Goal: Complete application form

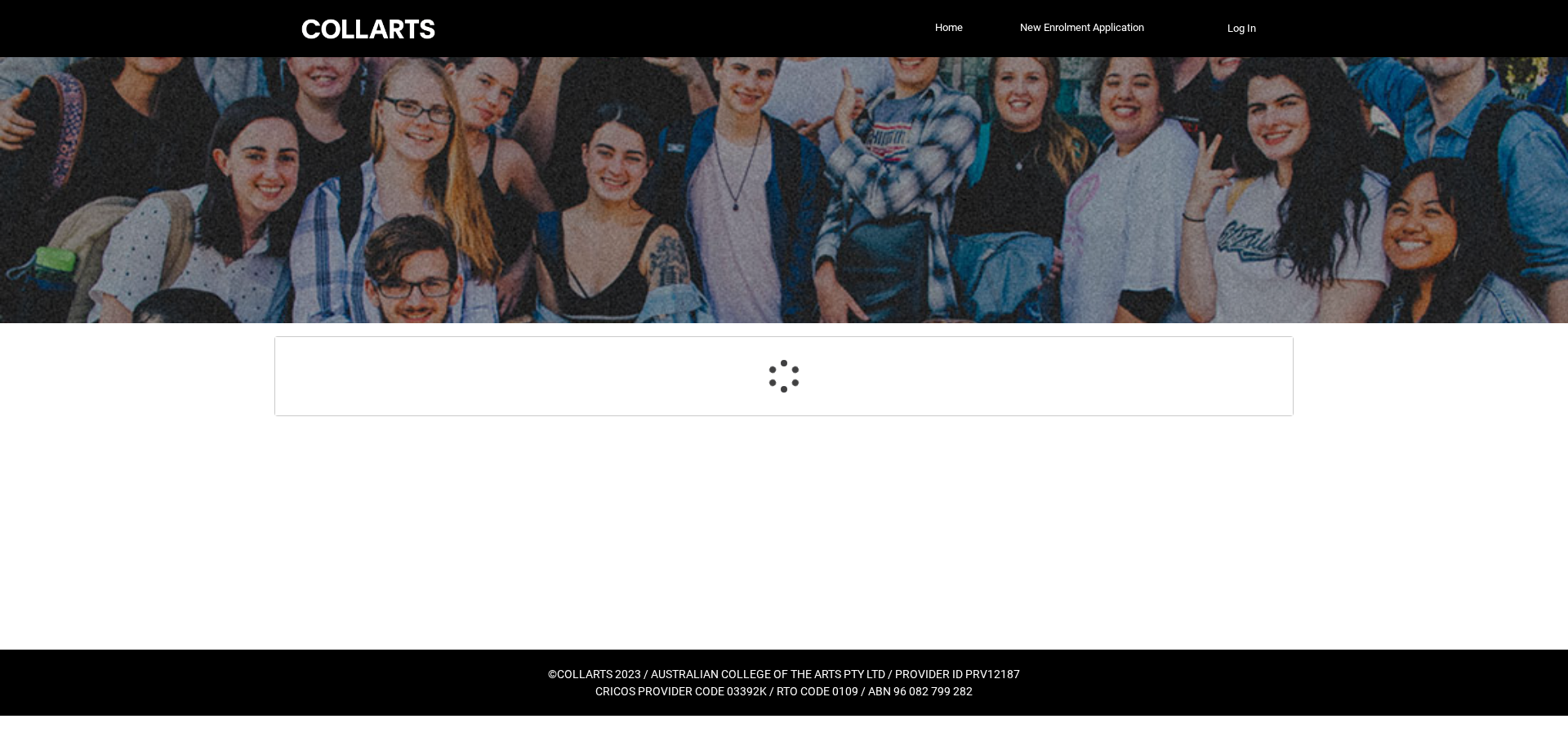
select select "GenderOptions.[DEMOGRAPHIC_DATA]"
select select "MailingCountry_Options.1101"
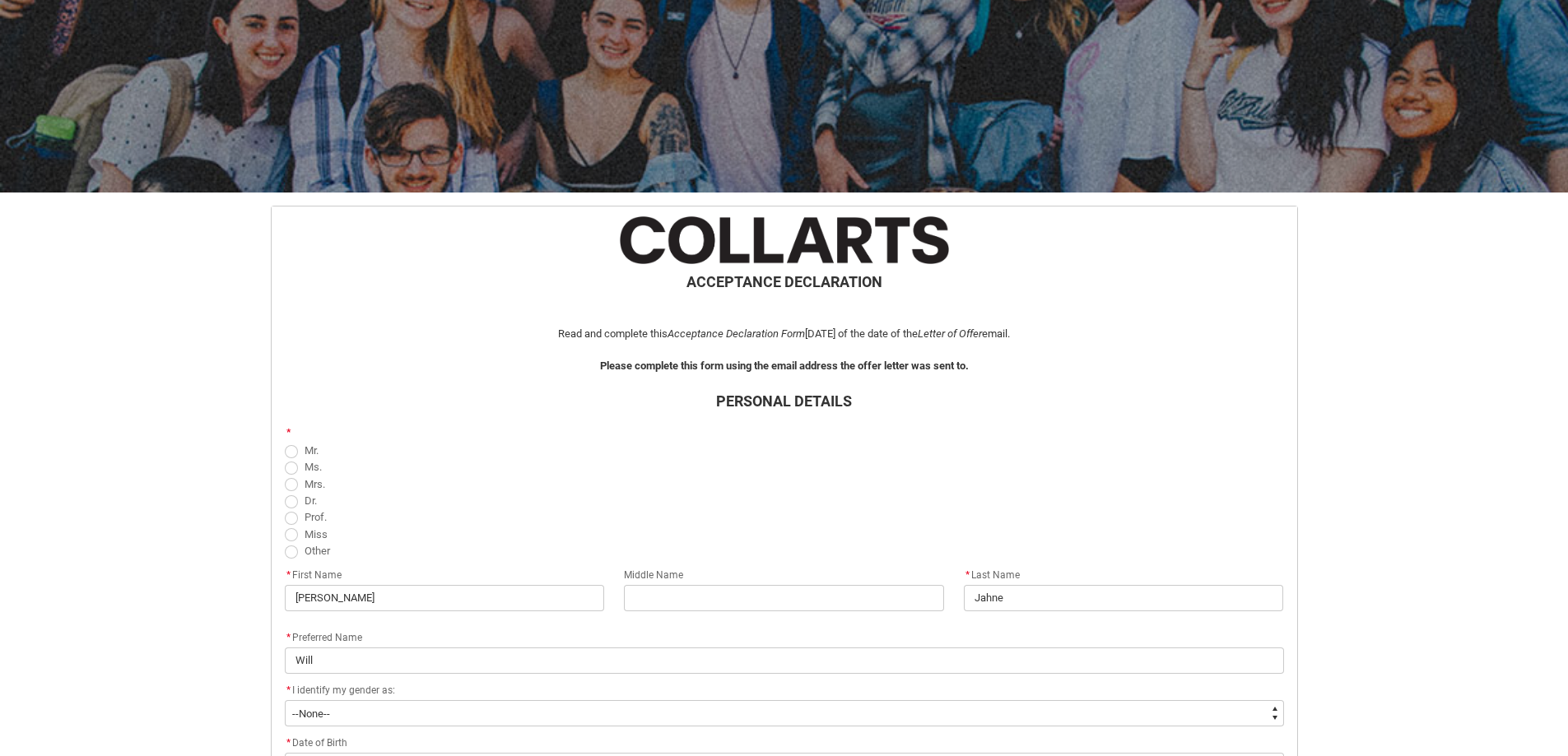
scroll to position [165, 0]
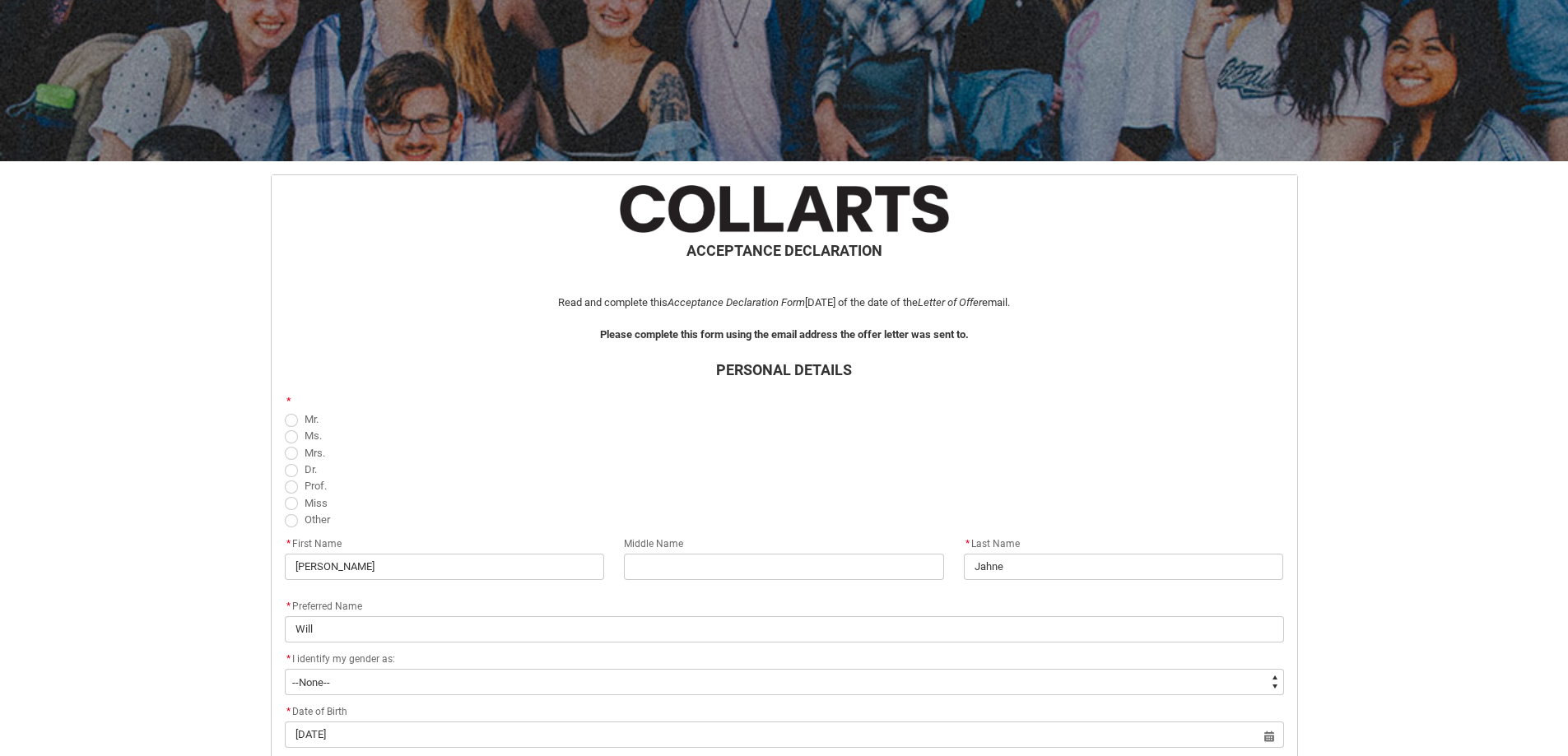
click at [288, 419] on span "REDU_Acceptance_Declaration flow" at bounding box center [291, 421] width 13 height 13
click at [284, 411] on input "Mr." at bounding box center [284, 410] width 1 height 1
radio input "true"
click at [644, 566] on input "REDU_Acceptance_Declaration flow" at bounding box center [783, 567] width 320 height 26
type lightning-primitive-input-simple "e"
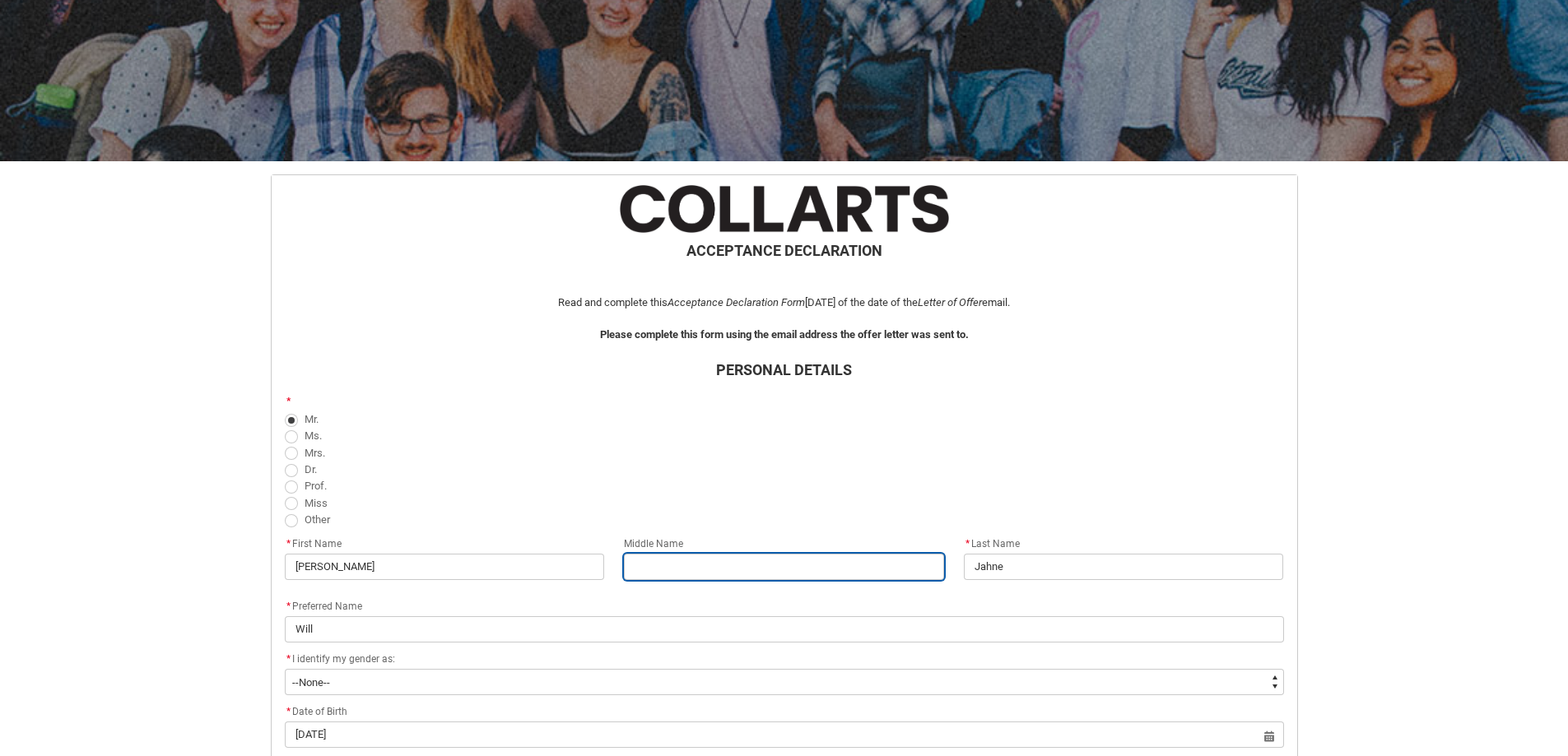
type input "e"
type lightning-primitive-input-simple "ed"
type input "ed"
type lightning-primitive-input-simple "e"
type input "e"
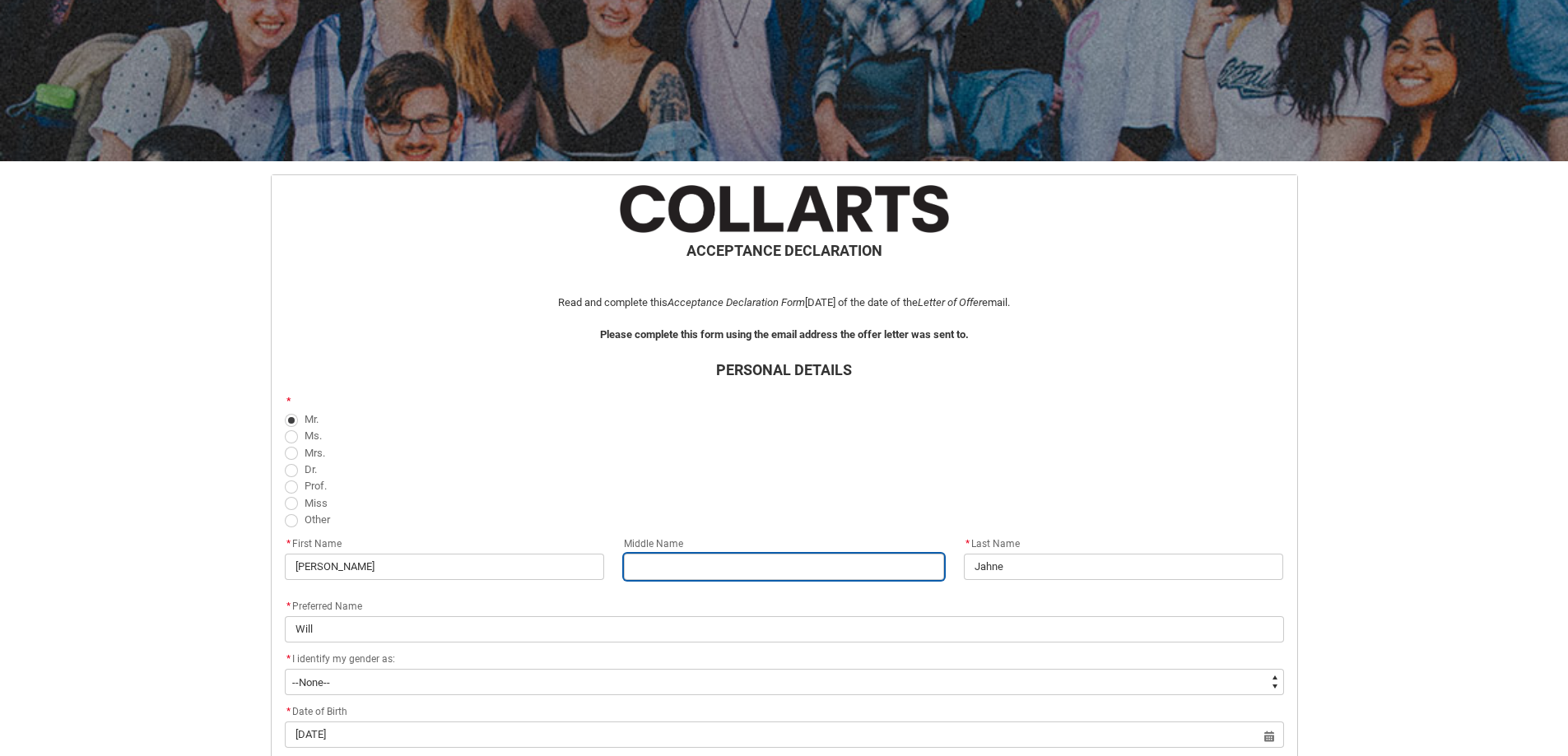
type lightning-primitive-input-simple "E"
type input "E"
type lightning-primitive-input-simple "Ed"
type input "Ed"
type lightning-primitive-input-simple "[PERSON_NAME]"
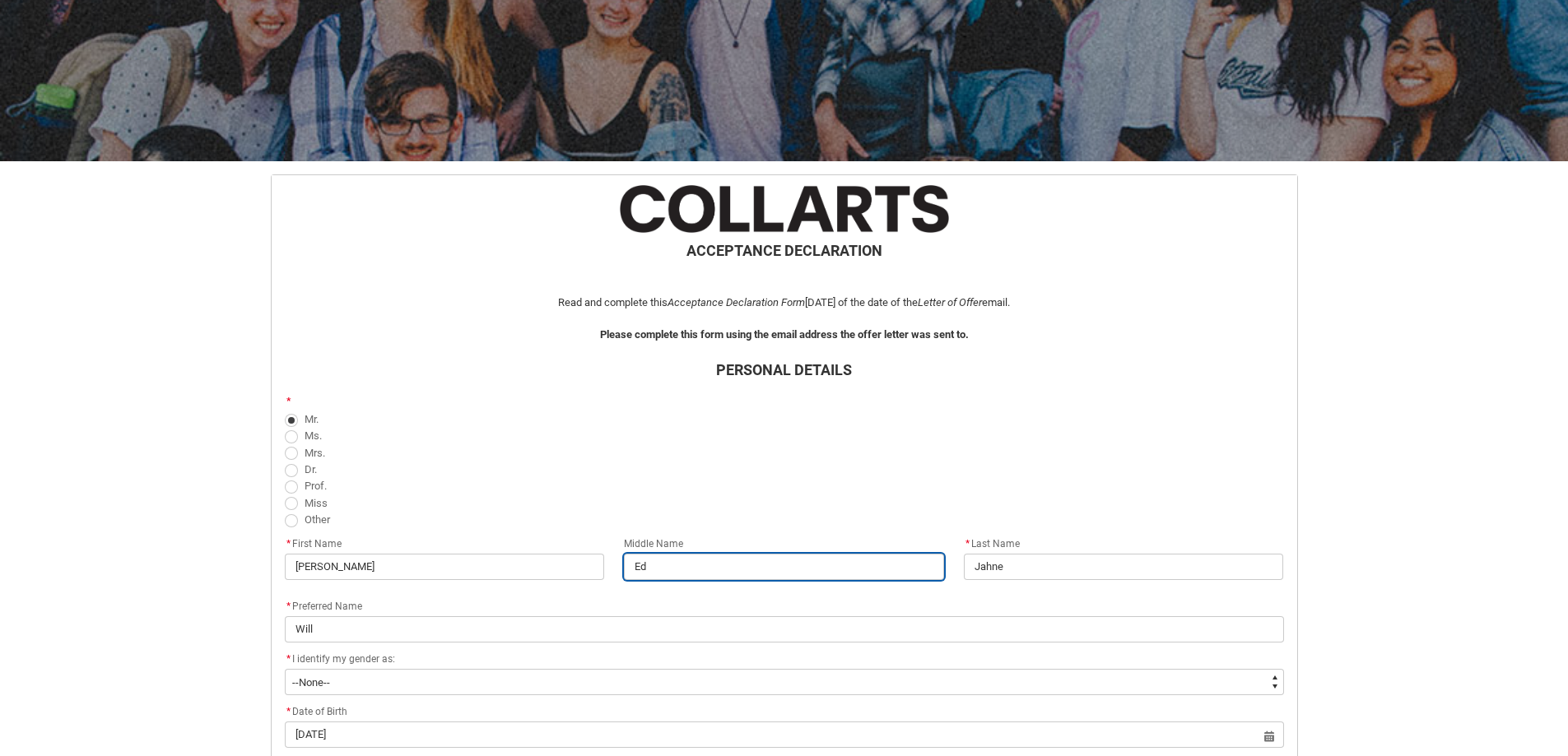
type input "[PERSON_NAME]"
type lightning-primitive-input-simple "Edwa"
type input "Edwa"
type lightning-primitive-input-simple "Edwar"
type input "Edwar"
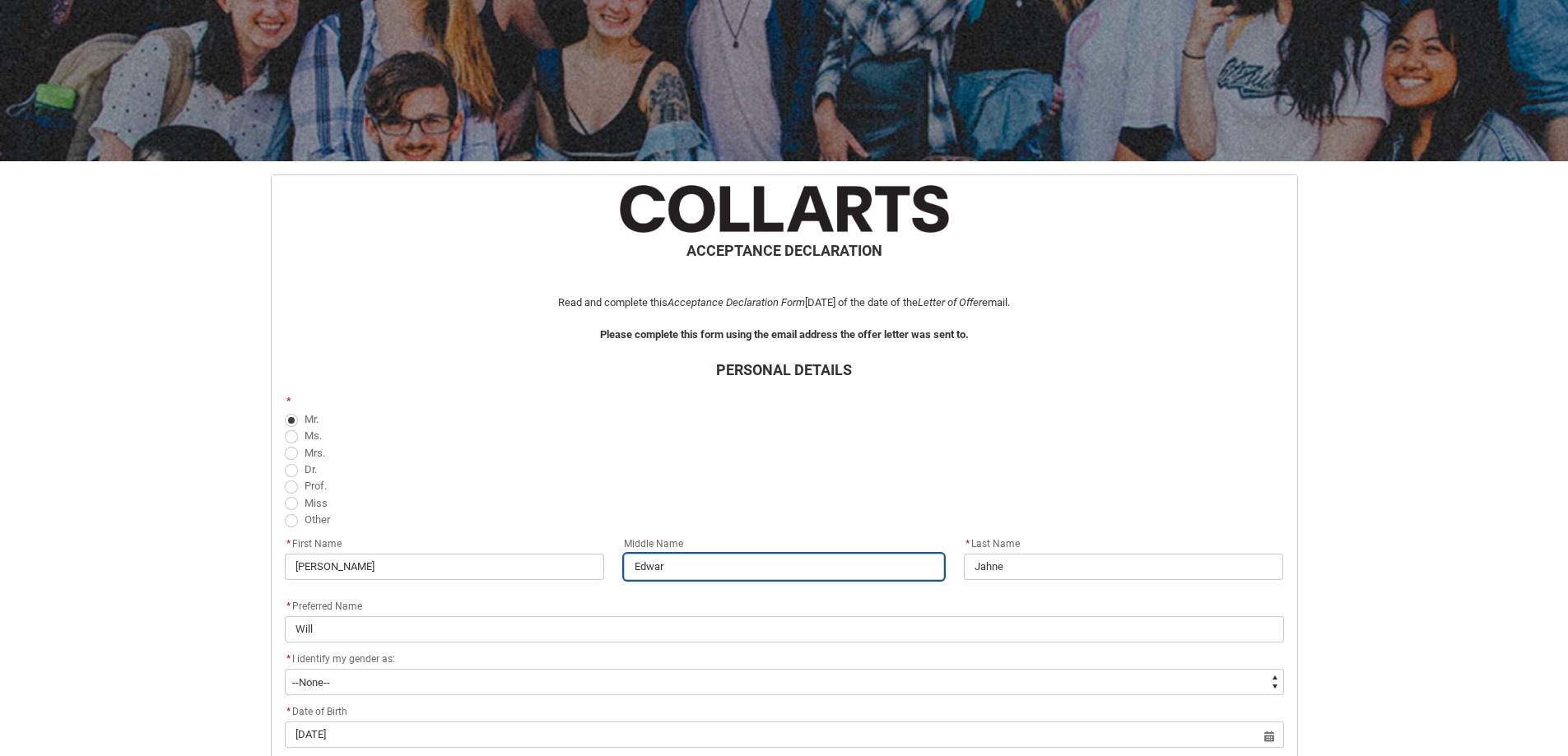
type lightning-primitive-input-simple "[PERSON_NAME]"
type input "[PERSON_NAME]"
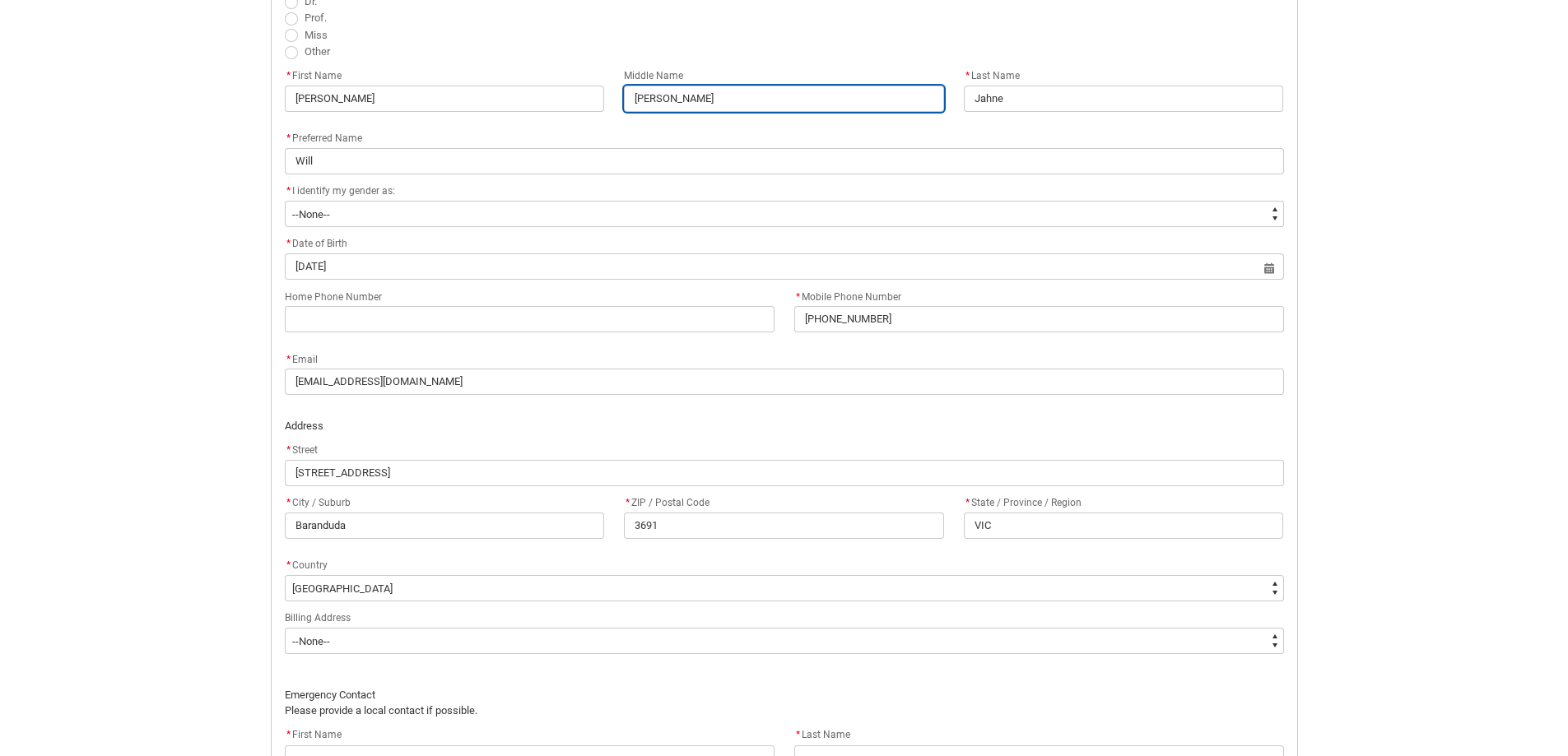
scroll to position [658, 0]
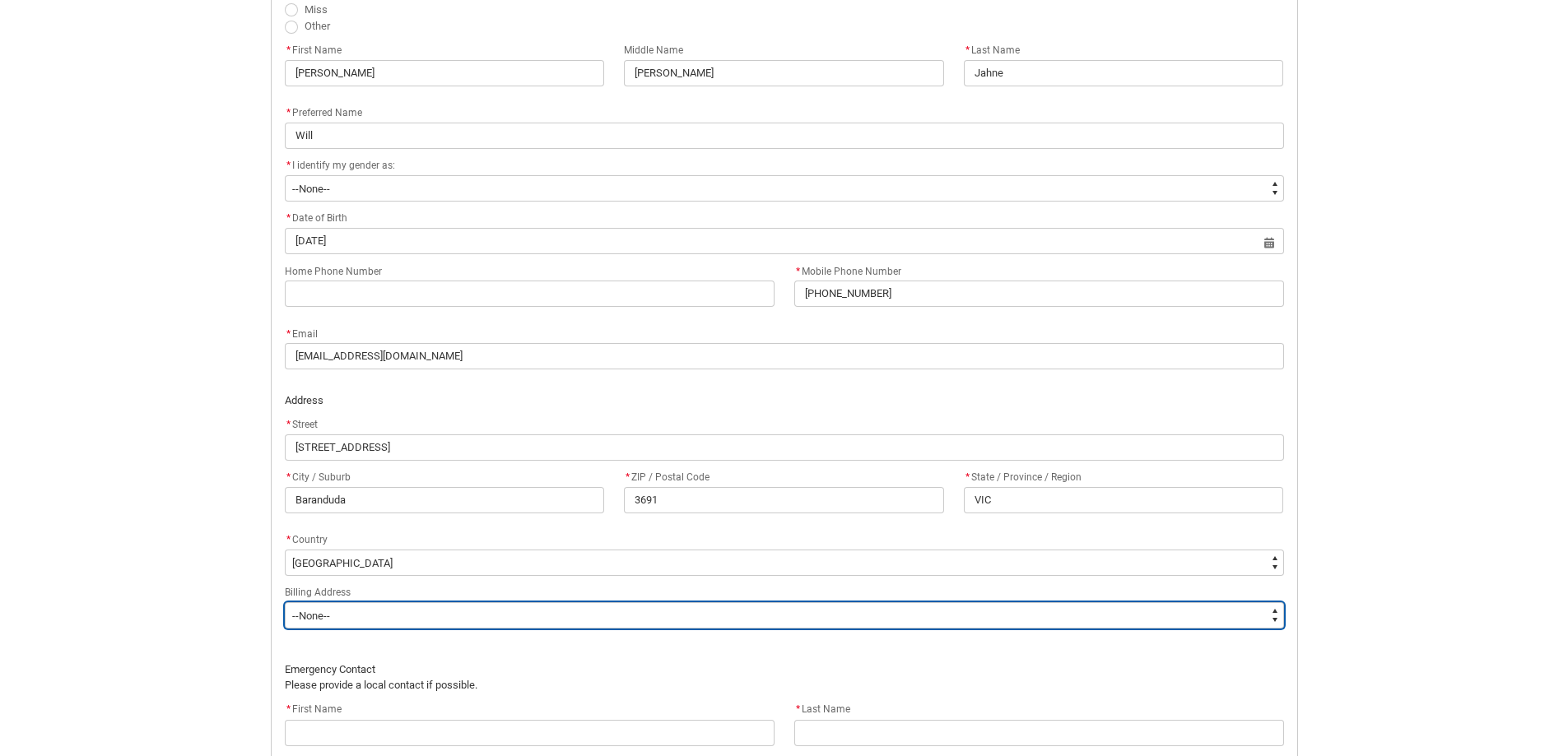
click at [405, 608] on select "--None-- Same as above Different to above - please complete below" at bounding box center [784, 615] width 999 height 26
type lightning-select "BillingAddressOption_Same"
click at [284, 602] on select "--None-- Same as above Different to above - please complete below" at bounding box center [784, 615] width 999 height 26
select select "BillingAddressOption_Same"
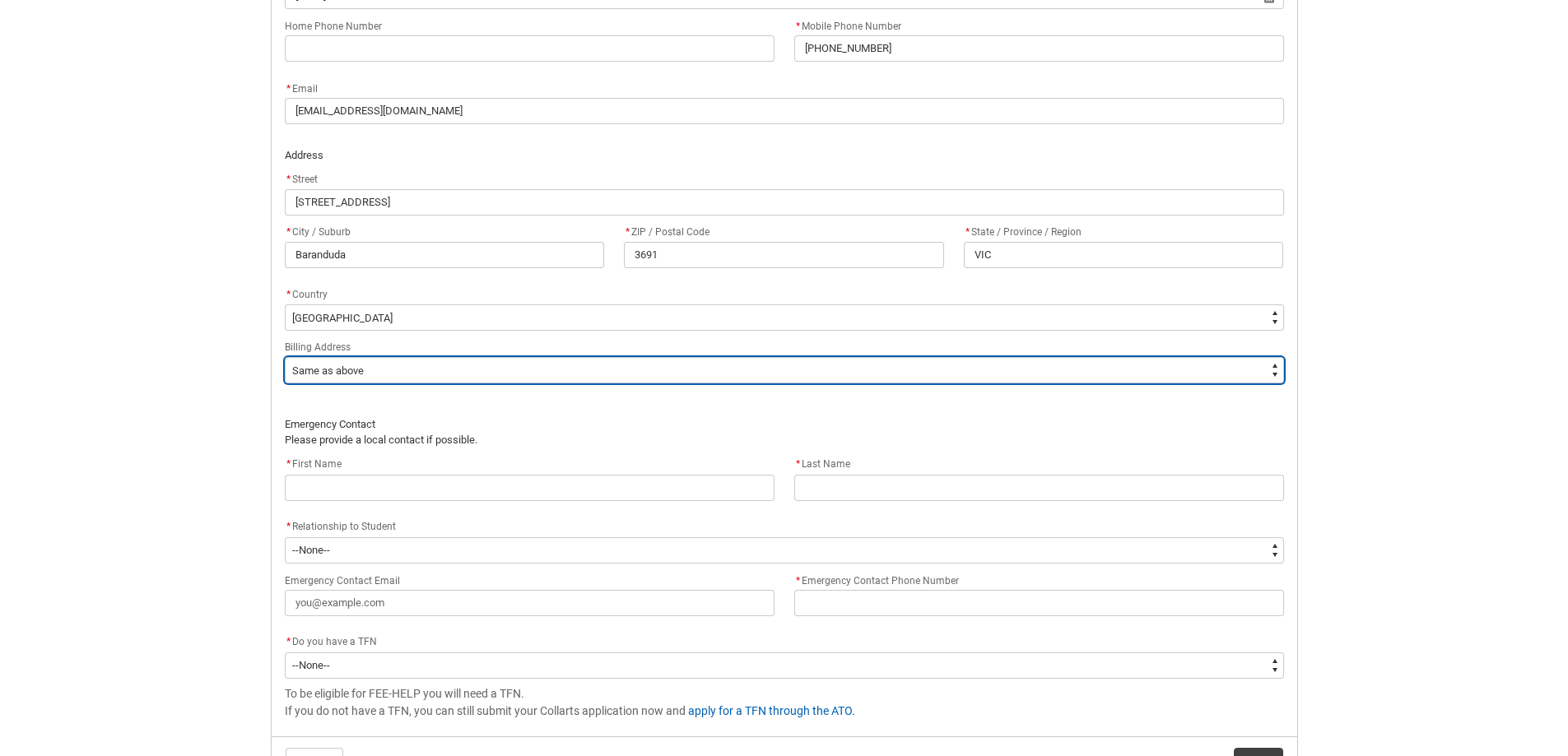
scroll to position [906, 0]
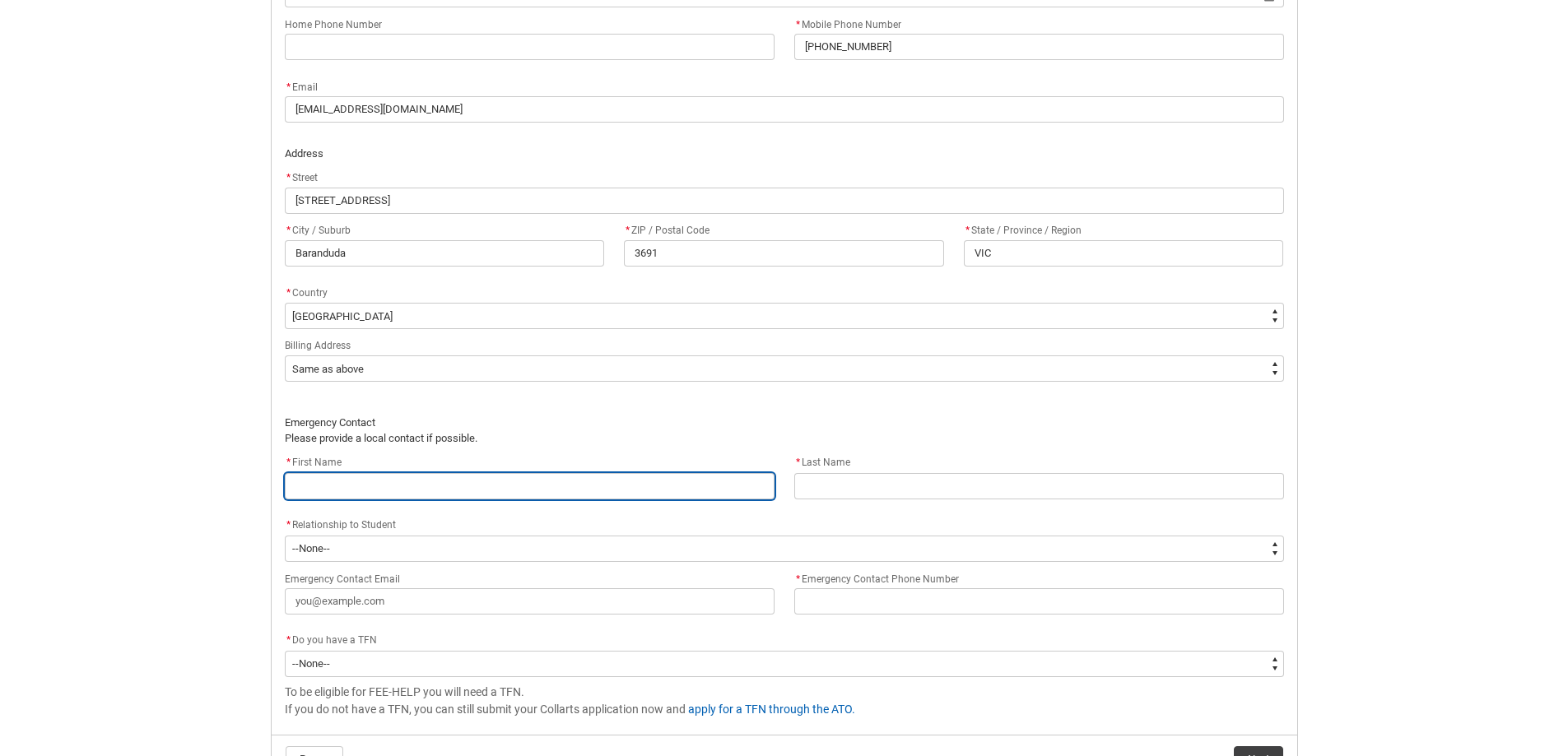
click at [368, 484] on input "REDU_Acceptance_Declaration flow" at bounding box center [529, 486] width 490 height 26
type lightning-primitive-input-simple "J"
type input "J"
type lightning-primitive-input-simple "Je"
type input "Je"
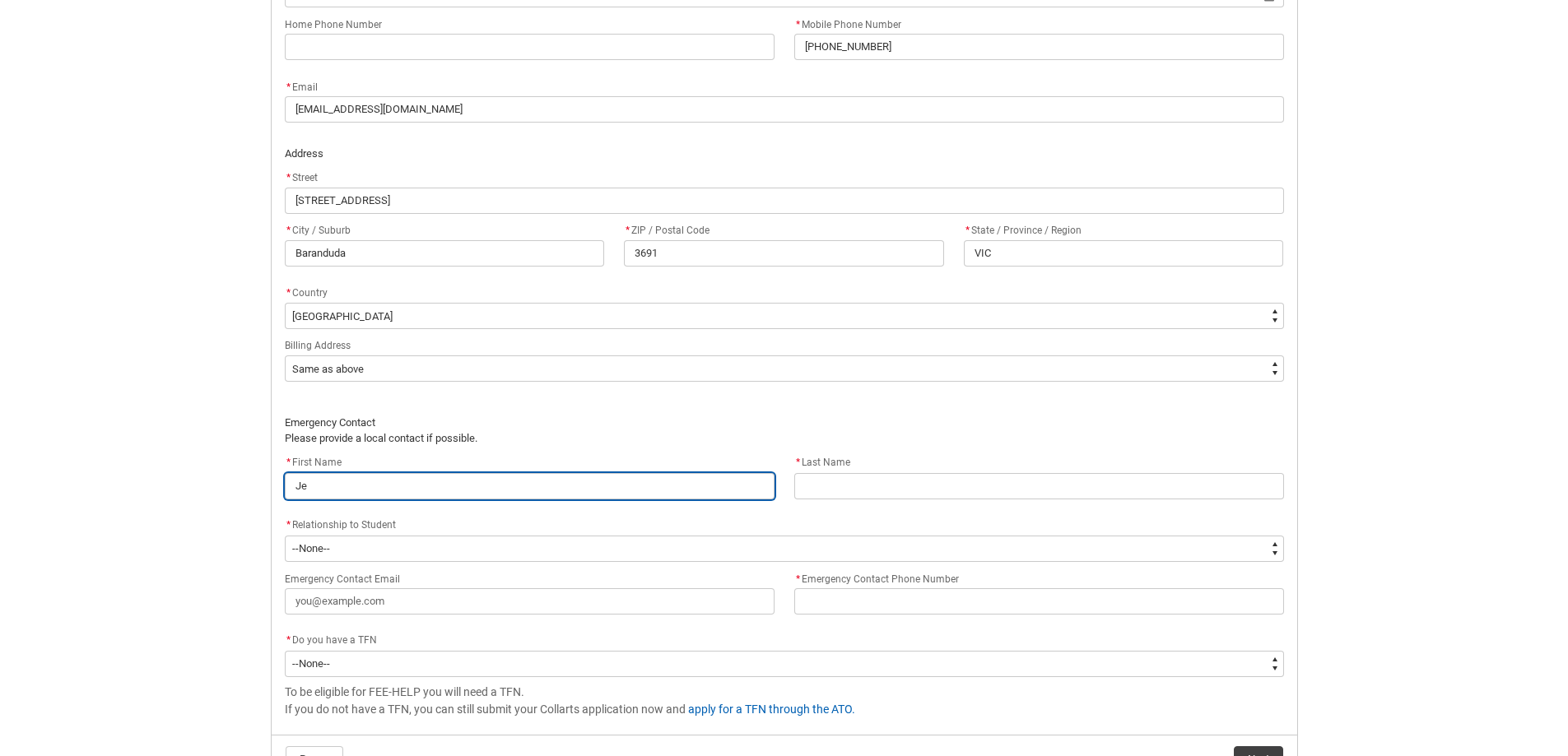
type lightning-primitive-input-simple "[PERSON_NAME]"
type input "[PERSON_NAME]"
type lightning-primitive-input-simple "Jenn"
type input "Jenn"
type lightning-primitive-input-simple "Jenni"
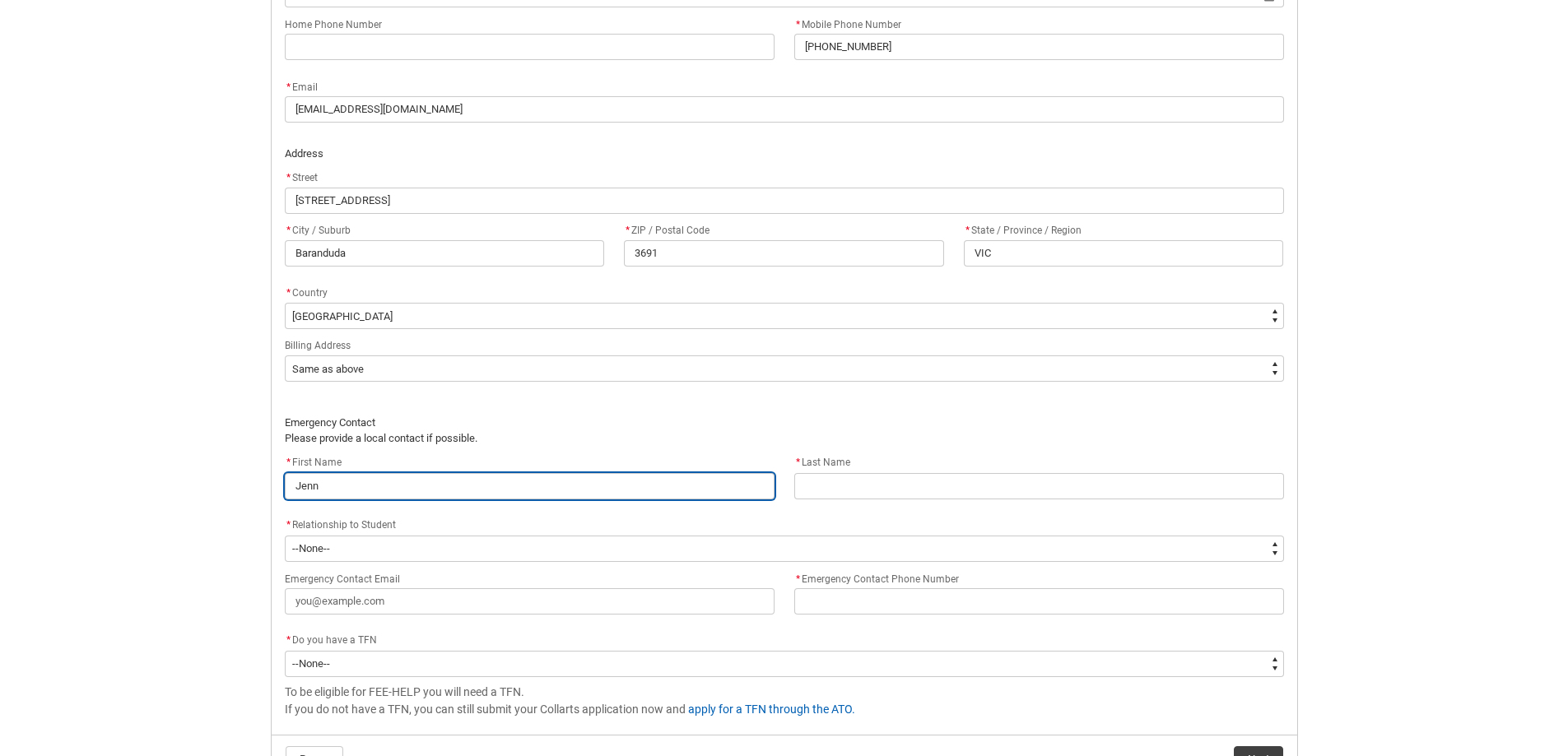
type input "Jenni"
type lightning-primitive-input-simple "[PERSON_NAME]"
type input "[PERSON_NAME]"
type lightning-primitive-input-simple "[PERSON_NAME]"
type input "[PERSON_NAME]"
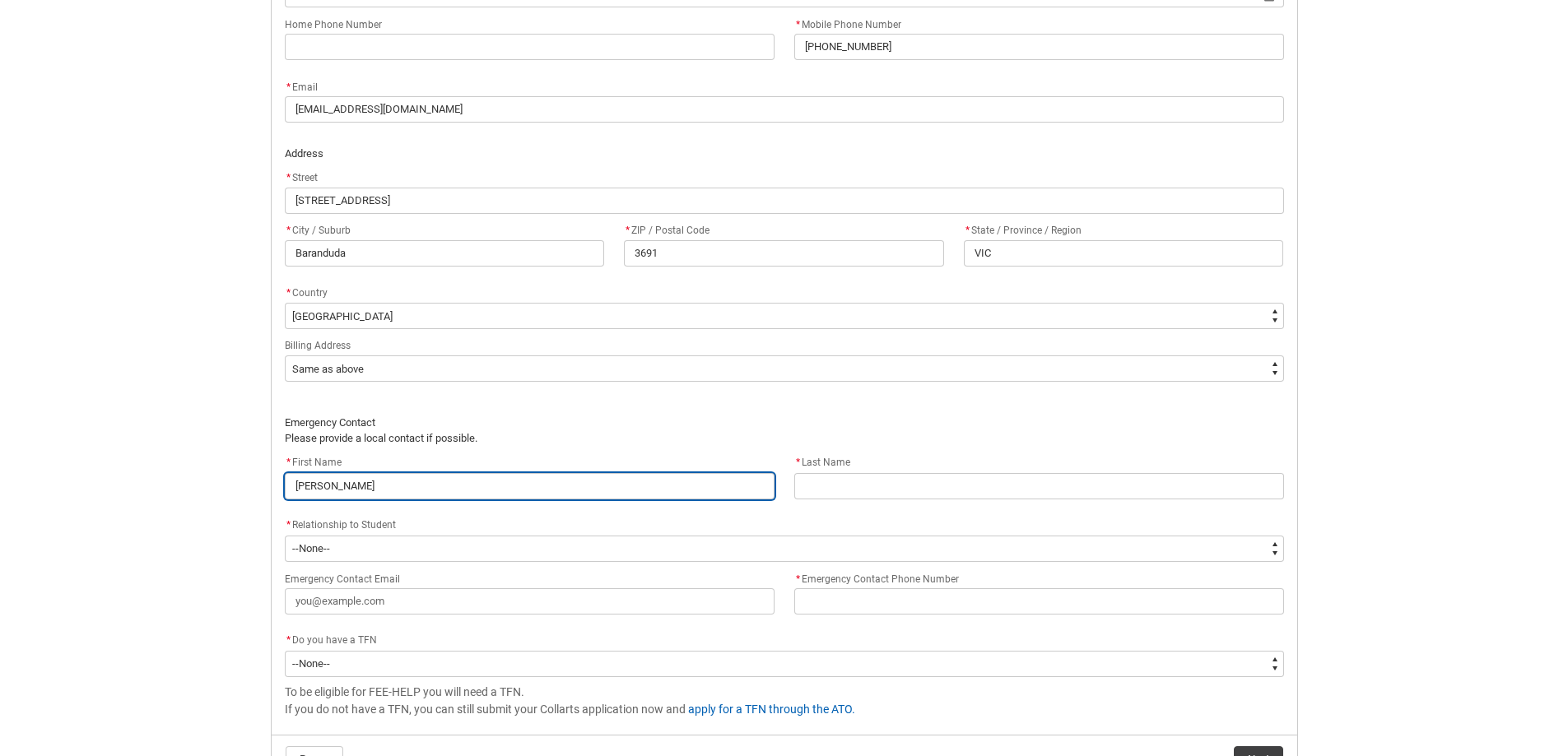
type lightning-primitive-input-simple "[PERSON_NAME]"
type input "[PERSON_NAME]"
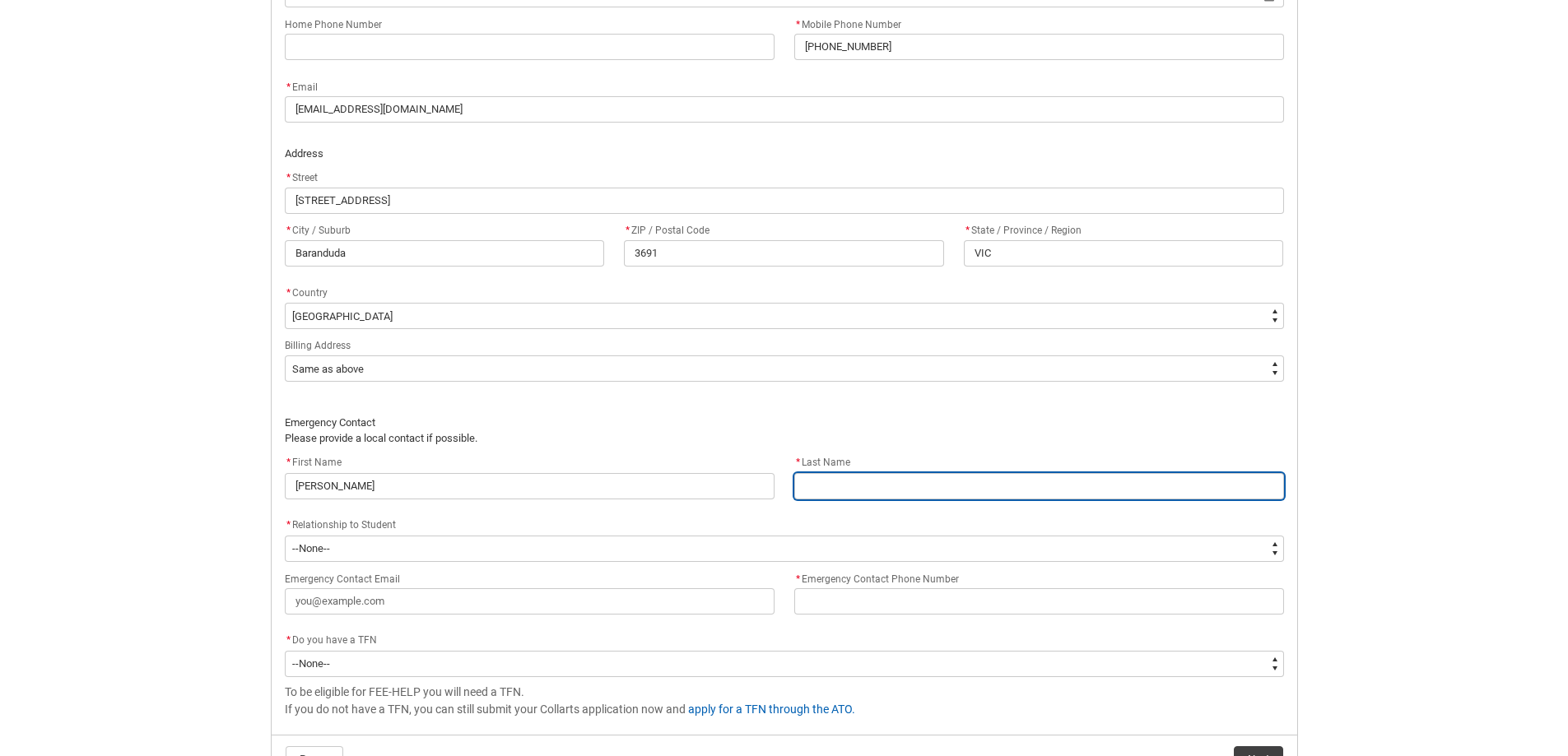
click at [812, 473] on input "REDU_Acceptance_Declaration flow" at bounding box center [1039, 486] width 490 height 26
type lightning-primitive-input-simple "E"
type input "E"
type lightning-primitive-input-simple "Ed"
type input "Ed"
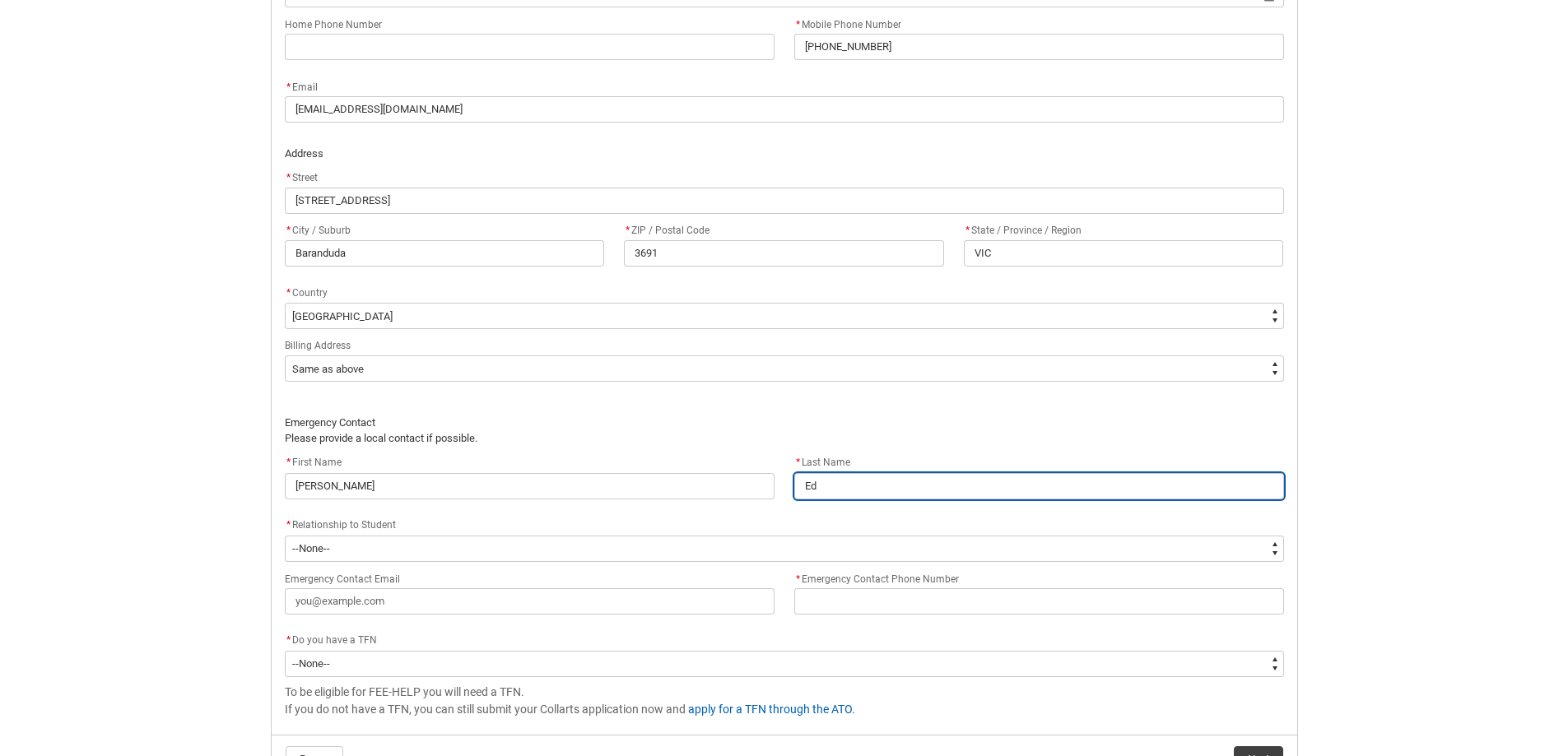
type lightning-primitive-input-simple "[PERSON_NAME]"
type input "[PERSON_NAME]"
type lightning-primitive-input-simple "Edwa"
type input "Edwa"
type lightning-primitive-input-simple "Edwar"
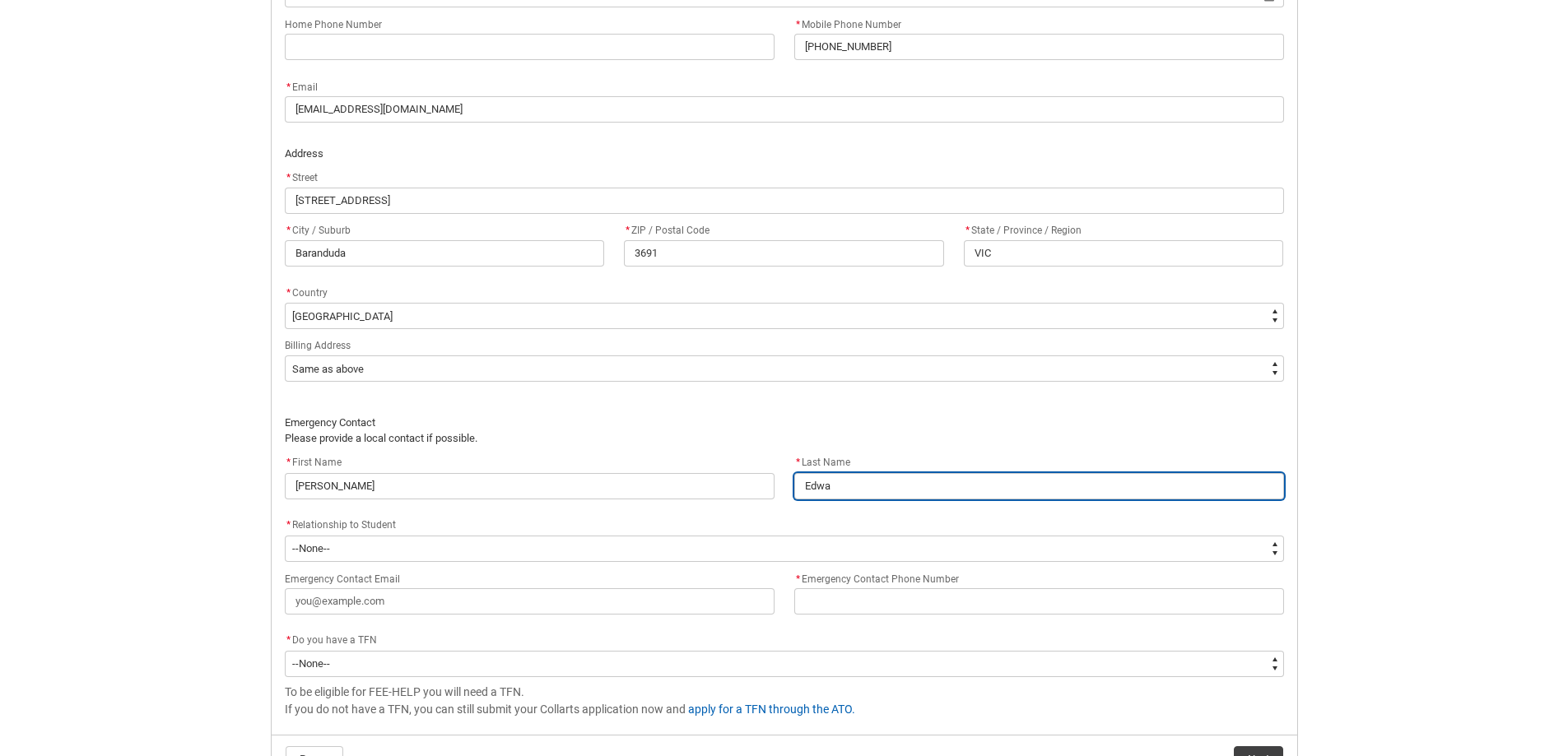
type input "Edwar"
type lightning-primitive-input-simple "[PERSON_NAME]"
type input "[PERSON_NAME]"
type lightning-primitive-input-simple "[PERSON_NAME]"
type input "[PERSON_NAME]"
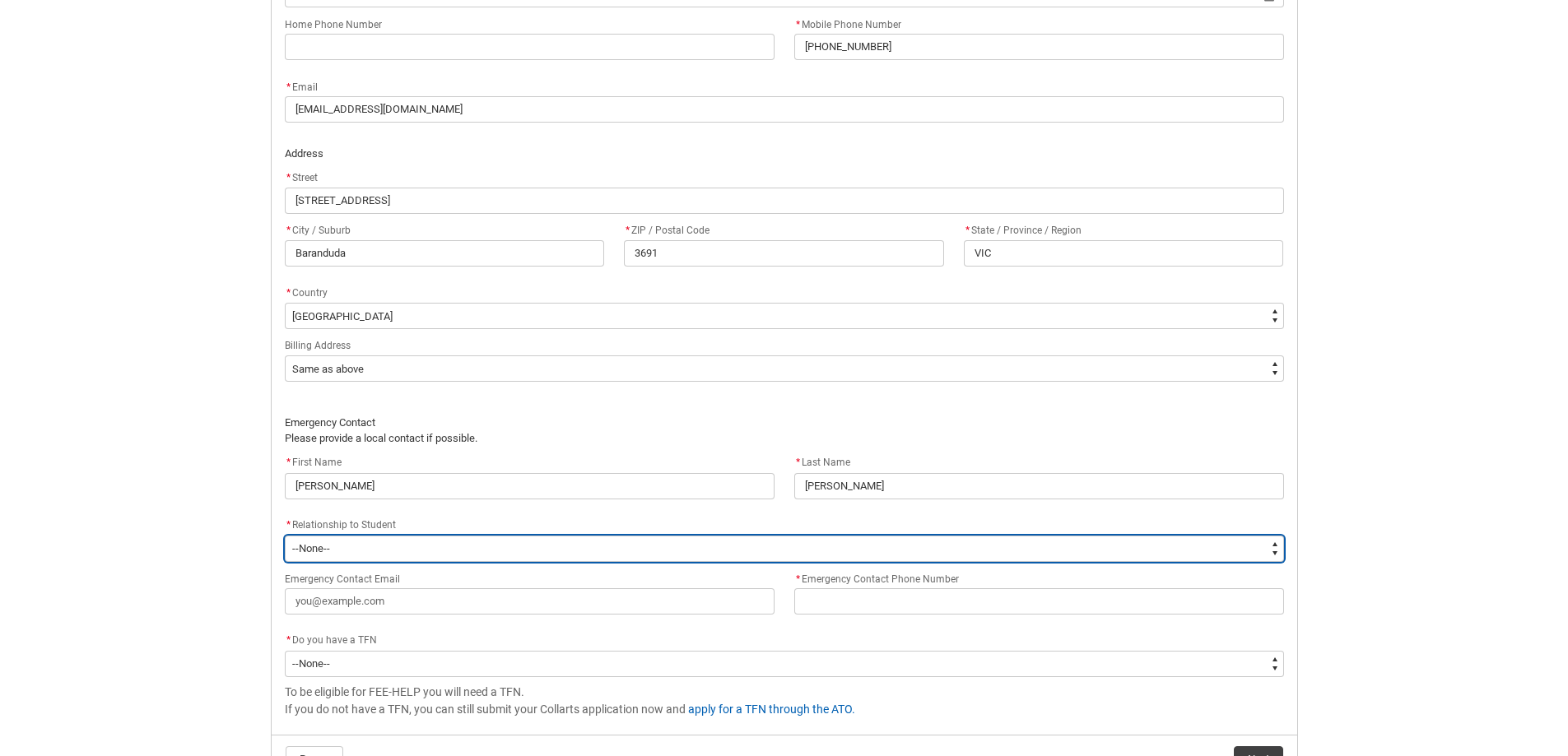
click at [418, 557] on select "--None-- Mother Father Sibling Child Partner Relation Friend" at bounding box center [784, 549] width 999 height 26
type lightning-select "EmergencyContact_RelationshipOptions.Mother"
click at [284, 536] on select "--None-- Mother Father Sibling Child Partner Relation Friend" at bounding box center [784, 549] width 999 height 26
select select "EmergencyContact_RelationshipOptions.Mother"
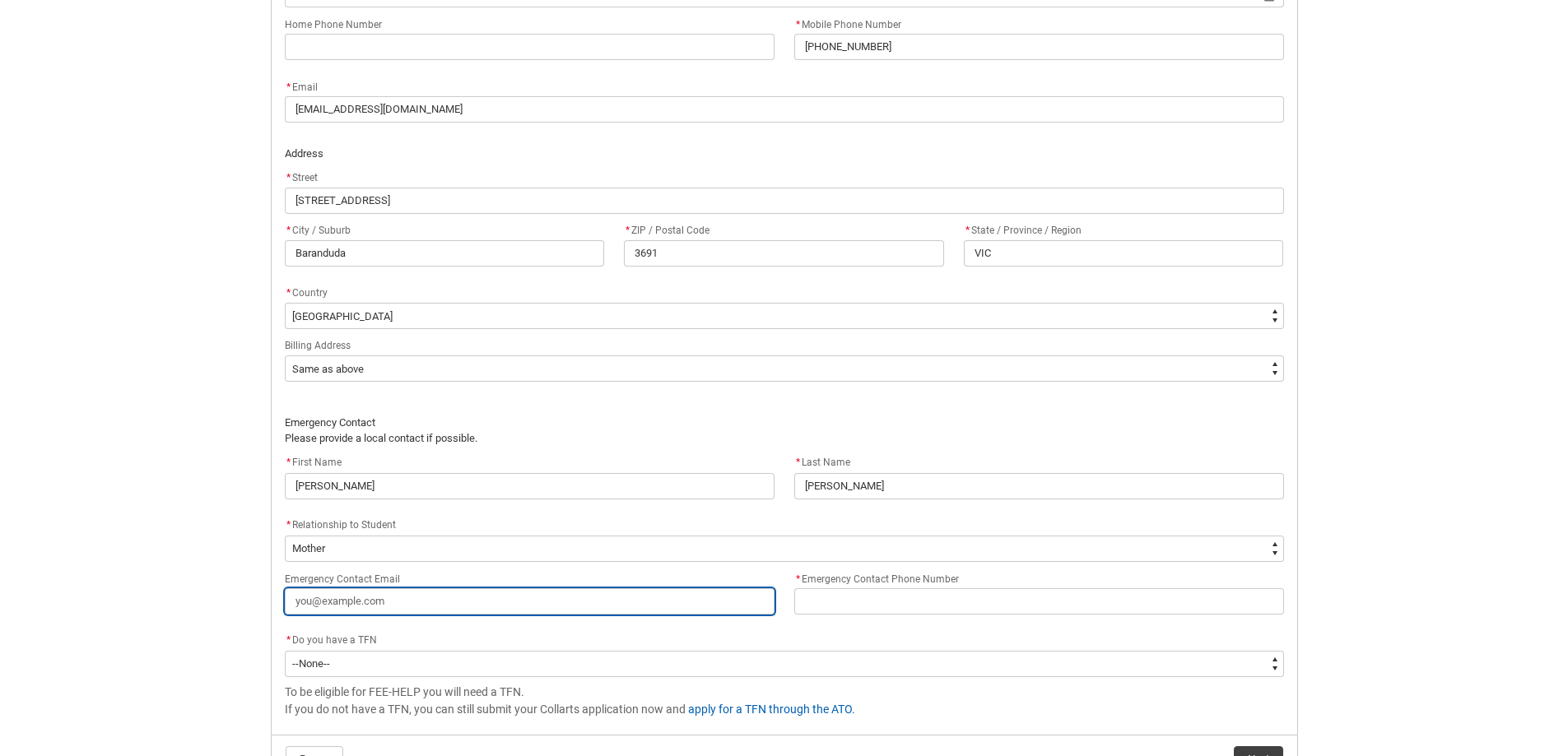
click at [344, 600] on input "Emergency Contact Email" at bounding box center [529, 601] width 490 height 26
type lightning-primitive-input-simple "j"
type input "j"
type lightning-primitive-input-simple "jj"
type input "jj"
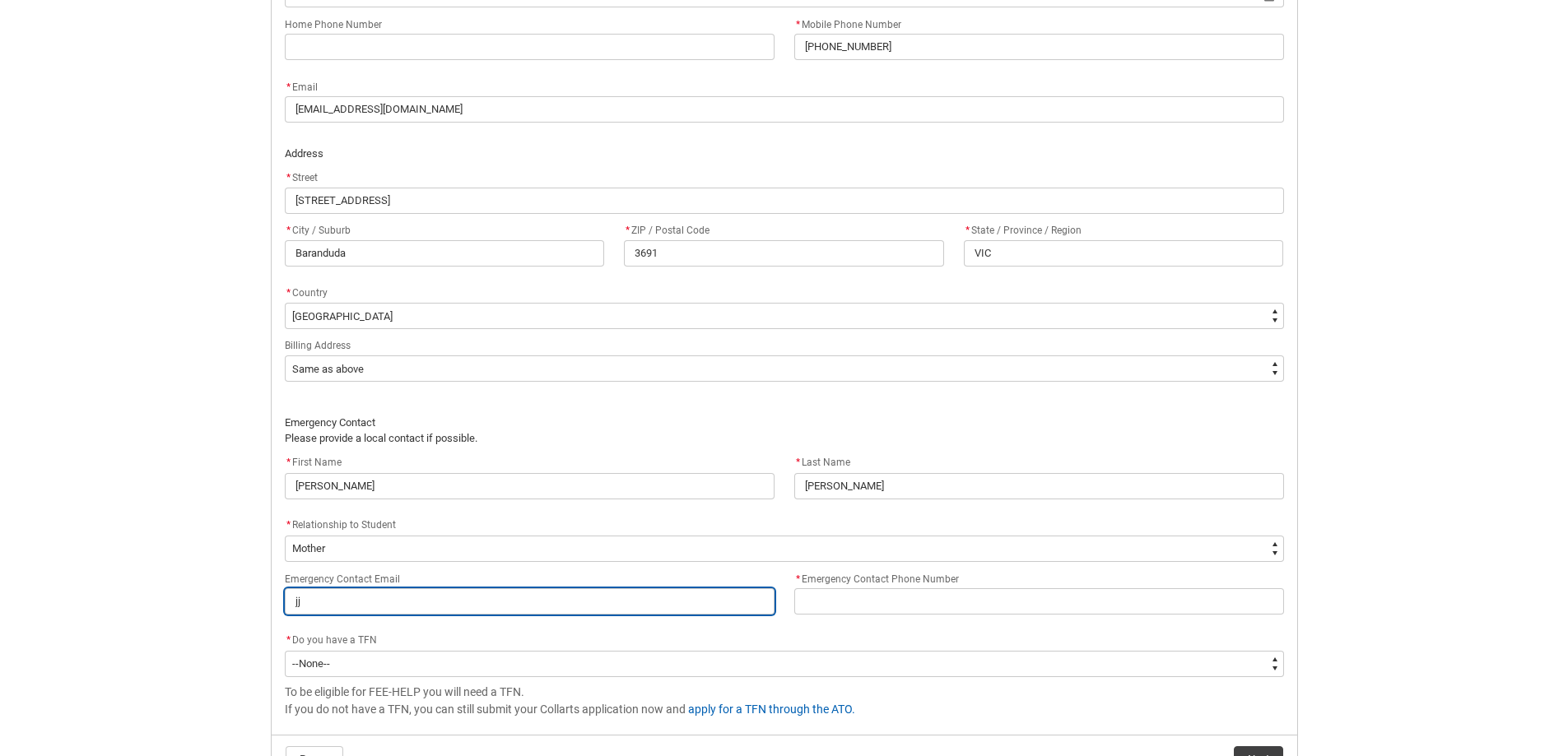
type lightning-primitive-input-simple "jja"
type input "jja"
type lightning-primitive-input-simple "jjan"
type input "jjan"
type lightning-primitive-input-simple "jjand"
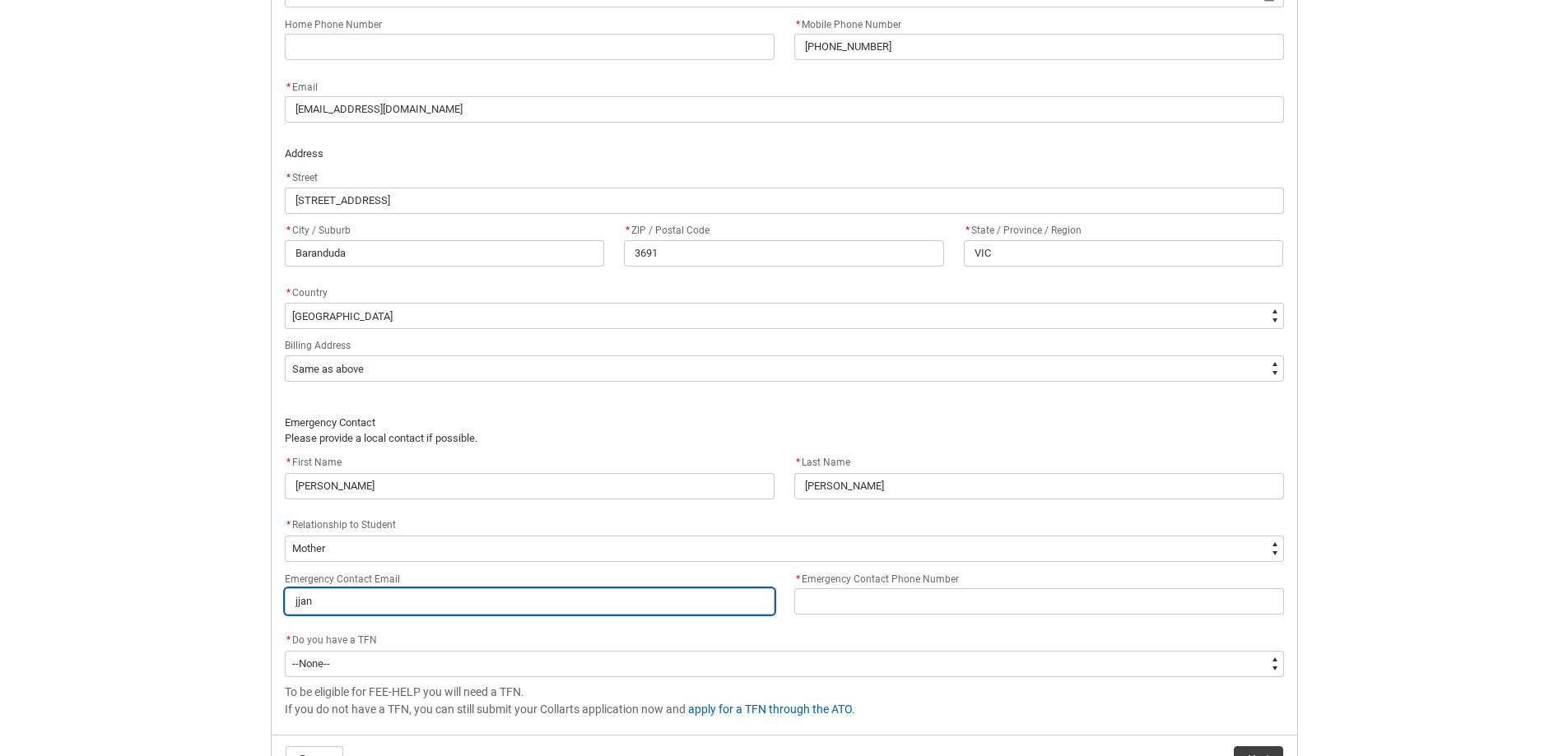
type input "jjand"
type lightning-primitive-input-simple "jjandk"
type input "jjandk"
type lightning-primitive-input-simple "jjandkr"
type input "jjandkr"
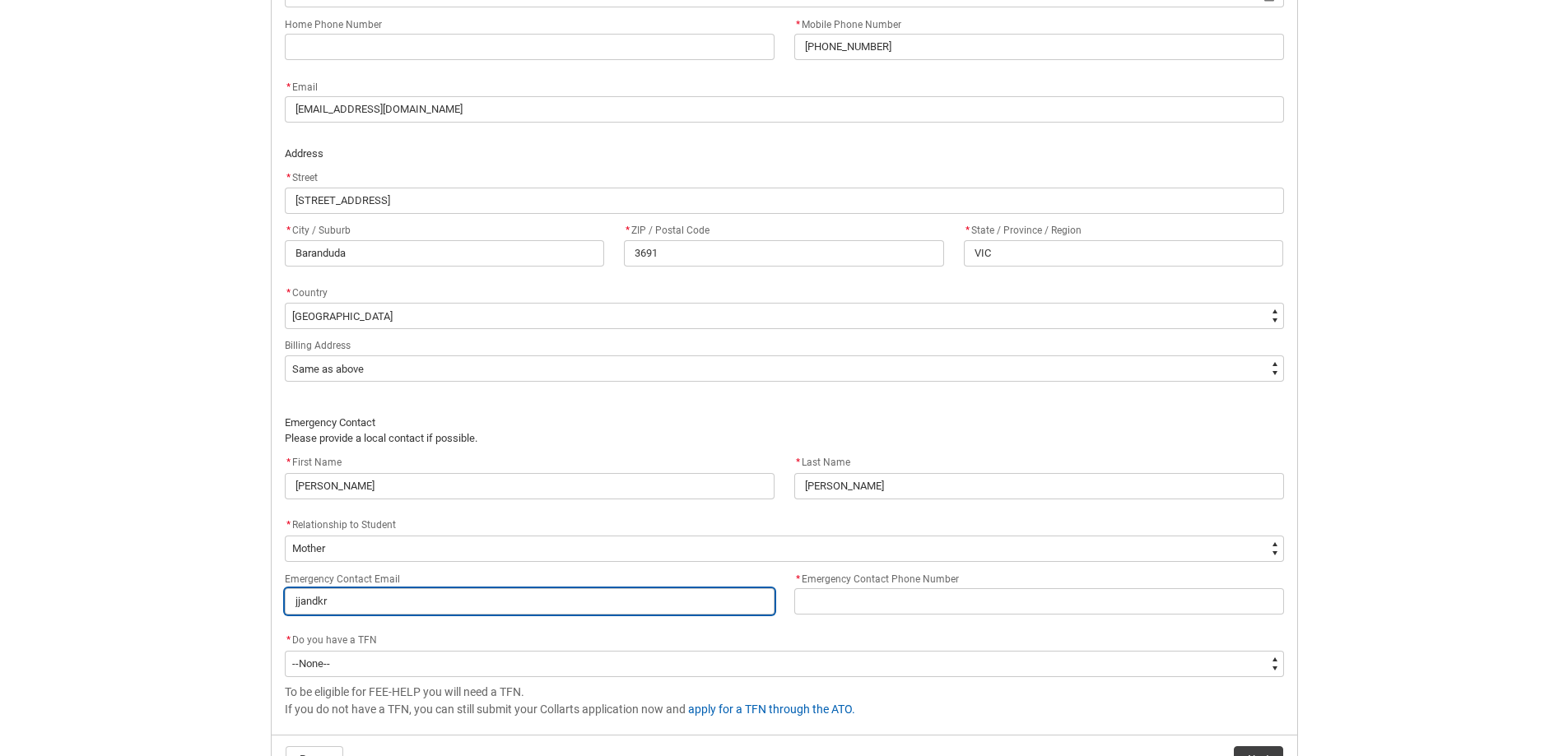
type lightning-primitive-input-simple "jjandkru"
type input "jjandkru"
type lightning-primitive-input-simple "jjandkrus"
type input "jjandkrus"
type lightning-primitive-input-simple "jjandkrust"
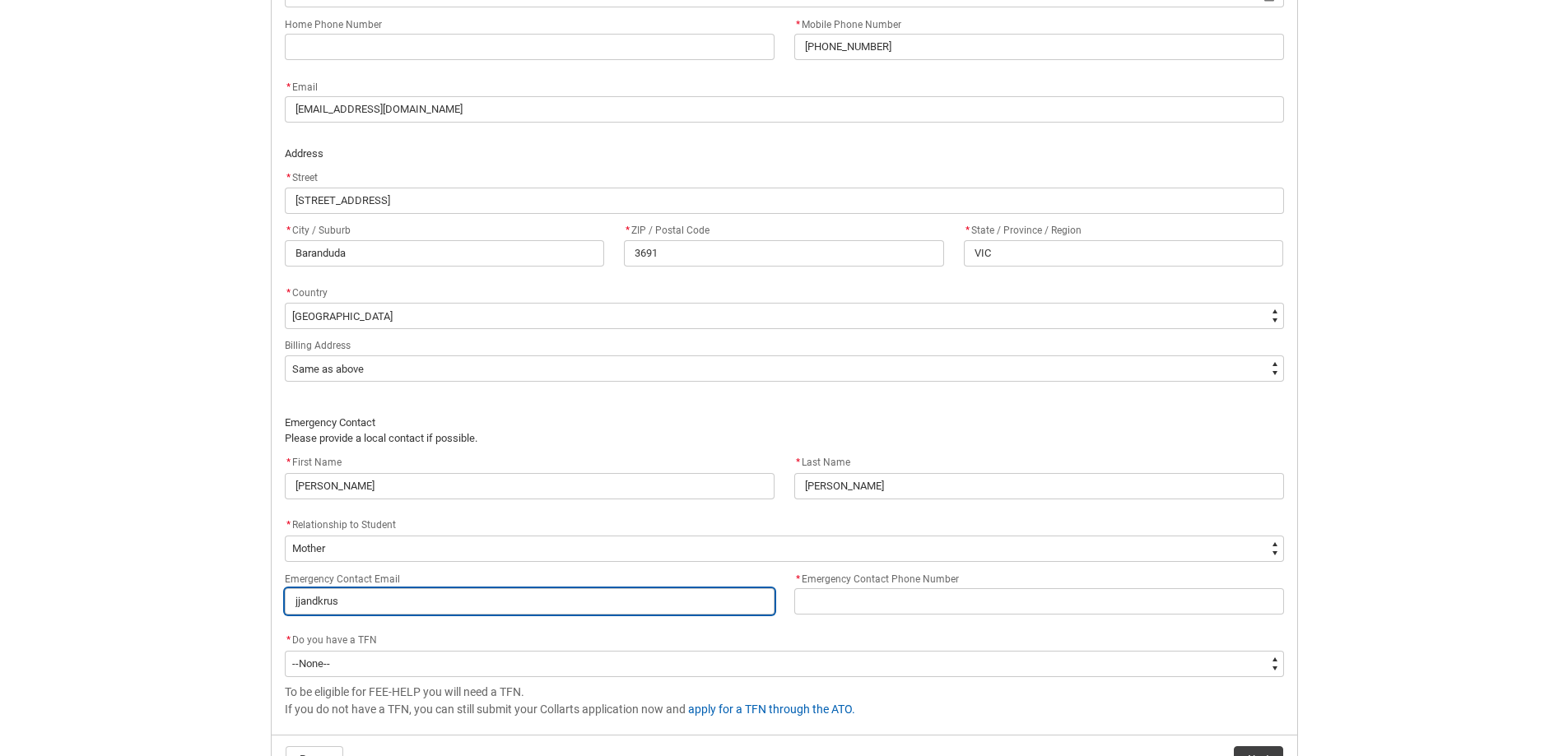
type input "jjandkrust"
type lightning-primitive-input-simple "jjandkrusty"
type input "jjandkrusty"
type lightning-primitive-input-simple "jjandkrusty2"
type input "jjandkrusty2"
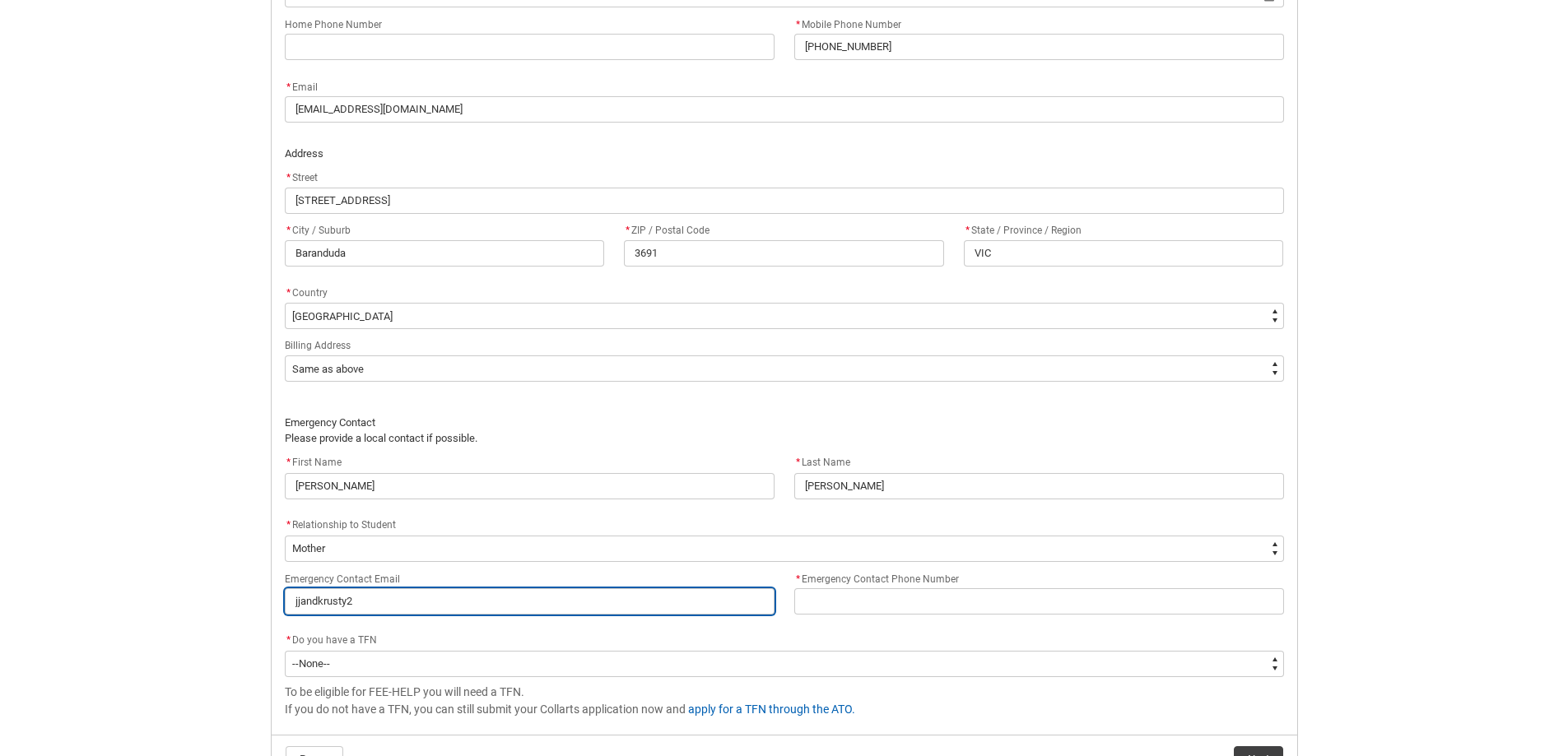
type lightning-primitive-input-simple "jjandkrusty2@"
type input "jjandkrusty2@"
type lightning-primitive-input-simple "jjandkrusty2@b"
type input "jjandkrusty2@b"
type lightning-primitive-input-simple "jjandkrusty2@bi"
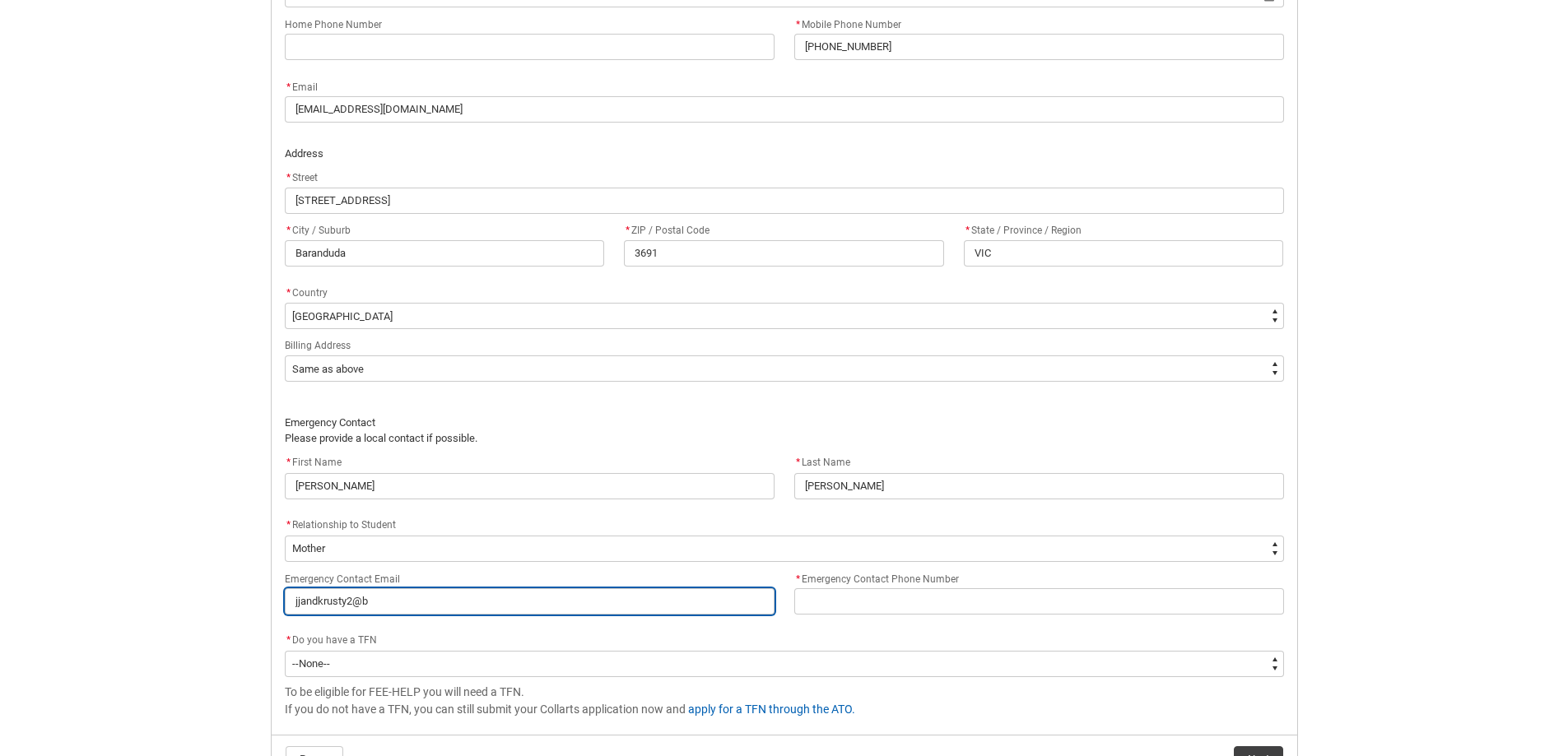
type input "jjandkrusty2@bi"
type lightning-primitive-input-simple "jjandkrusty2@big"
type input "jjandkrusty2@big"
type lightning-primitive-input-simple "jjandkrusty2@bigp"
type input "jjandkrusty2@bigp"
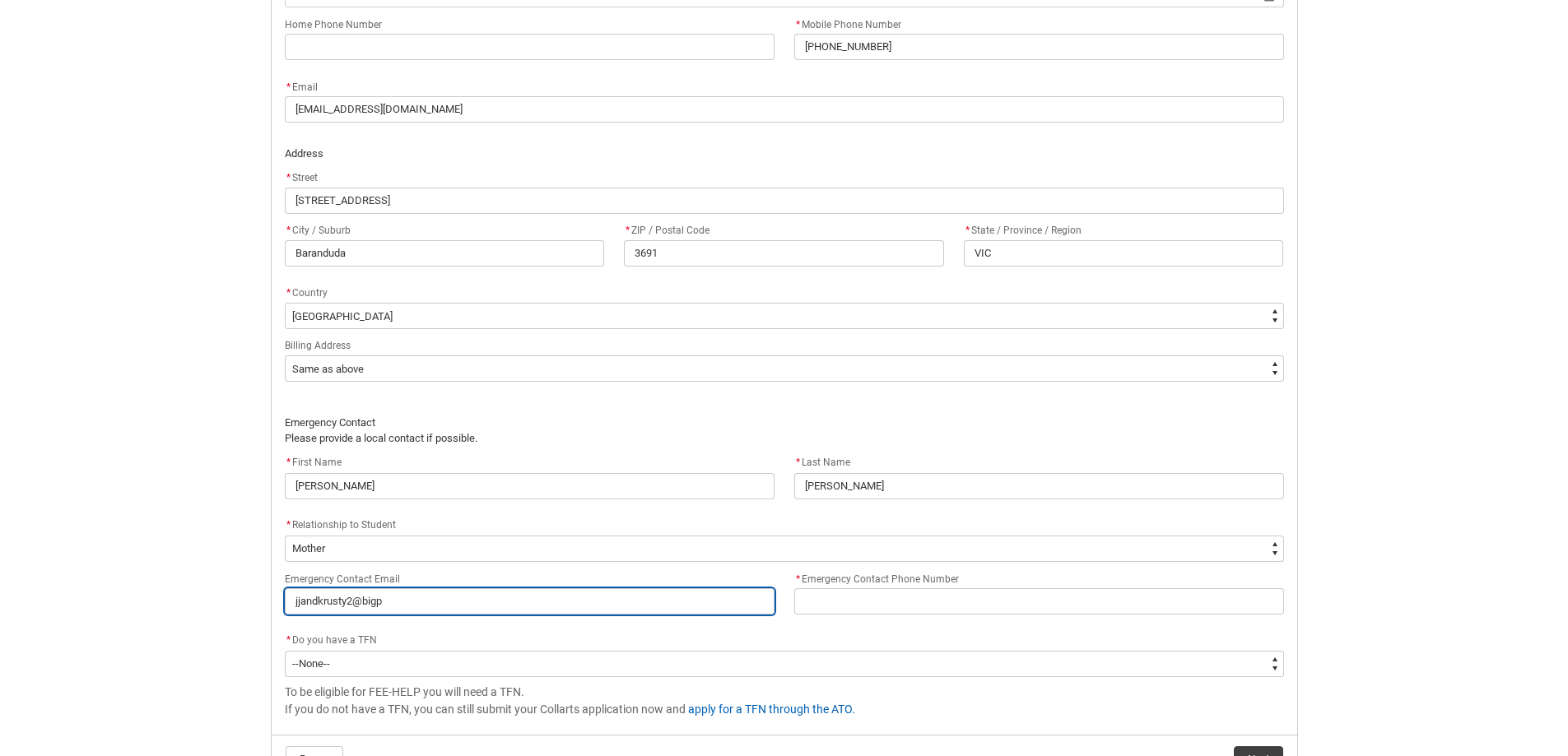
type lightning-primitive-input-simple "jjandkrusty2@bigpo"
type input "jjandkrusty2@bigpo"
type lightning-primitive-input-simple "jjandkrusty2@bigpon"
type input "jjandkrusty2@bigpon"
type lightning-primitive-input-simple "[EMAIL_ADDRESS]"
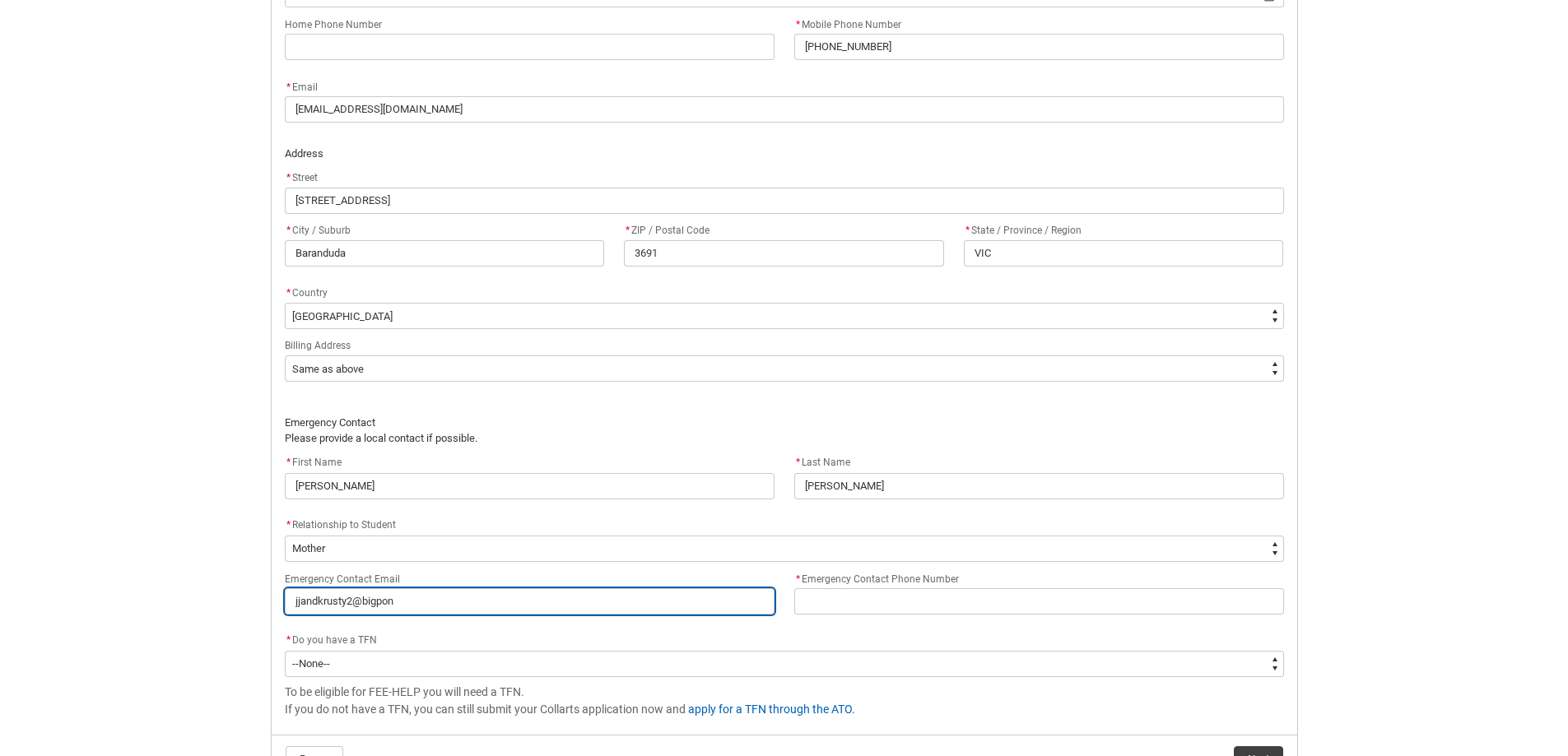
type input "[EMAIL_ADDRESS]"
type lightning-primitive-input-simple "[EMAIL_ADDRESS]."
type input "[EMAIL_ADDRESS]."
type lightning-primitive-input-simple "jjandkrusty2@bigpond.c"
type input "jjandkrusty2@bigpond.c"
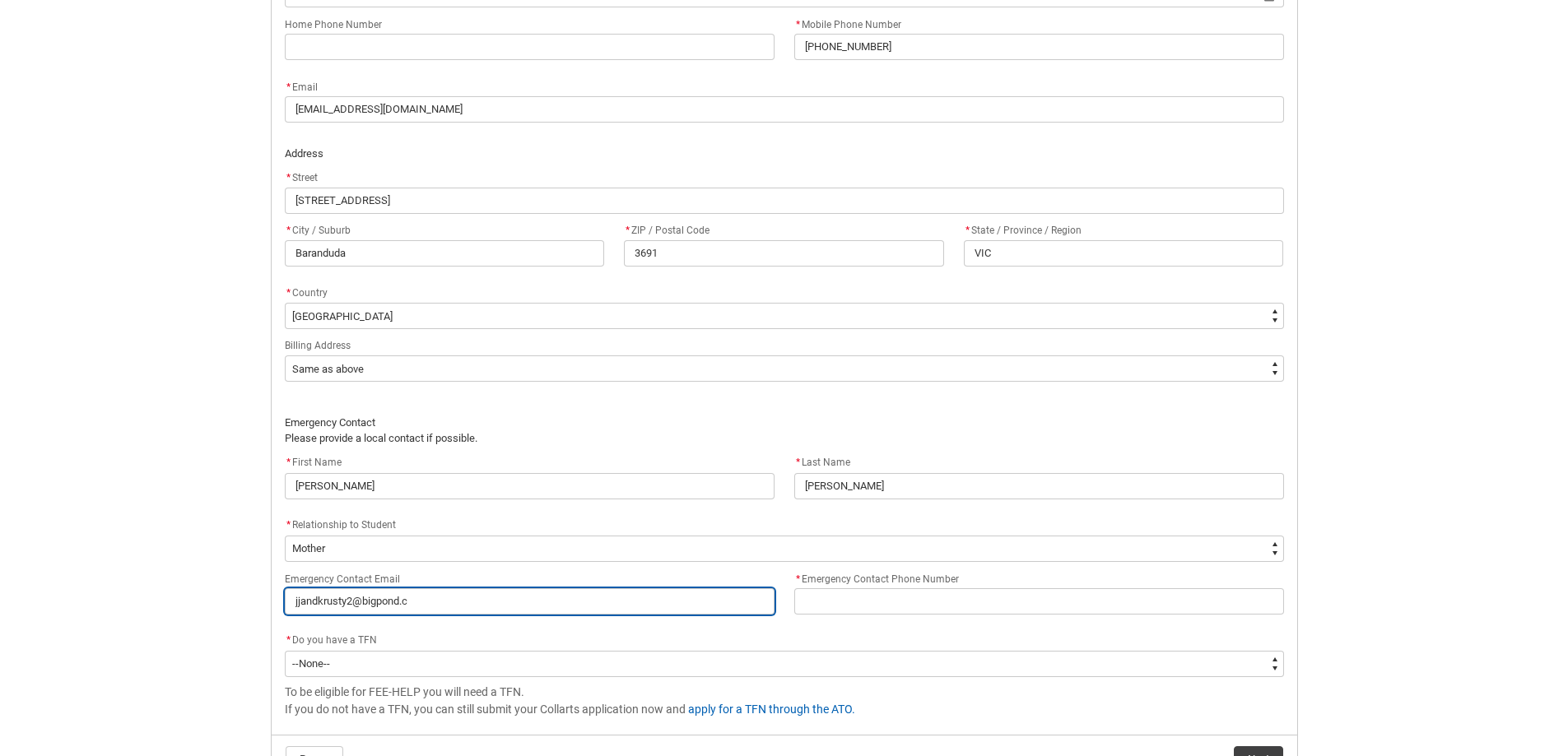
type lightning-primitive-input-simple "[EMAIL_ADDRESS][DOMAIN_NAME]"
type input "[EMAIL_ADDRESS][DOMAIN_NAME]"
type lightning-primitive-input-simple "[EMAIL_ADDRESS][DOMAIN_NAME]"
type input "[EMAIL_ADDRESS][DOMAIN_NAME]"
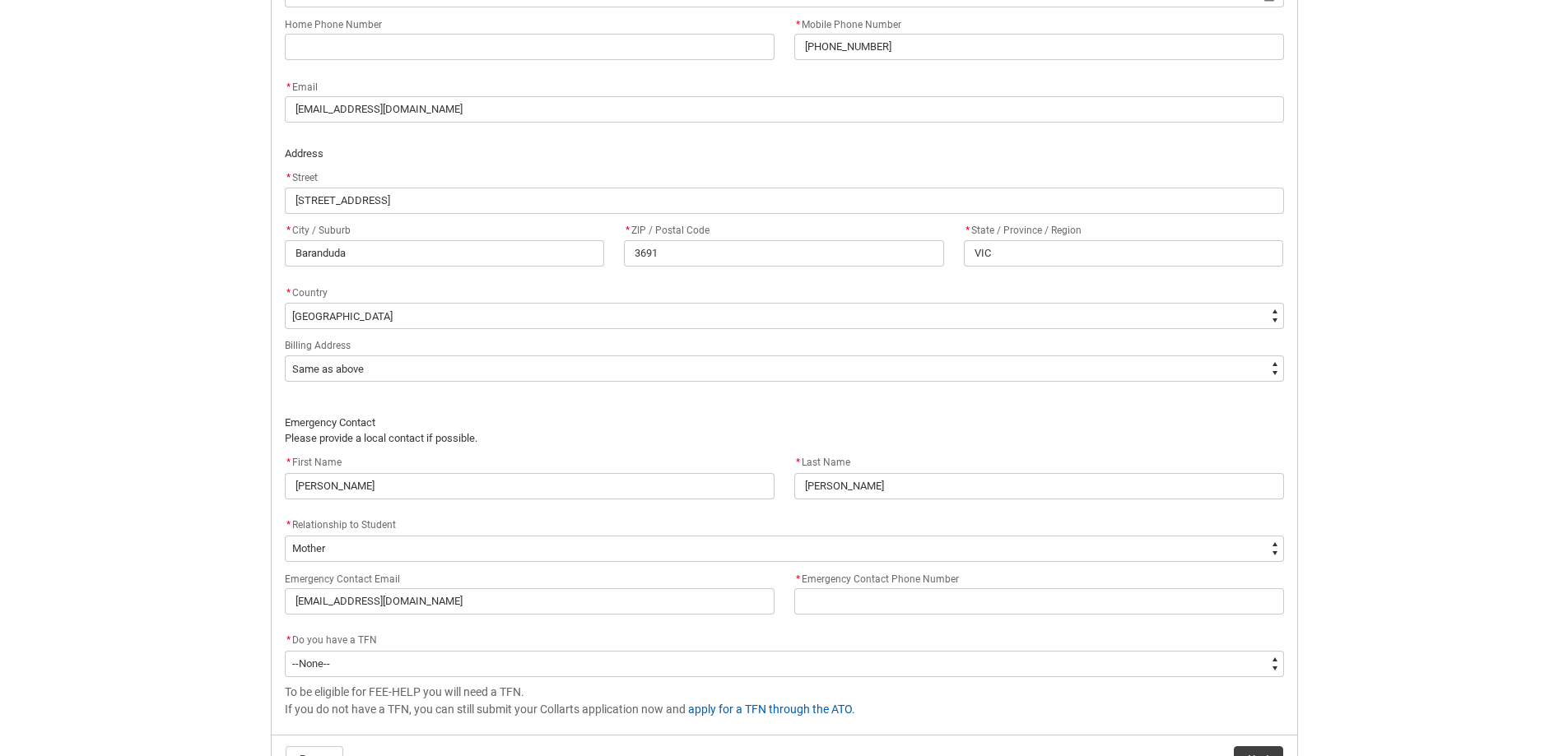
click at [831, 586] on div "* Emergency Contact Phone Number" at bounding box center [1039, 592] width 490 height 46
click at [831, 596] on input "* Emergency Contact Phone Number" at bounding box center [1039, 601] width 490 height 26
type lightning-primitive-input-simple "0"
type input "0"
type lightning-primitive-input-simple "04"
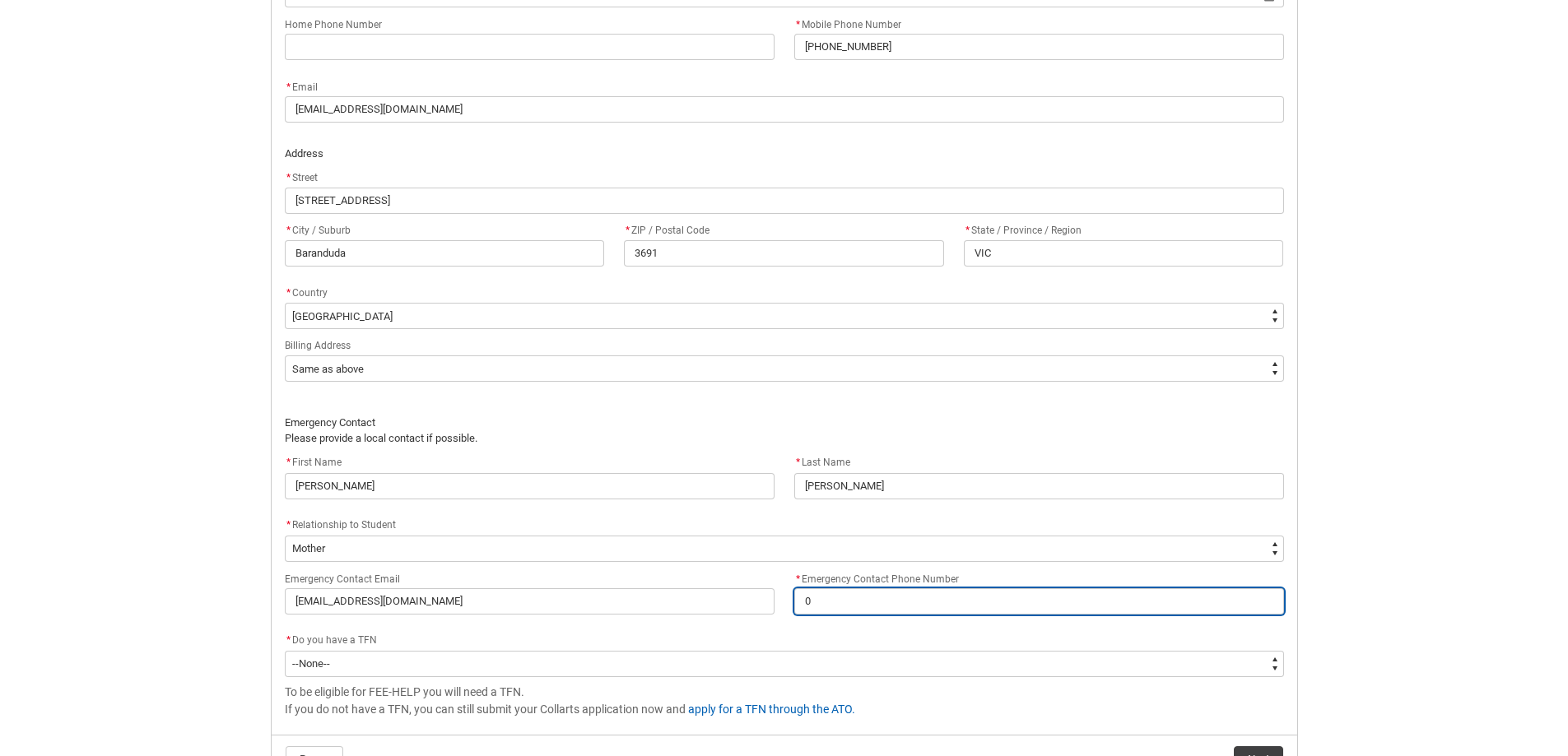
type input "04"
type lightning-primitive-input-simple "041"
type input "041"
type lightning-primitive-input-simple "0414"
type input "0414"
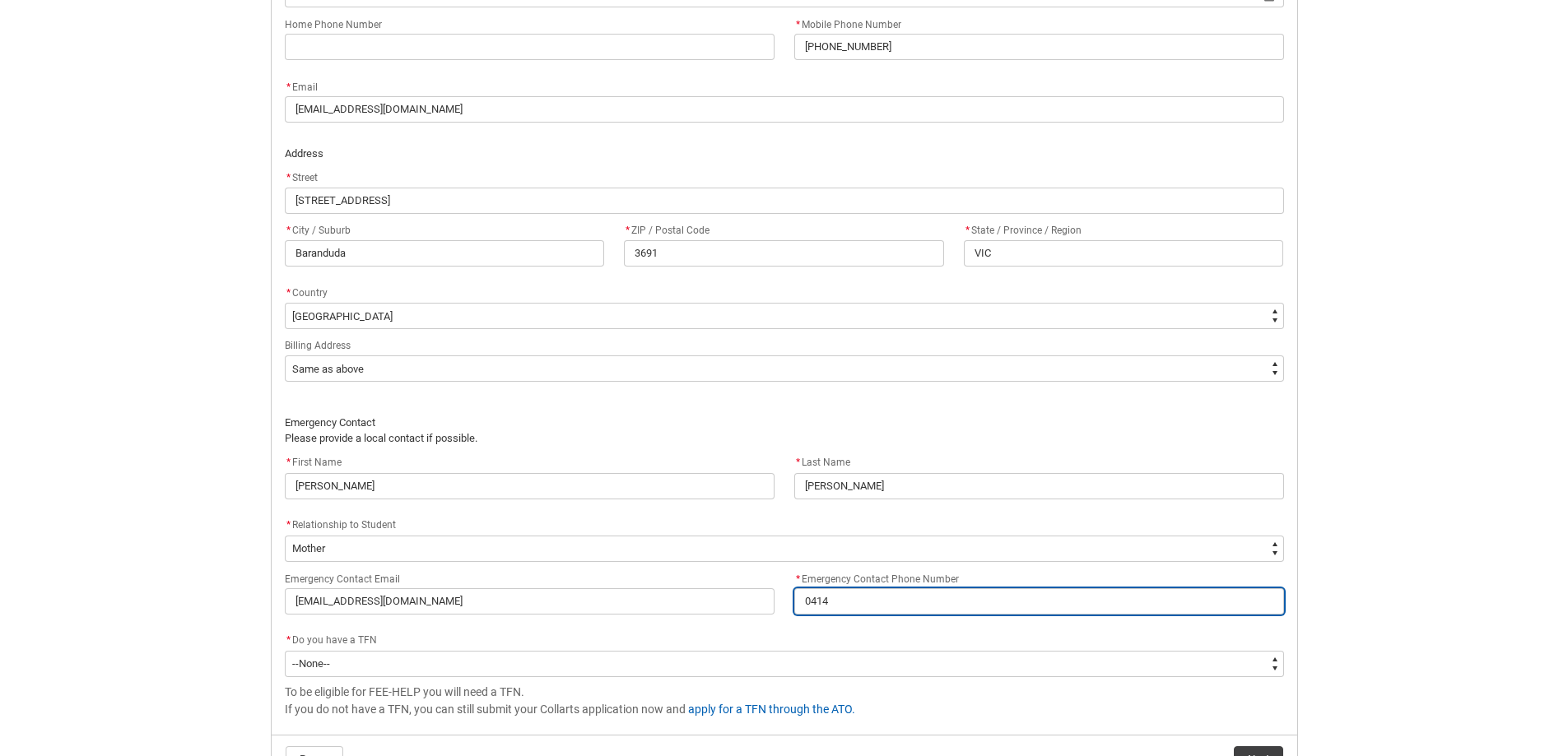
type lightning-primitive-input-simple "04142"
type input "04142"
type lightning-primitive-input-simple "041421"
type input "041421"
type lightning-primitive-input-simple "0414215"
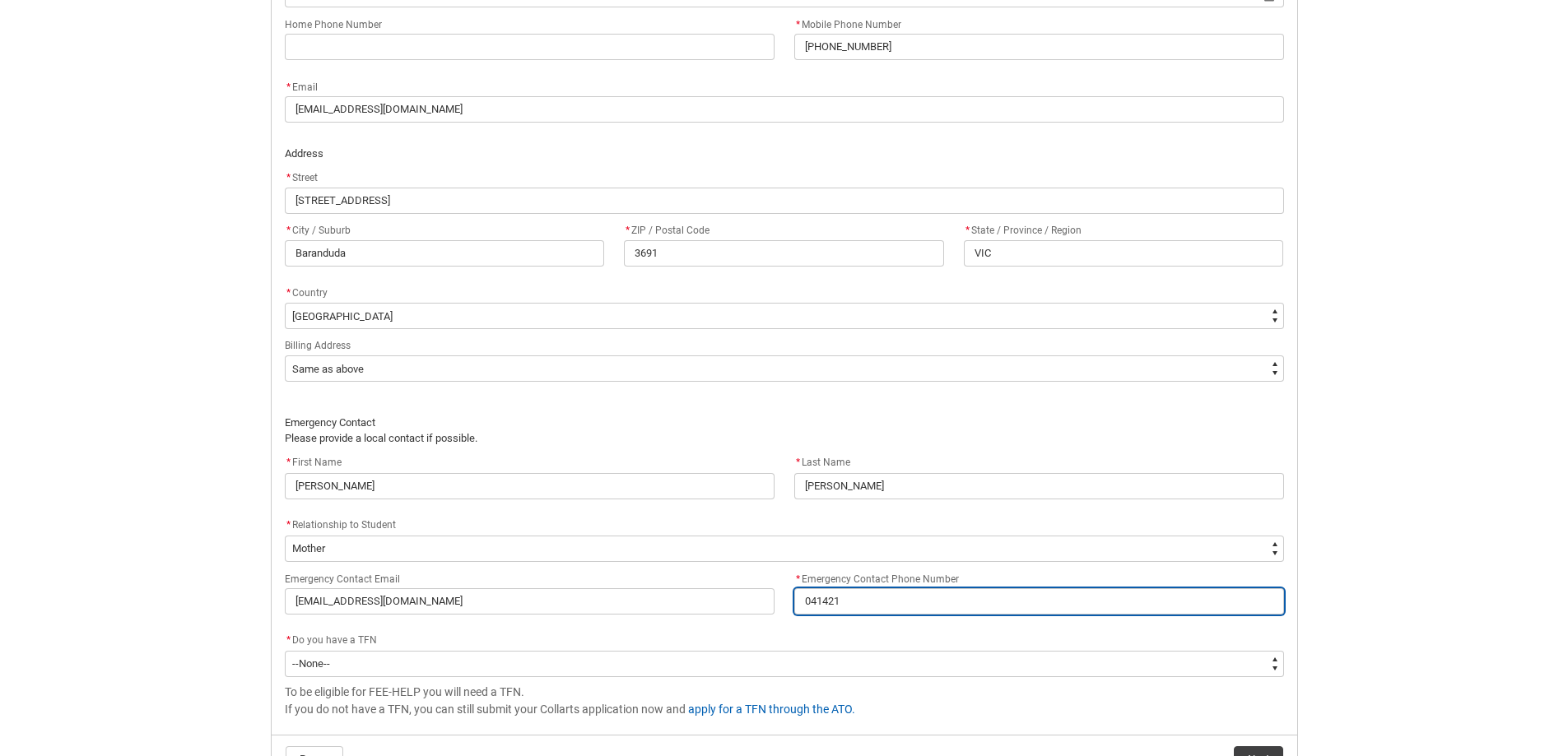
type input "0414215"
type lightning-primitive-input-simple "04142158"
type input "04142158"
type lightning-primitive-input-simple "041421588"
type input "041421588"
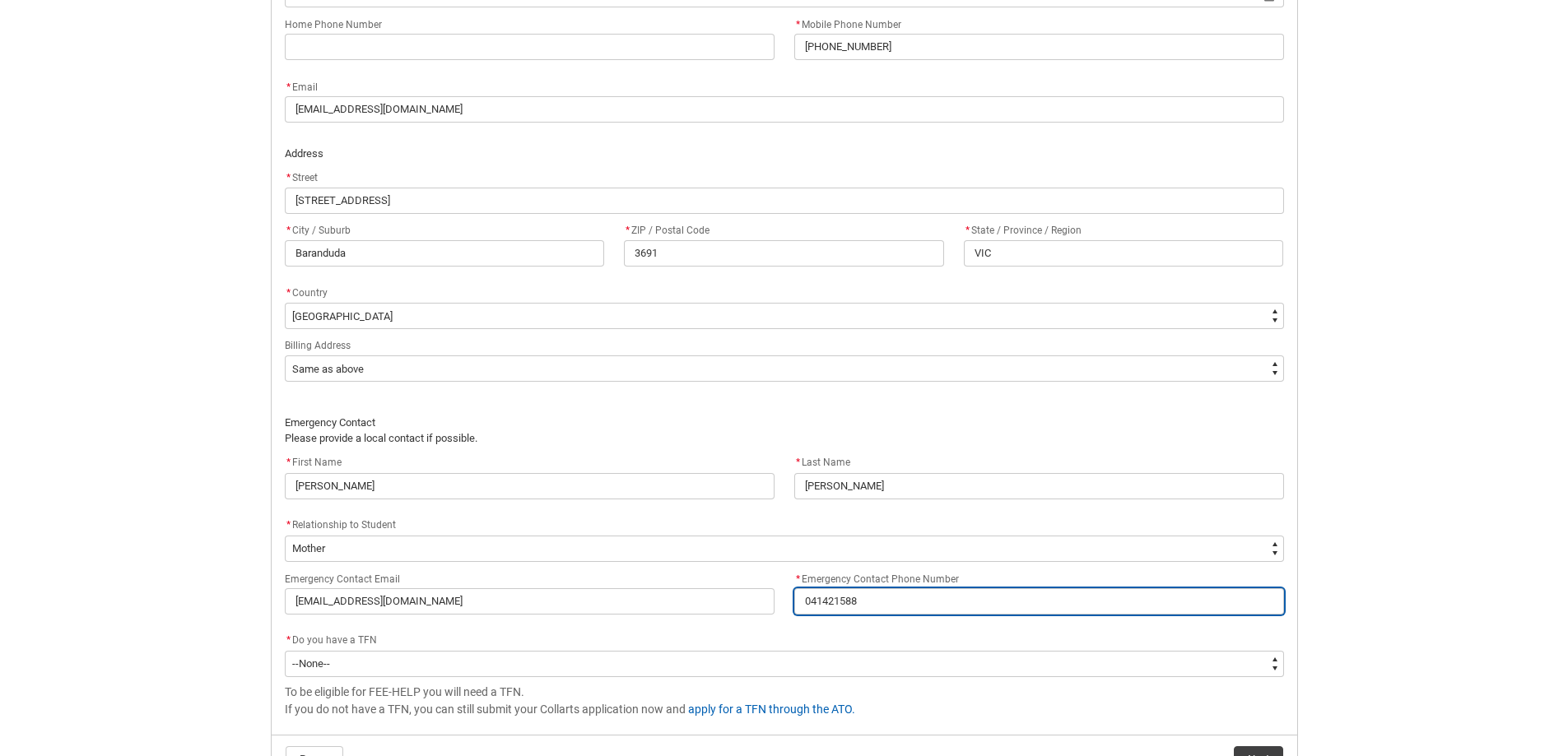
type lightning-primitive-input-simple "0414215884"
type input "0414215884"
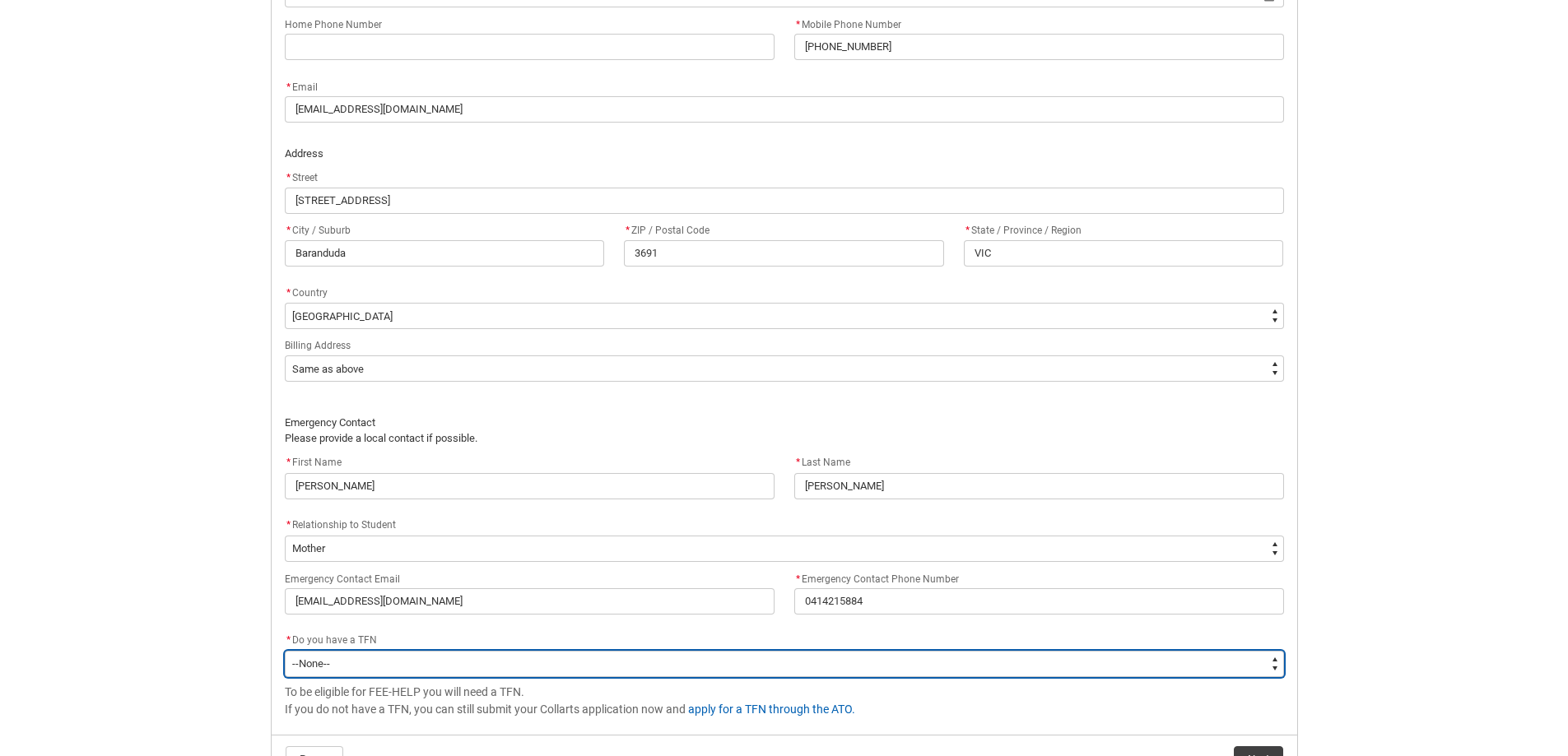
click at [348, 669] on select "--None-- Yes No" at bounding box center [784, 664] width 999 height 26
type lightning-select "Choice_Yes"
click at [284, 651] on select "--None-- Yes No" at bounding box center [784, 664] width 999 height 26
select select "Choice_Yes"
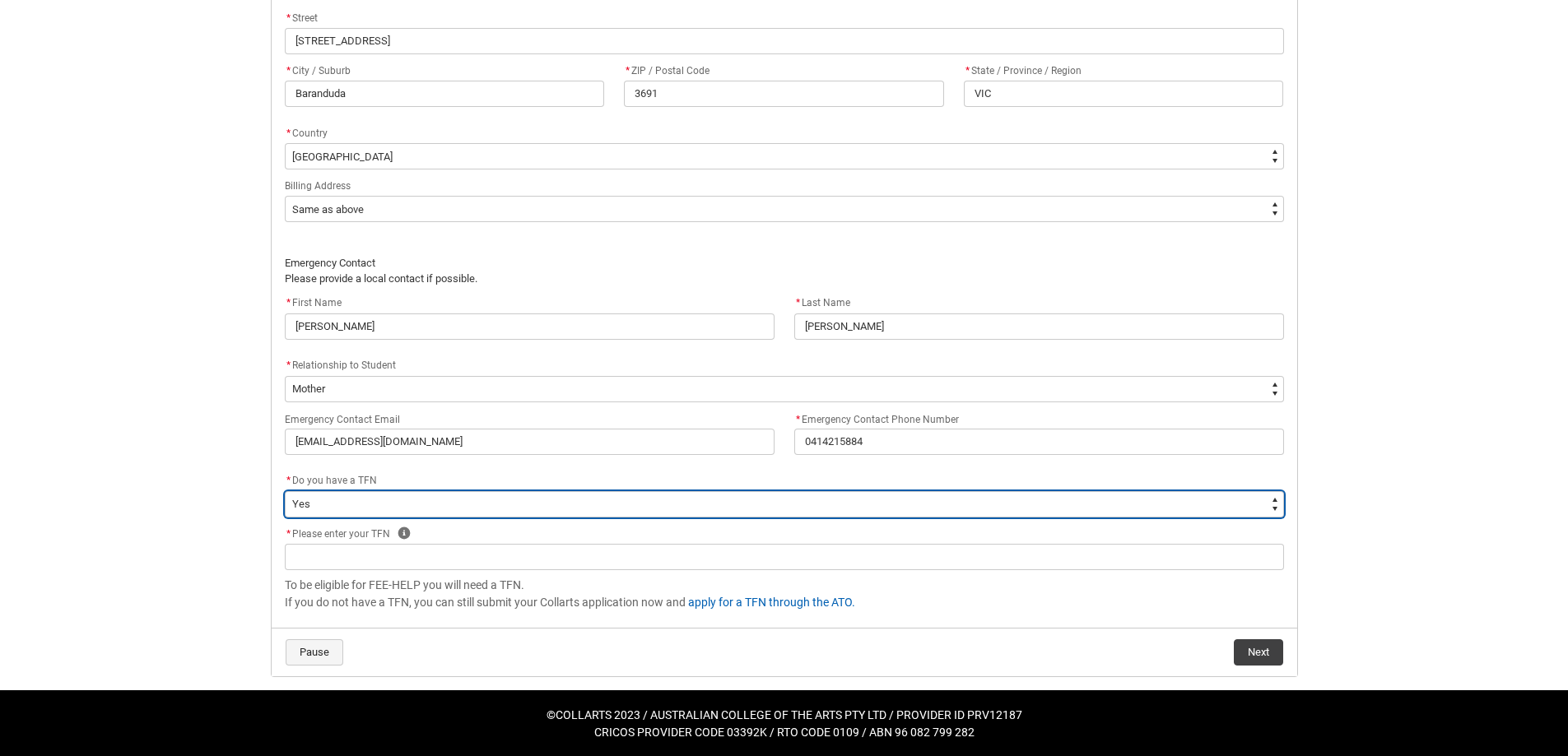
scroll to position [1066, 0]
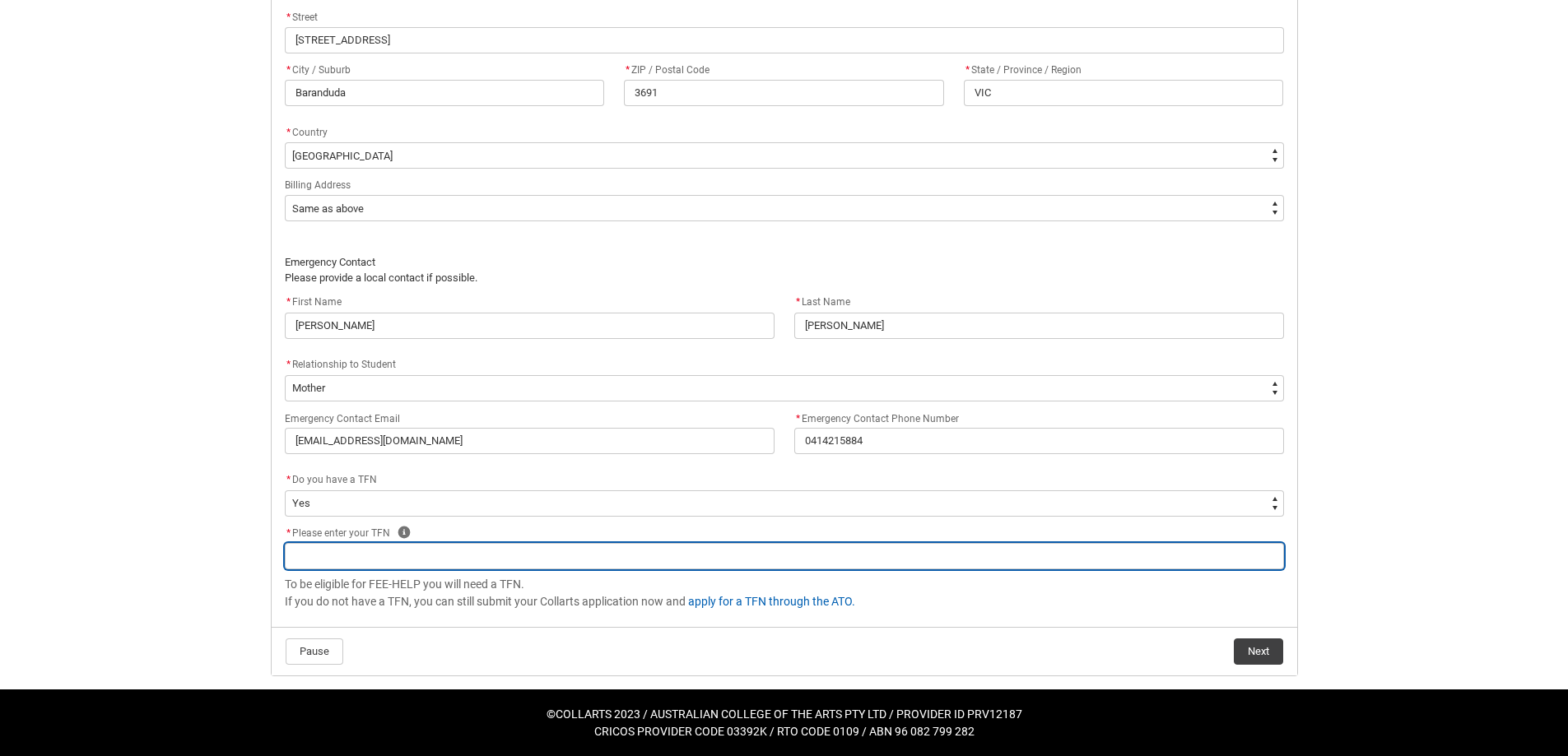
click at [356, 558] on input "REDU_Acceptance_Declaration flow" at bounding box center [784, 557] width 999 height 26
type lightning-primitive-input-simple "5"
type input "5"
type lightning-primitive-input-simple "53"
type input "53"
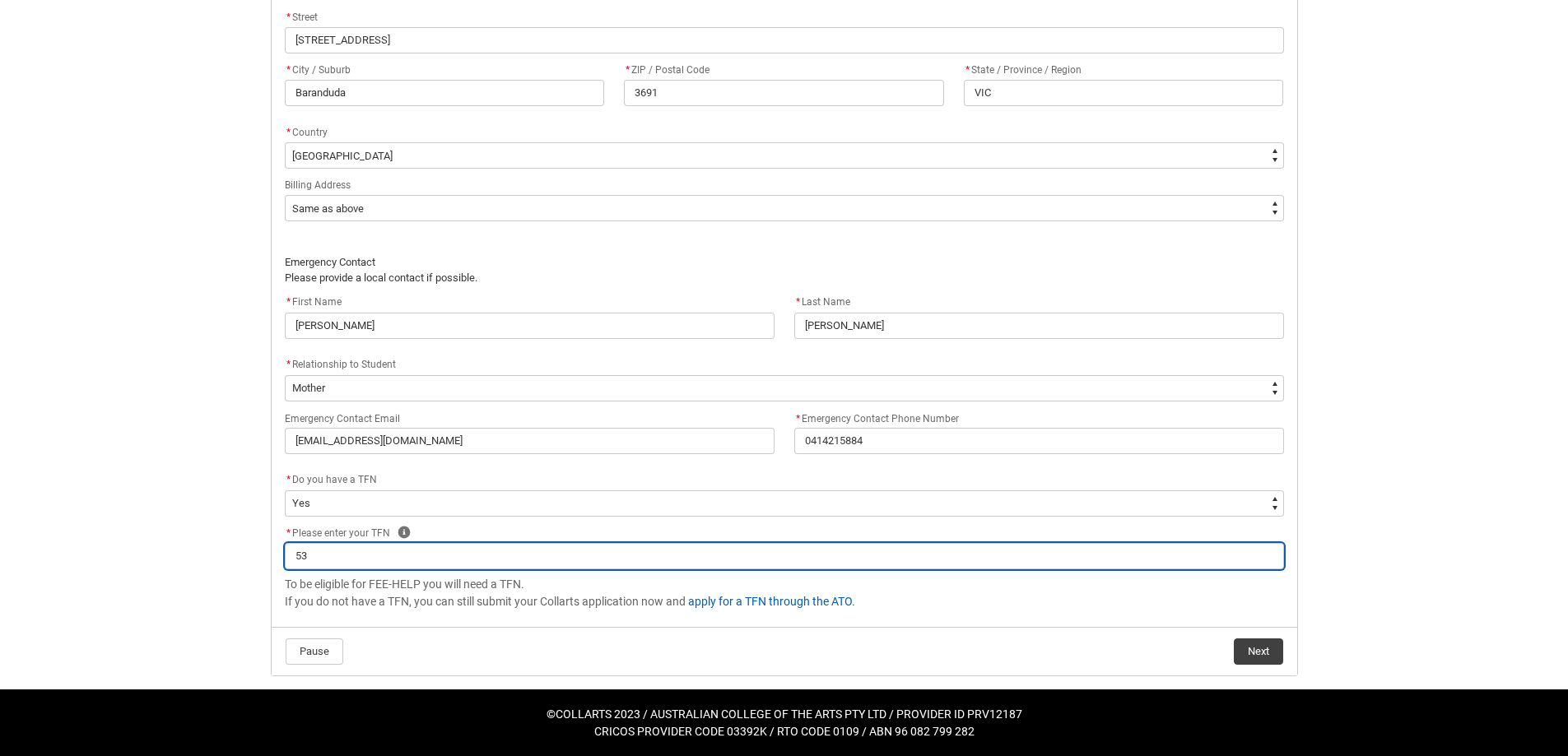
type lightning-primitive-input-simple "532"
type input "532"
type lightning-primitive-input-simple "5328"
type input "5328"
type lightning-primitive-input-simple "53286"
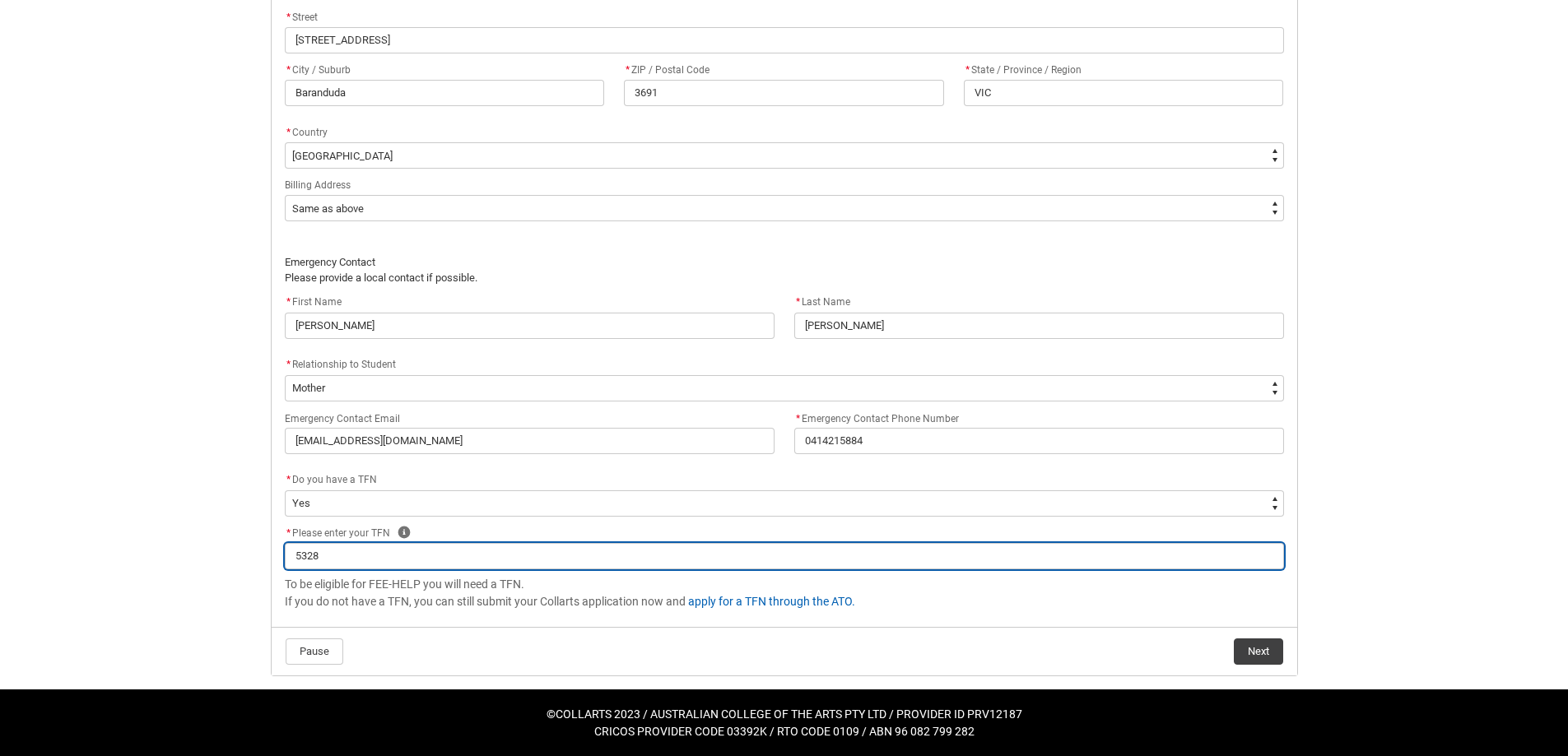
type input "53286"
type lightning-primitive-input-simple "532862"
type input "532862"
type lightning-primitive-input-simple "5328629"
type input "5328629"
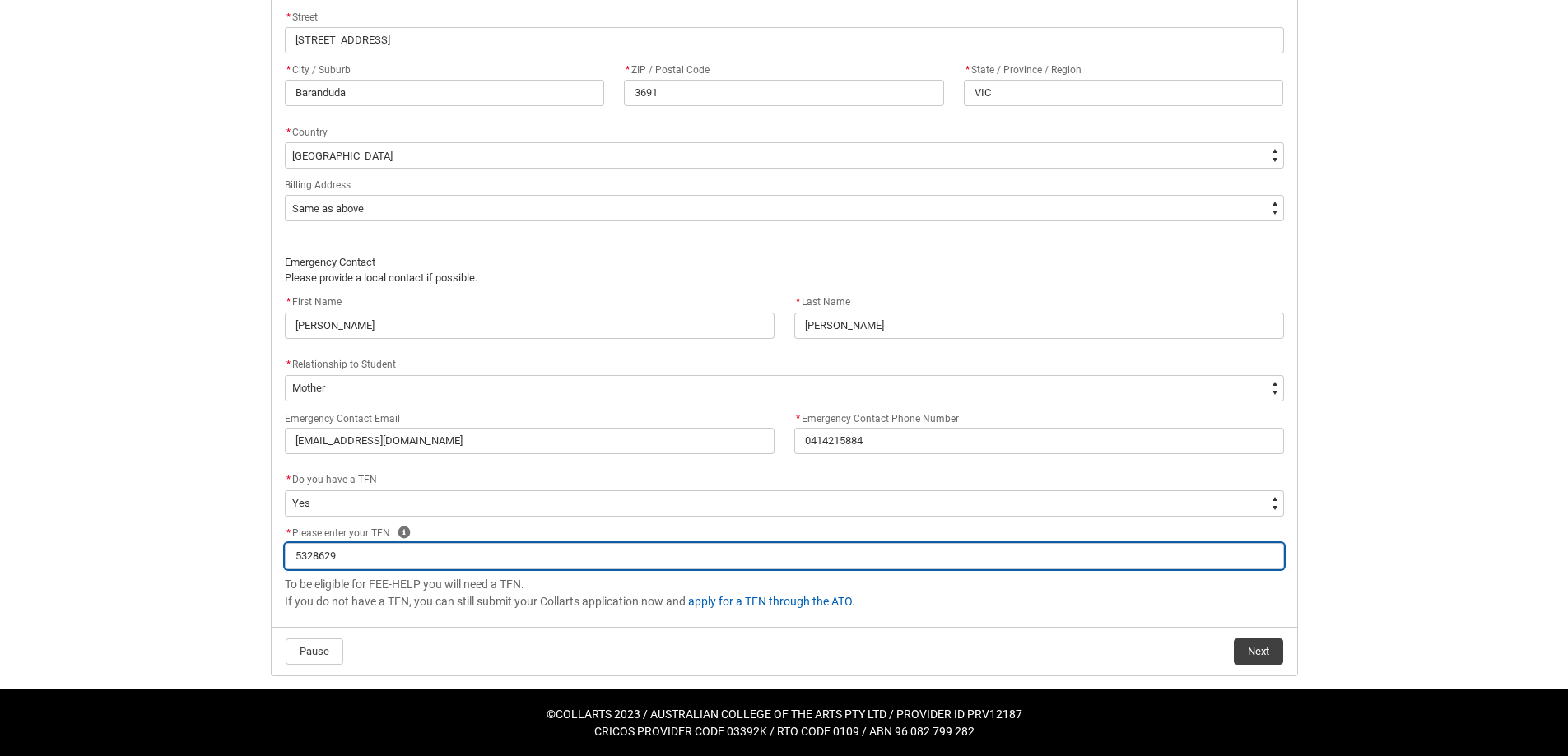
type lightning-primitive-input-simple "53286295"
type input "53286295"
type lightning-primitive-input-simple "532862954"
type input "532862954"
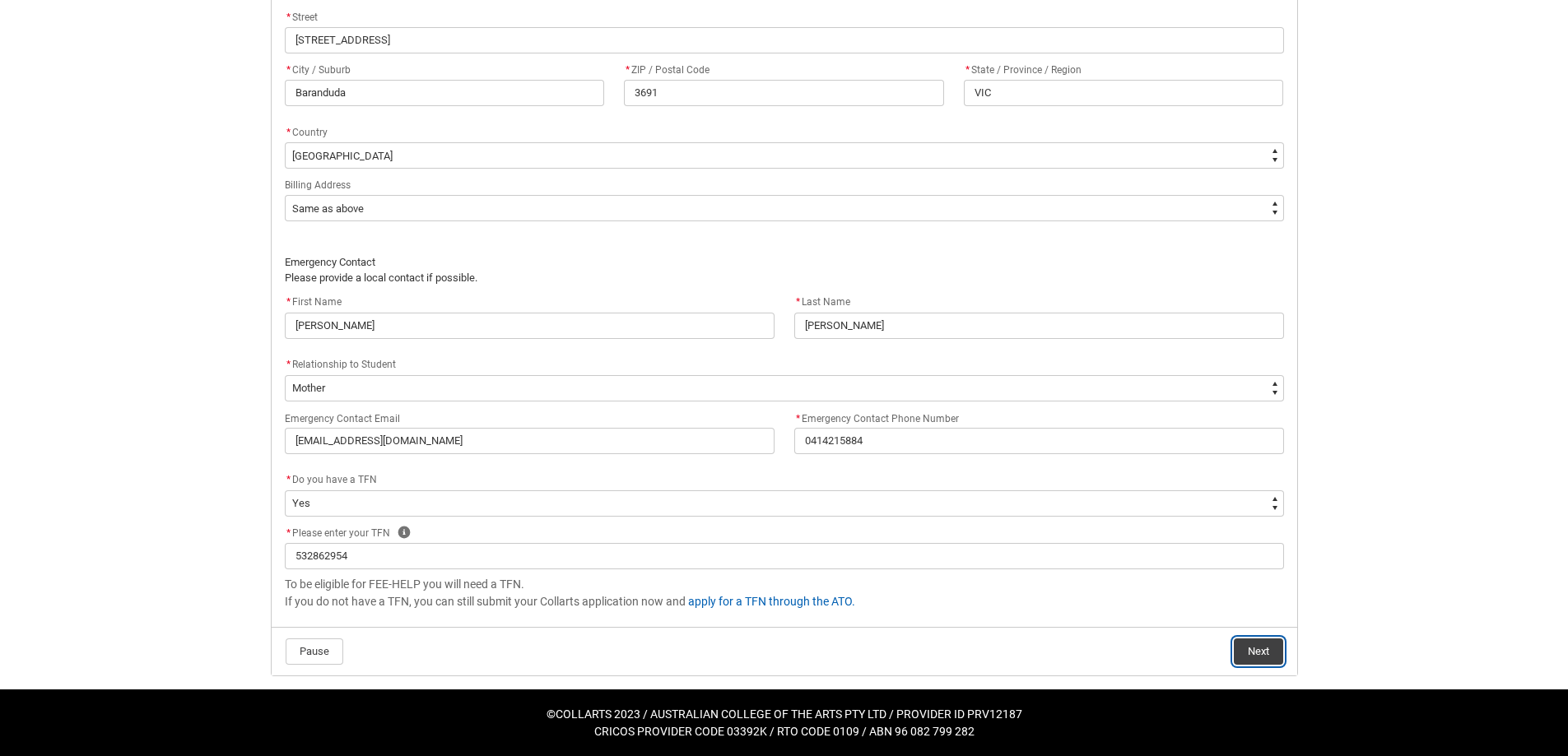
click at [1249, 645] on button "Next" at bounding box center [1259, 652] width 50 height 26
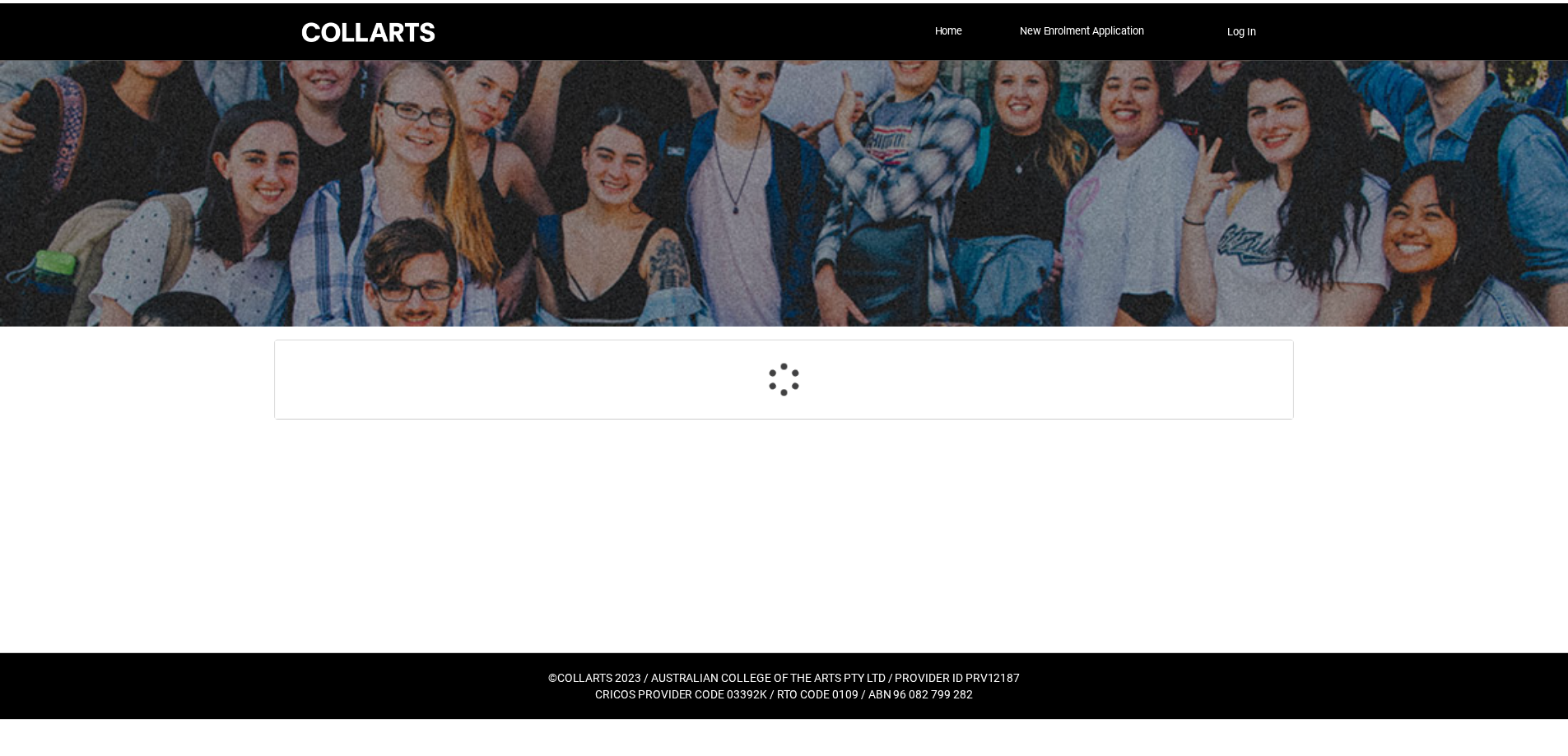
scroll to position [175, 0]
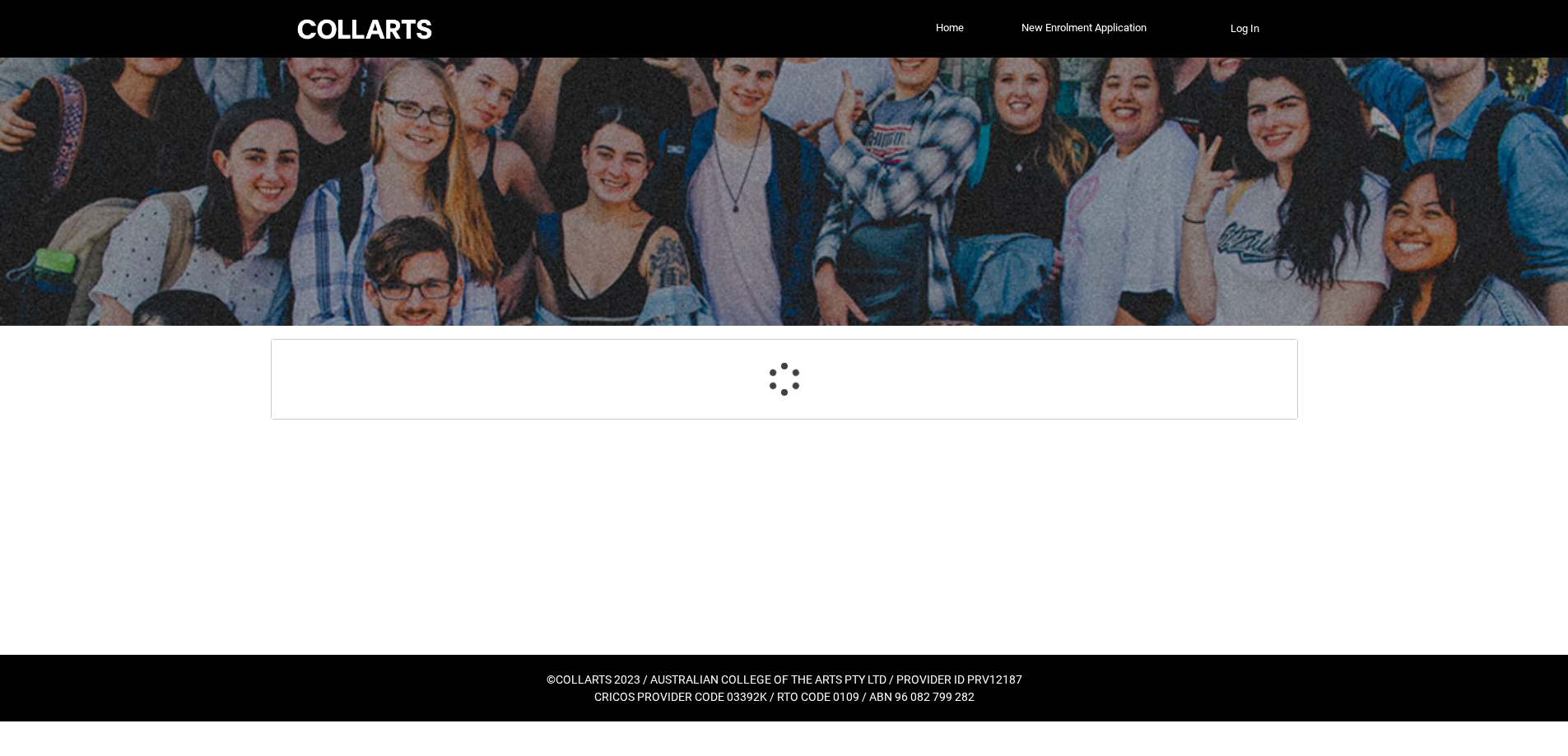
select select "Payment_Type_FEE_HELP"
select select "Study_Mode_FullTime"
select select "StudyMethod_Online"
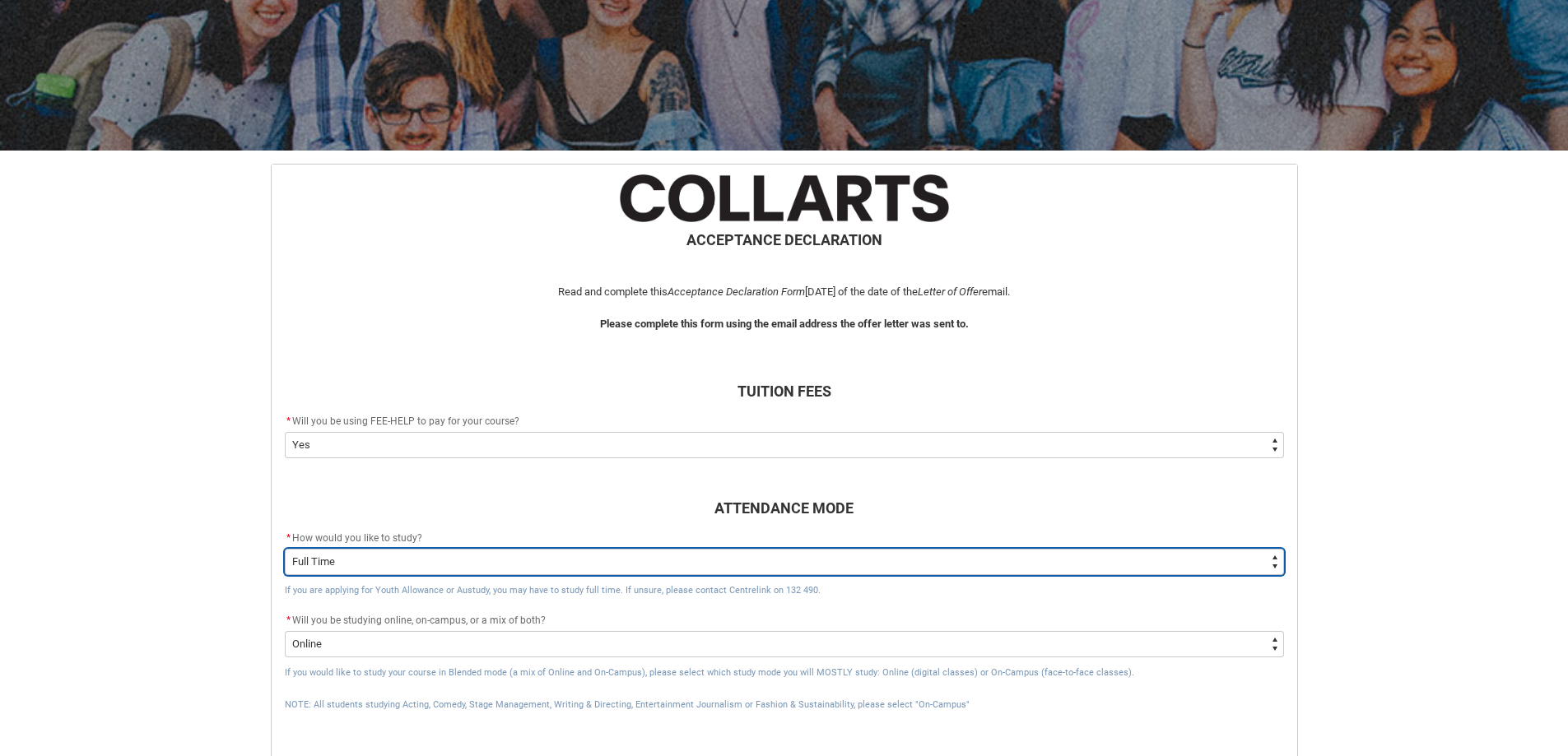
click at [378, 559] on select "--None-- Full Time Part Time" at bounding box center [784, 562] width 999 height 26
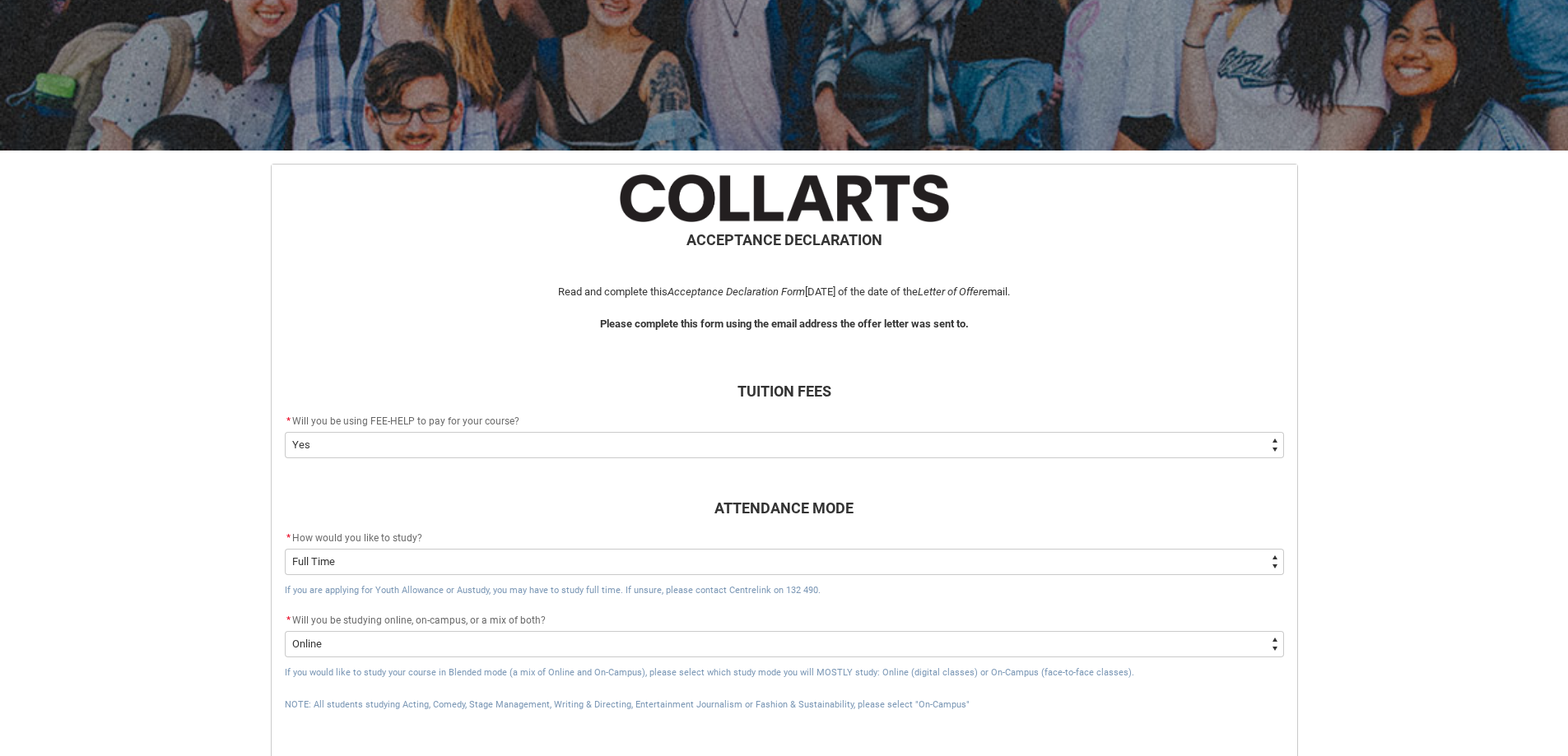
click at [485, 490] on span "ATTENDANCE MODE" at bounding box center [784, 492] width 999 height 55
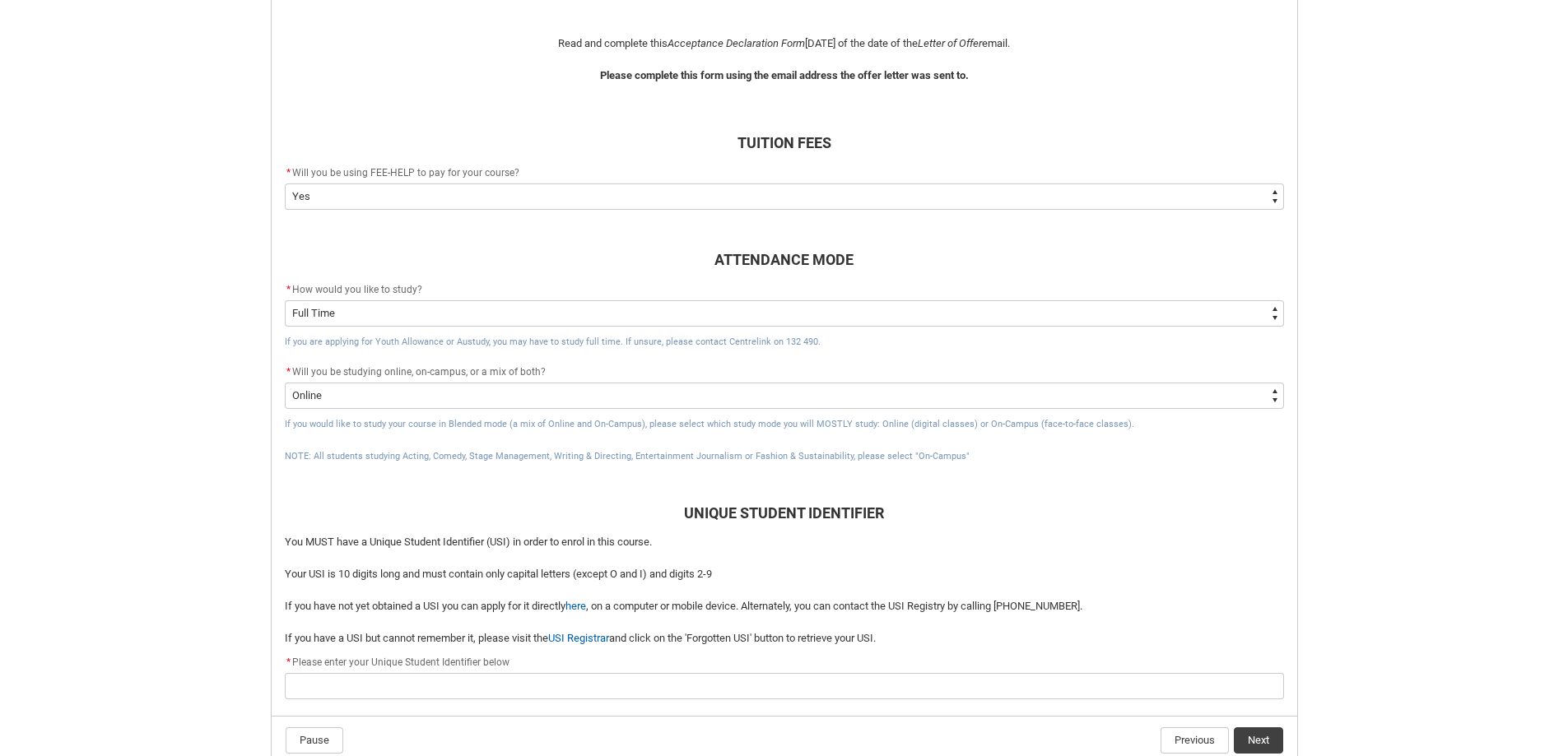
scroll to position [505, 0]
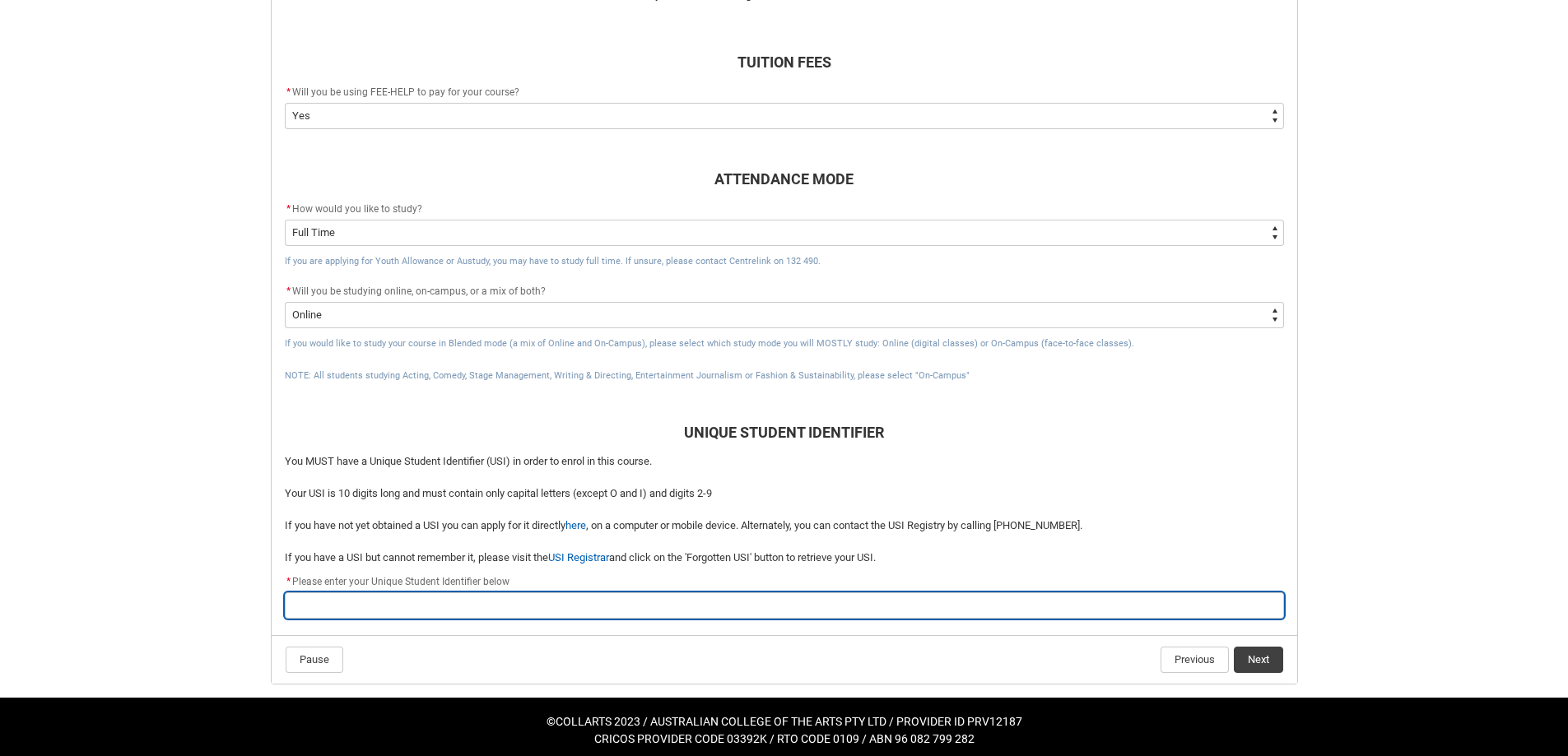
click at [340, 603] on input "REDU_Acceptance_Declaration flow" at bounding box center [784, 605] width 999 height 26
type lightning-primitive-input-simple "X"
type input "X"
type lightning-primitive-input-simple "XL"
type input "XL"
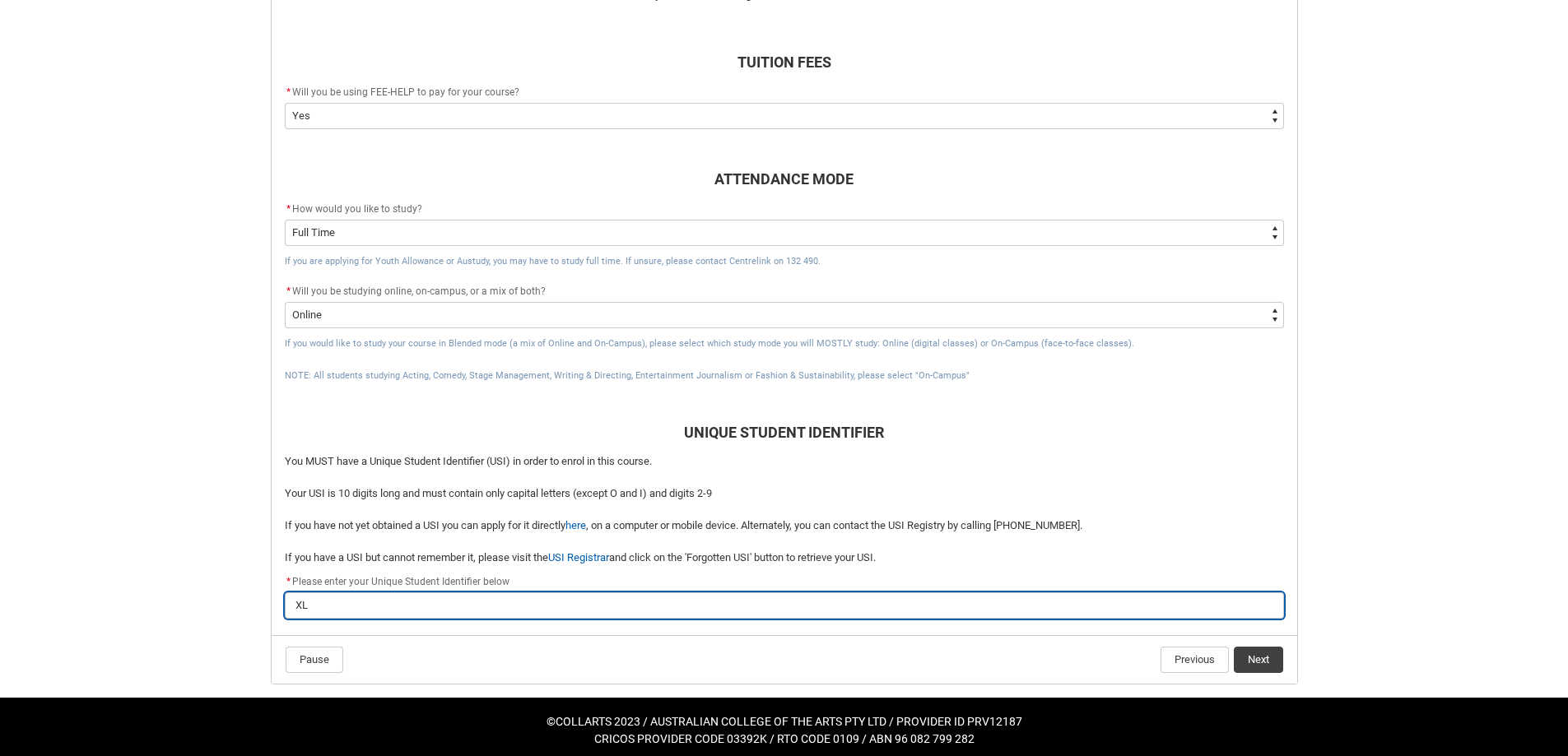
type lightning-primitive-input-simple "XLS"
type input "XLS"
type lightning-primitive-input-simple "XLS4"
type input "XLS4"
type lightning-primitive-input-simple "XLS47"
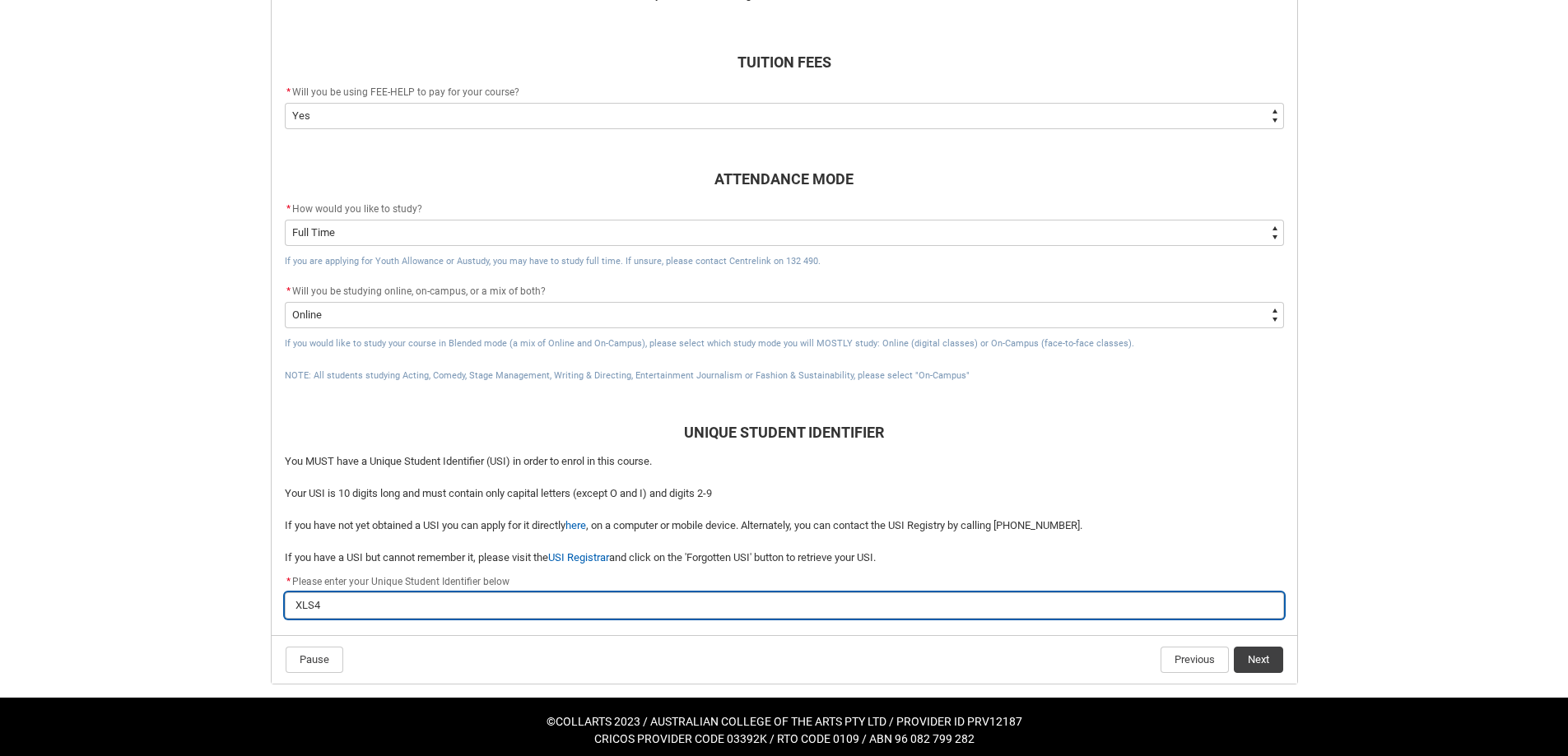
type input "XLS47"
type lightning-primitive-input-simple "XLS47W"
type input "XLS47W"
type lightning-primitive-input-simple "XLS47WM"
type input "XLS47WM"
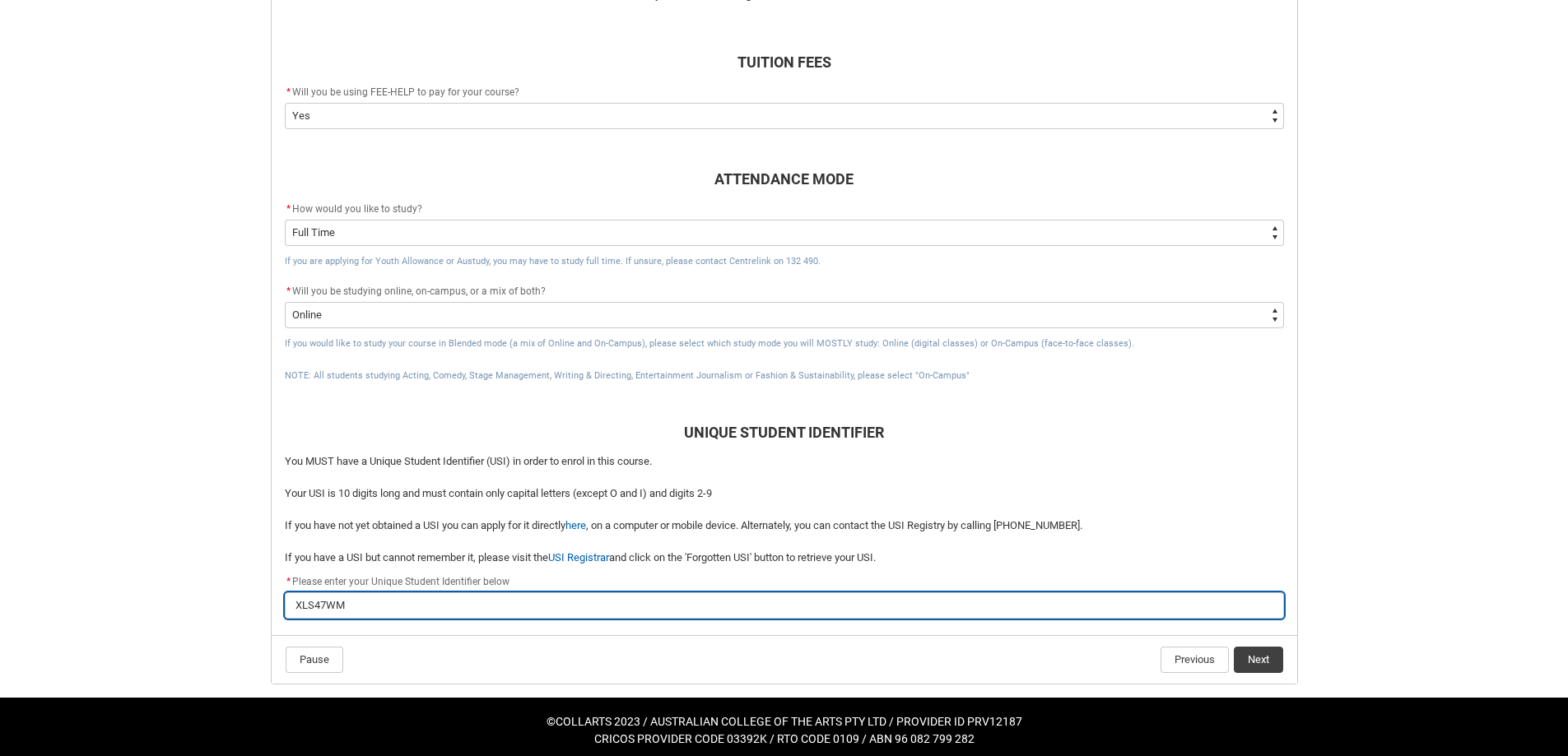
type lightning-primitive-input-simple "XLS47WM2"
type input "XLS47WM2"
type lightning-primitive-input-simple "XLS47WM22"
type input "XLS47WM22"
type lightning-primitive-input-simple "XLS47WM22M"
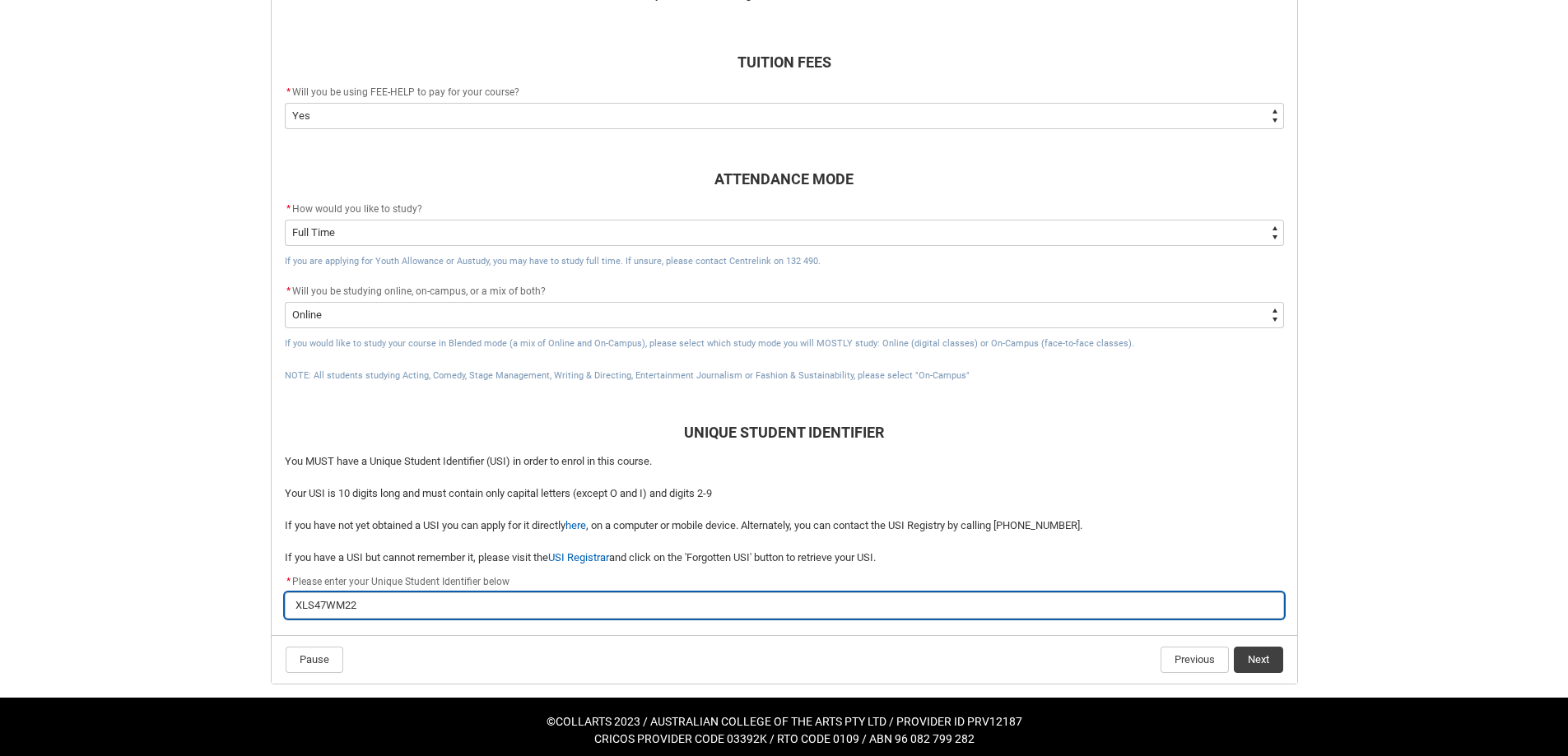
type input "XLS47WM22M"
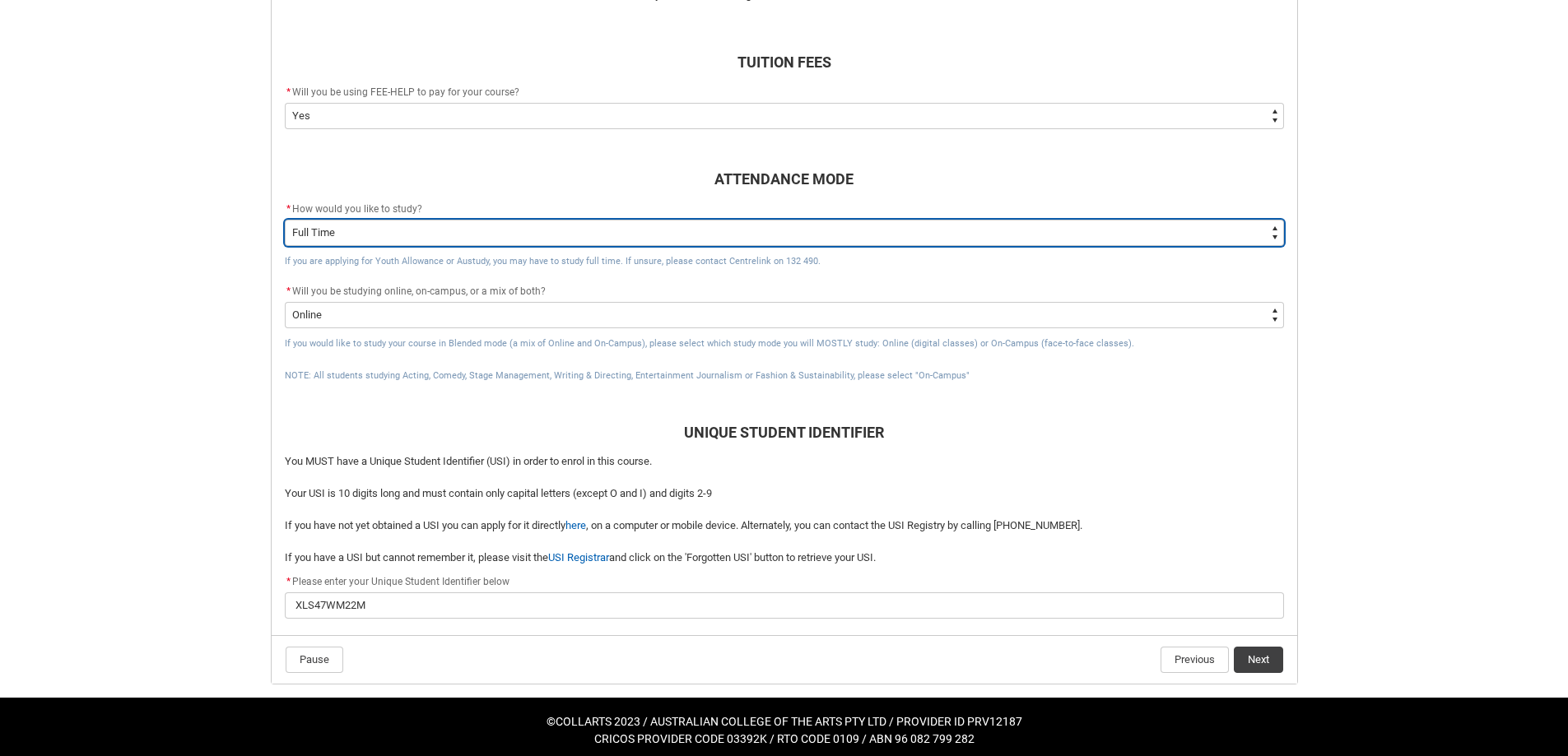
click at [571, 227] on select "--None-- Full Time Part Time" at bounding box center [784, 233] width 999 height 26
type lightning-select "Study_Mode_PartTime"
click at [284, 220] on select "--None-- Full Time Part Time" at bounding box center [784, 233] width 999 height 26
select select "Study_Mode_PartTime"
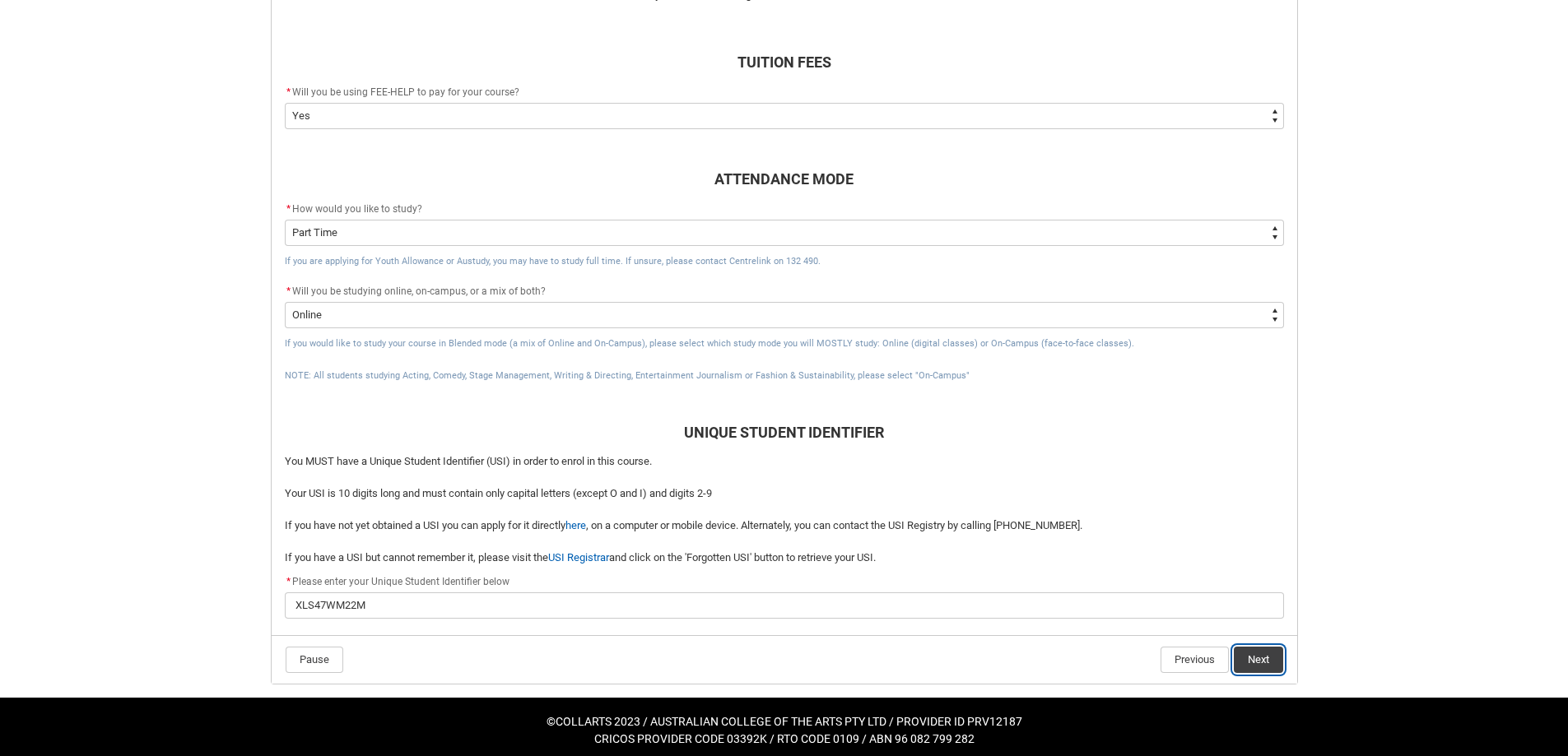
click at [1275, 653] on button "Next" at bounding box center [1259, 660] width 50 height 26
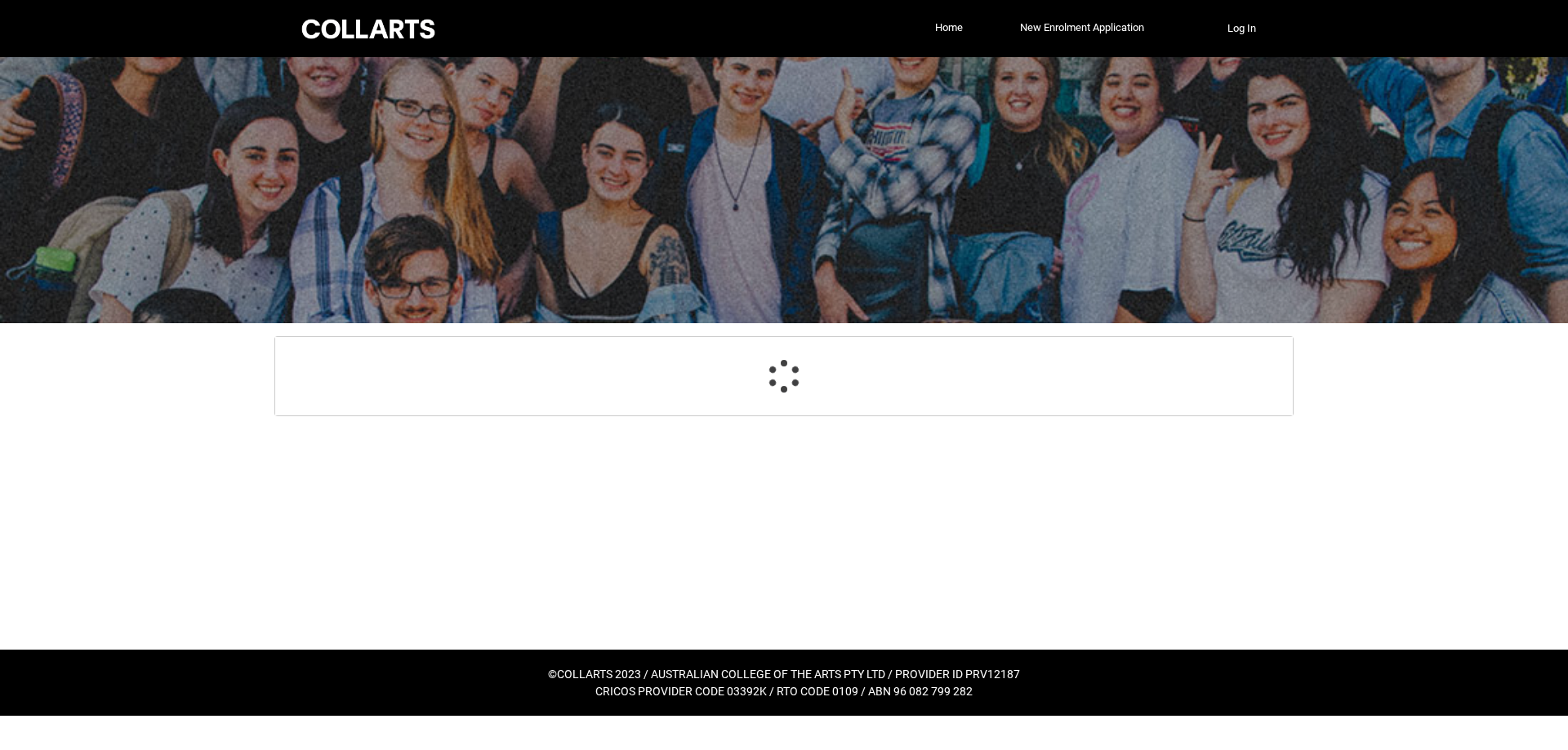
select select "CitizenshipStatus_Options.1"
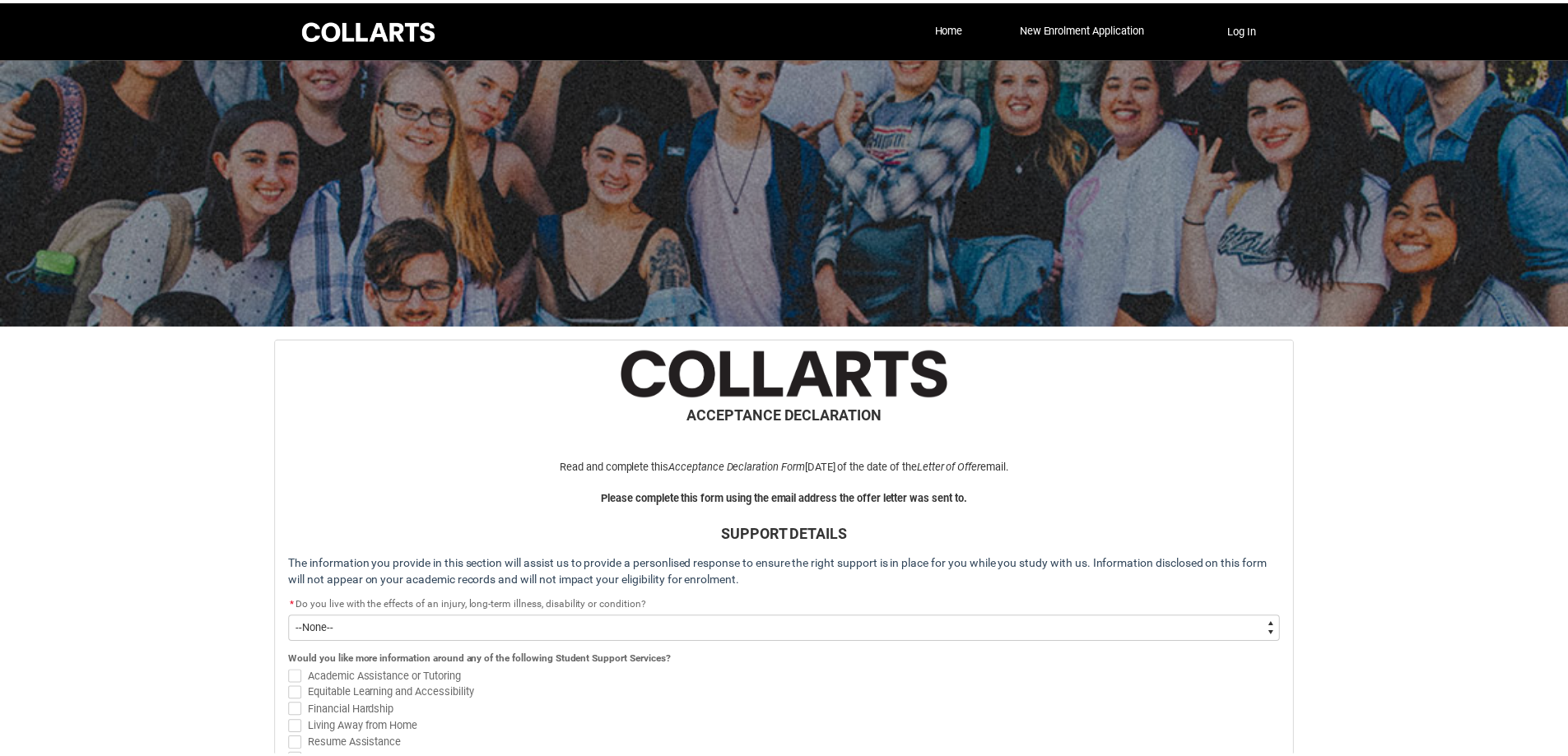
scroll to position [175, 0]
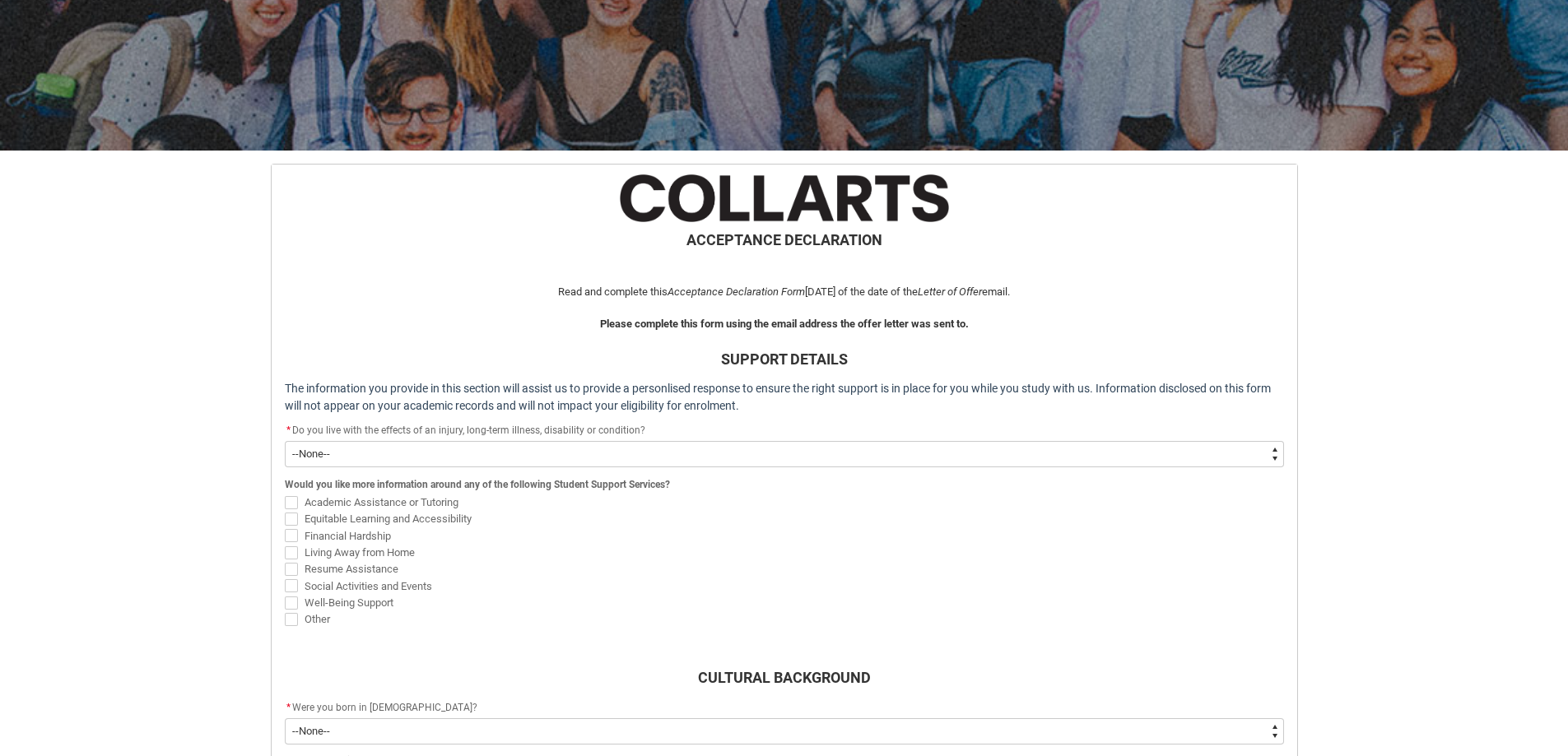
click at [380, 447] on select "--None-- Yes No" at bounding box center [784, 454] width 999 height 26
type lightning-select "Choice_No"
click at [284, 441] on select "--None-- Yes No" at bounding box center [784, 454] width 999 height 26
select select "Choice_No"
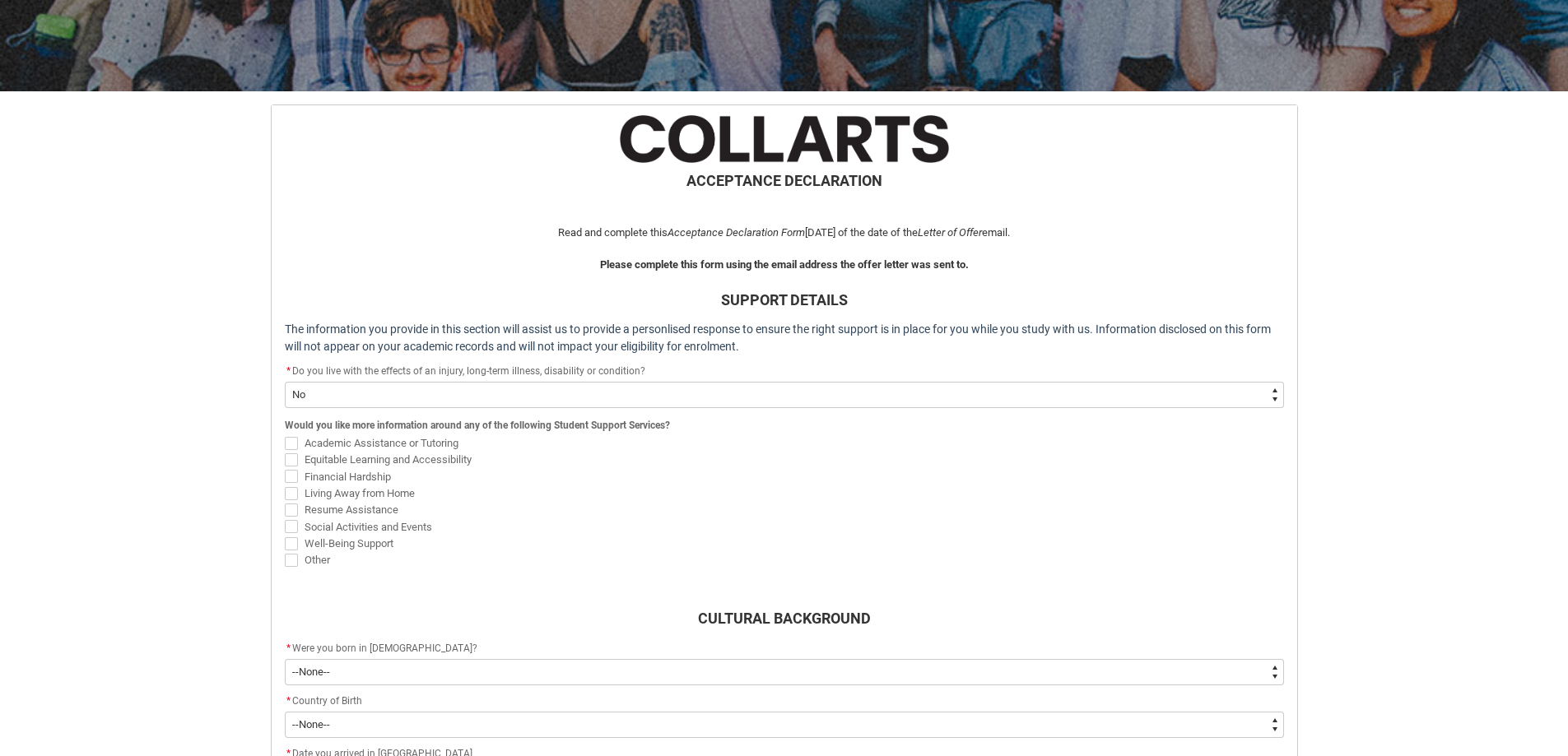
scroll to position [340, 0]
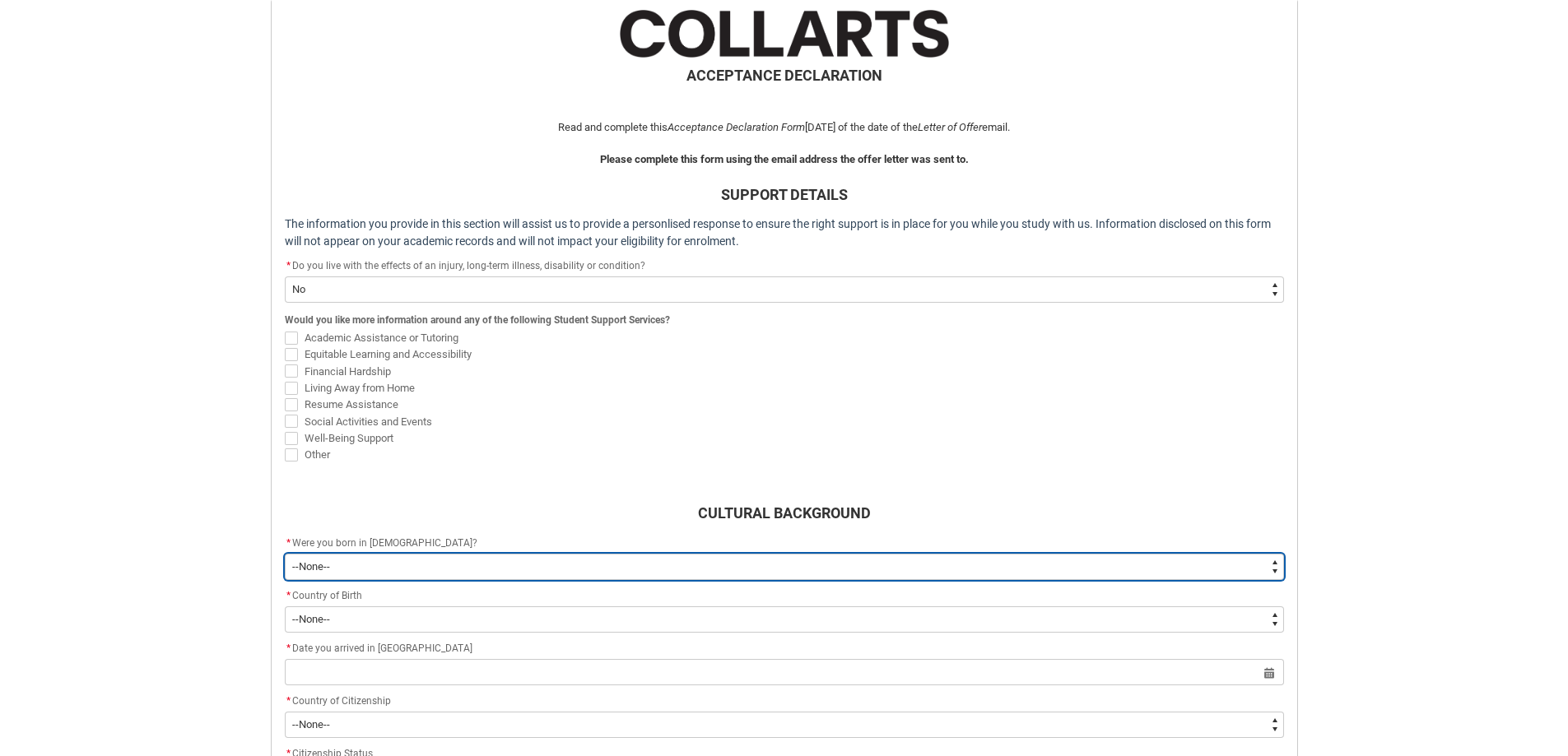
click at [409, 569] on select "--None-- Born in [DEMOGRAPHIC_DATA] Born outside [DEMOGRAPHIC_DATA]" at bounding box center [784, 567] width 999 height 26
type lightning-select "Country_of_Birth_L1.1100"
click at [284, 554] on select "--None-- Born in [DEMOGRAPHIC_DATA] Born outside [DEMOGRAPHIC_DATA]" at bounding box center [784, 567] width 999 height 26
select select "Country_of_Birth_L1.1100"
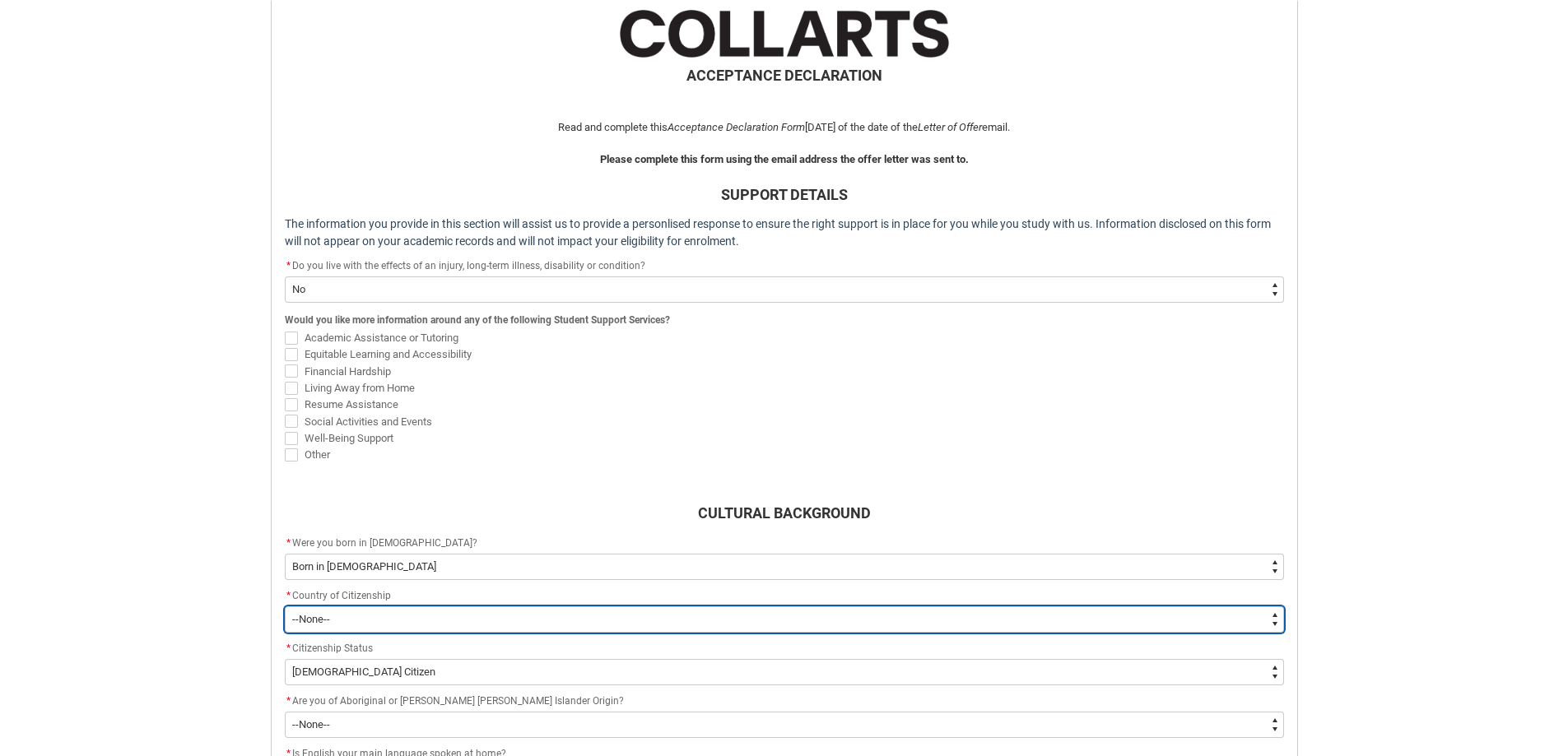
click at [365, 618] on select "--[GEOGRAPHIC_DATA]-- [GEOGRAPHIC_DATA] [GEOGRAPHIC_DATA] [GEOGRAPHIC_DATA] [GE…" at bounding box center [784, 620] width 999 height 26
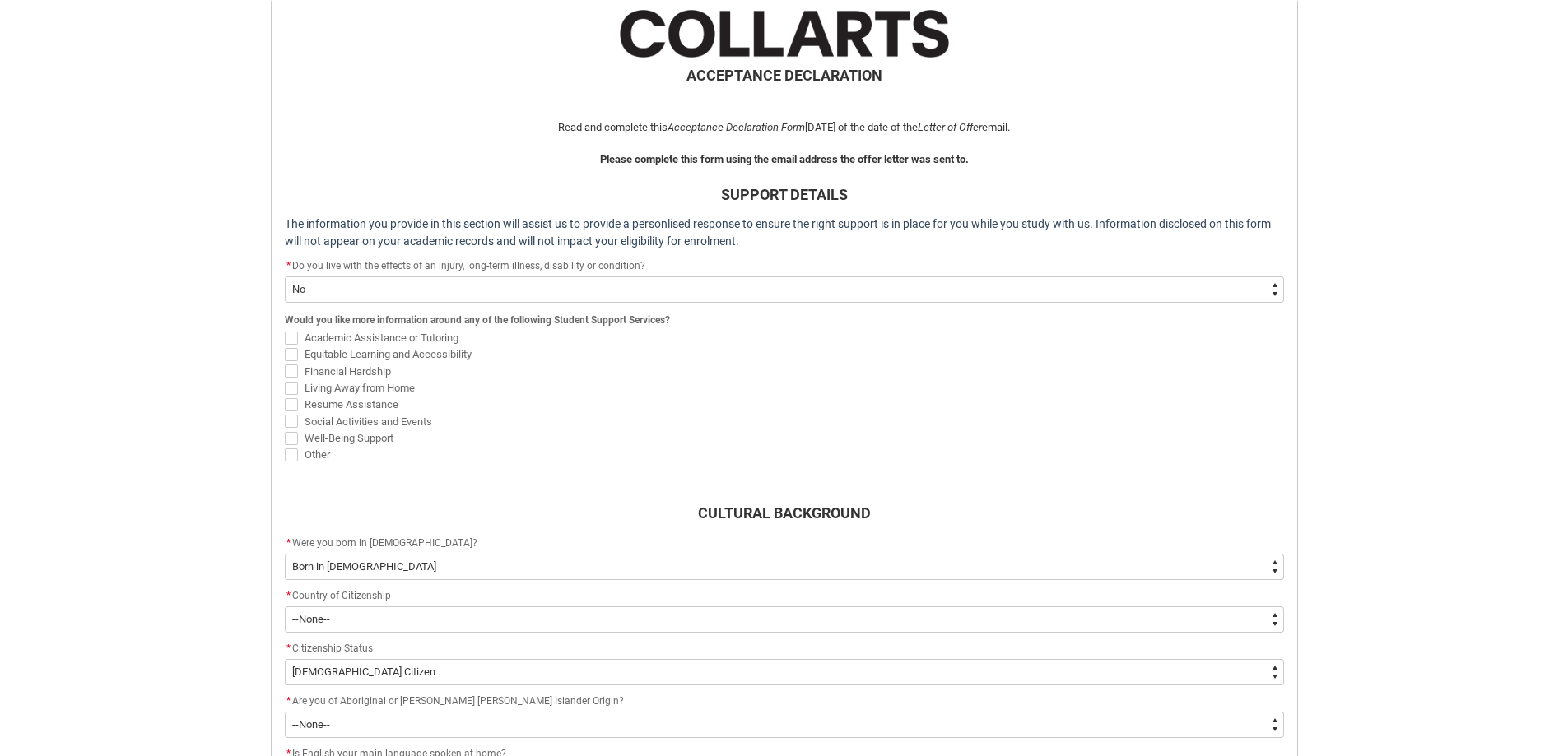
click at [194, 345] on div "Skip to Main Content Collarts Education Community Home New Enrolment Applicatio…" at bounding box center [784, 324] width 1568 height 1329
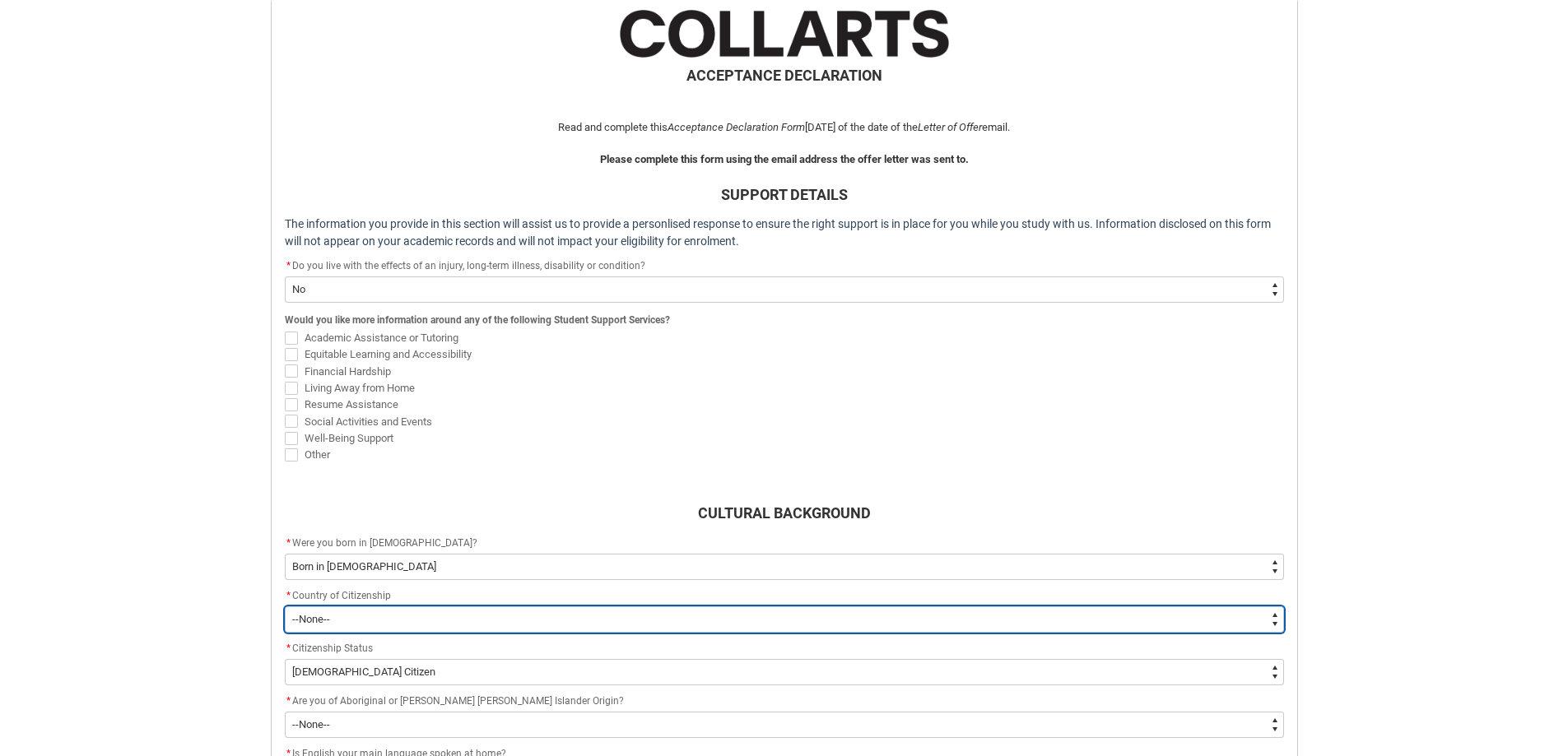
click at [339, 620] on select "--[GEOGRAPHIC_DATA]-- [GEOGRAPHIC_DATA] [GEOGRAPHIC_DATA] [GEOGRAPHIC_DATA] [GE…" at bounding box center [784, 620] width 999 height 26
type lightning-select "Citizenship_Options.[DEMOGRAPHIC_DATA]"
click at [284, 606] on select "--[GEOGRAPHIC_DATA]-- [GEOGRAPHIC_DATA] [GEOGRAPHIC_DATA] [GEOGRAPHIC_DATA] [GE…" at bounding box center [784, 620] width 999 height 26
select select "Citizenship_Options.[DEMOGRAPHIC_DATA]"
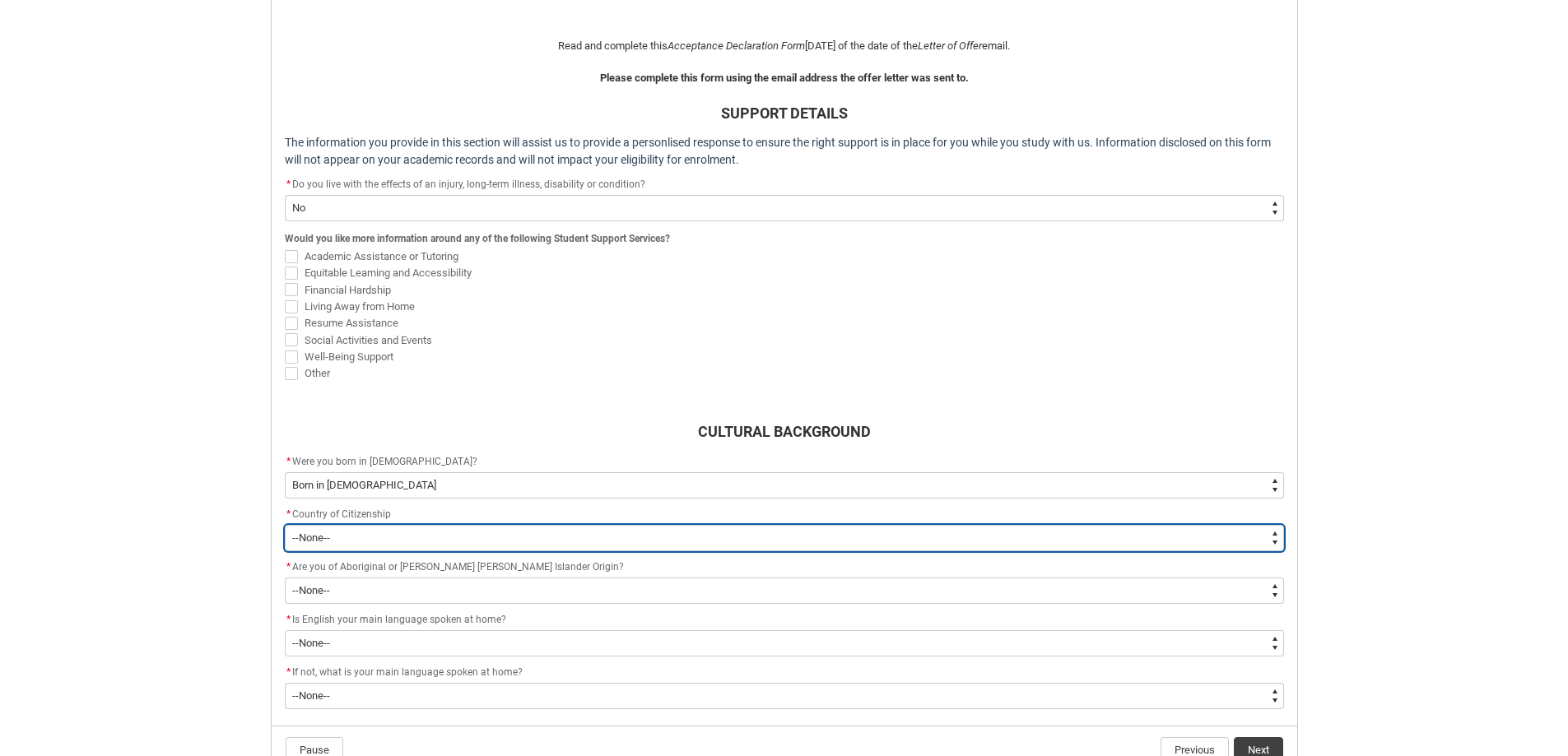
scroll to position [422, 0]
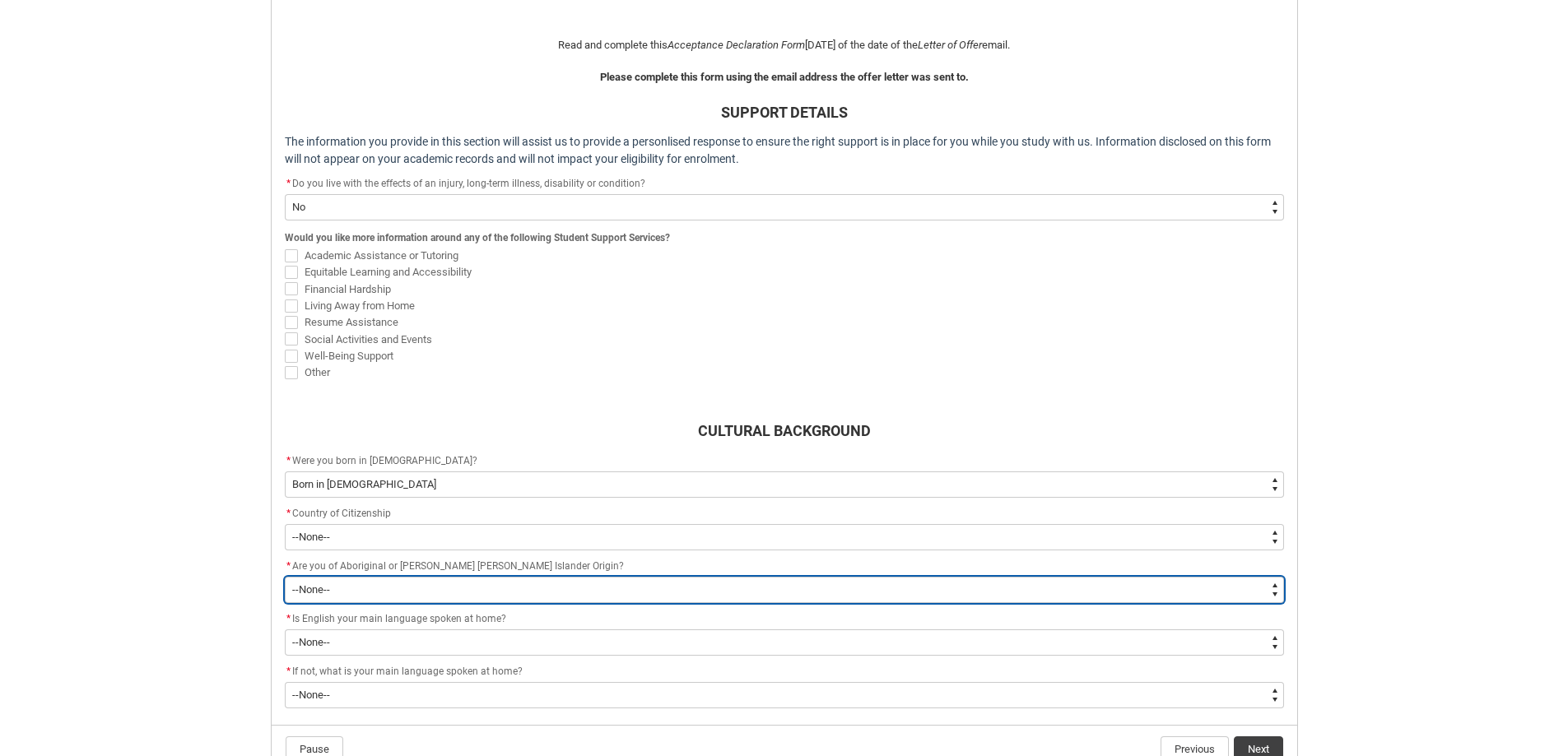
click at [329, 592] on select "--None-- Non indigenous – neither [DEMOGRAPHIC_DATA] nor [PERSON_NAME] [PERSON_…" at bounding box center [784, 591] width 999 height 26
type lightning-select "aboriginalTorresStraitIslander_Options.2"
click at [284, 577] on select "--None-- Non indigenous – neither [DEMOGRAPHIC_DATA] nor [PERSON_NAME] [PERSON_…" at bounding box center [784, 591] width 999 height 26
select select "aboriginalTorresStraitIslander_Options.2"
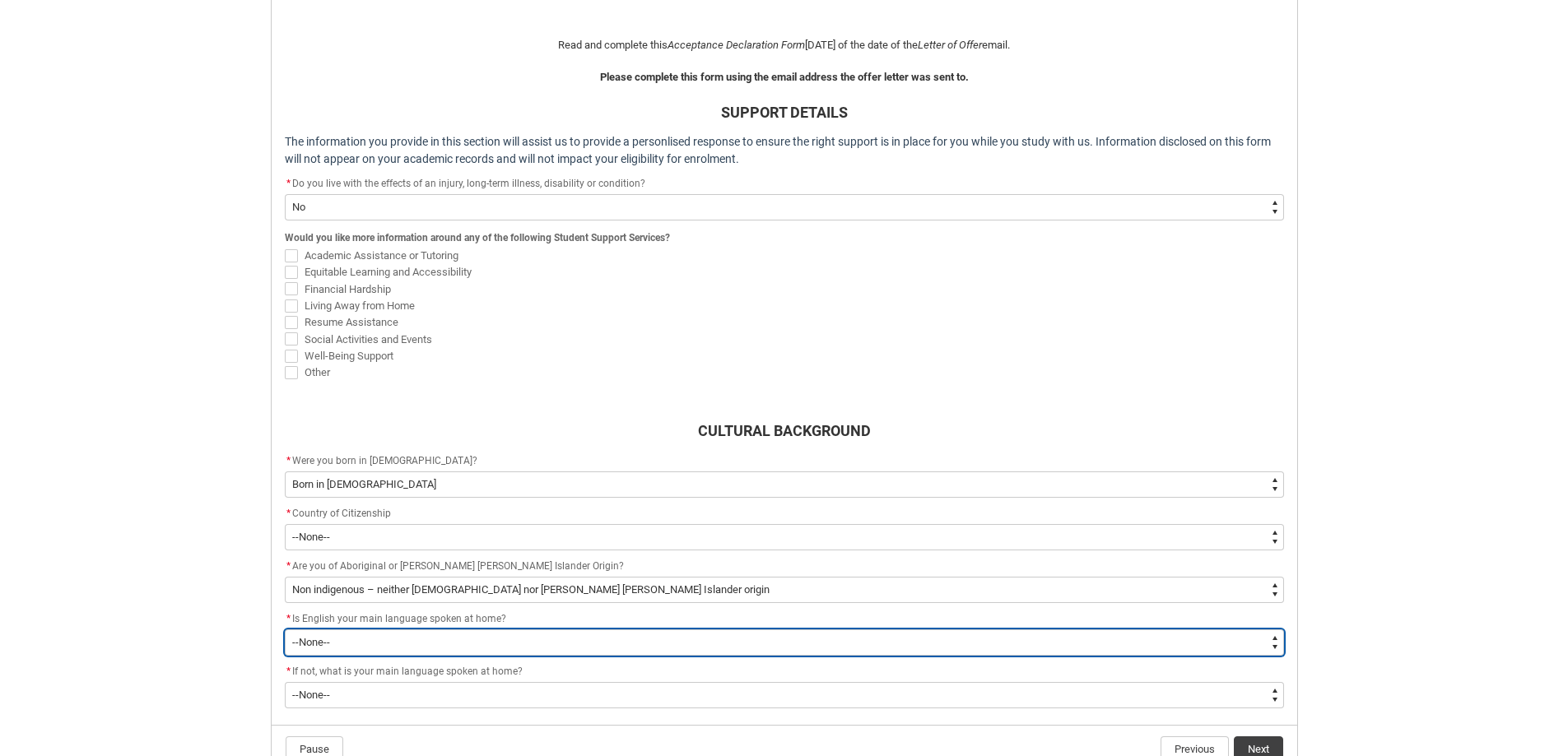
click at [377, 638] on select "--None-- Student/Applicant/Staff speaks only English at permanent home residenc…" at bounding box center [784, 643] width 999 height 26
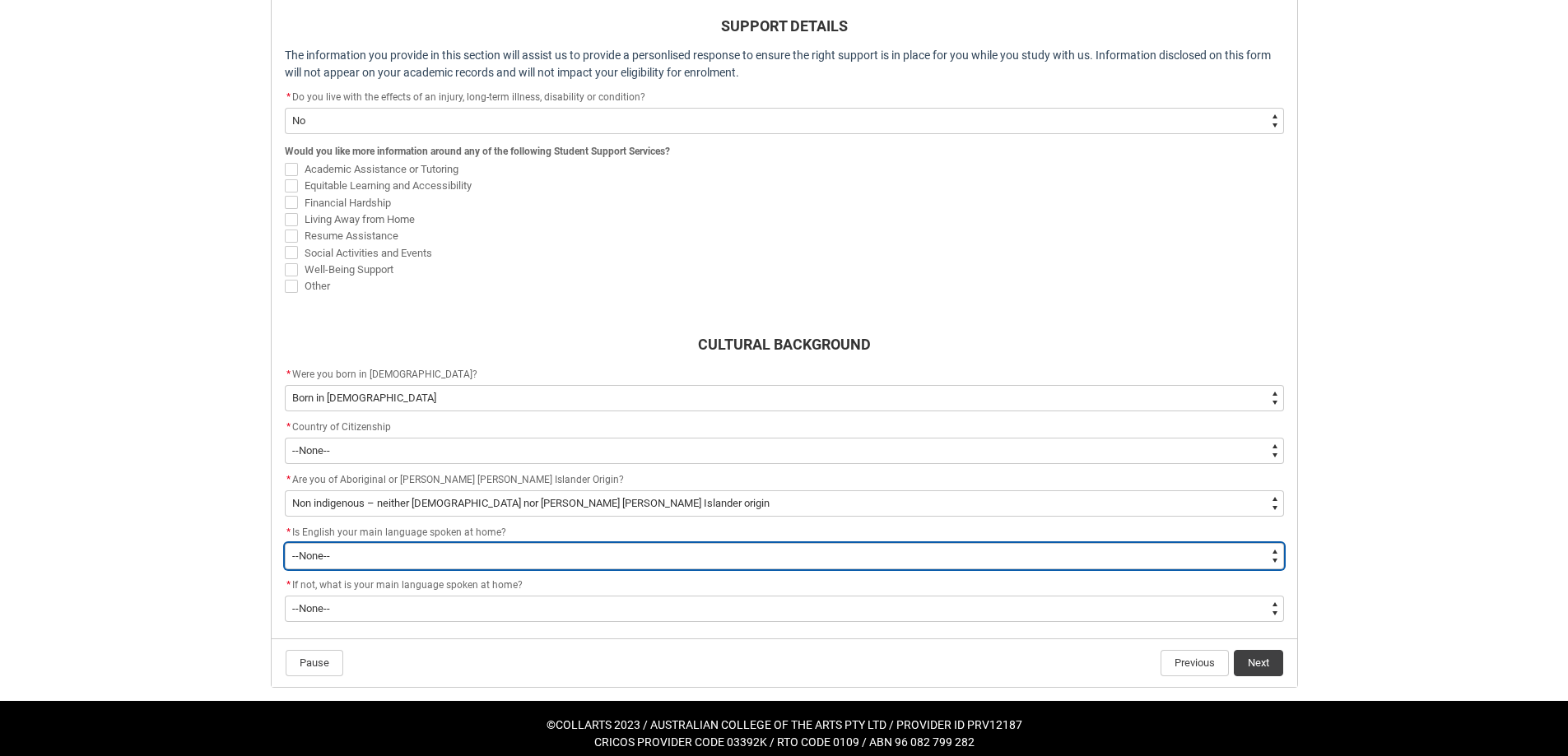
scroll to position [520, 0]
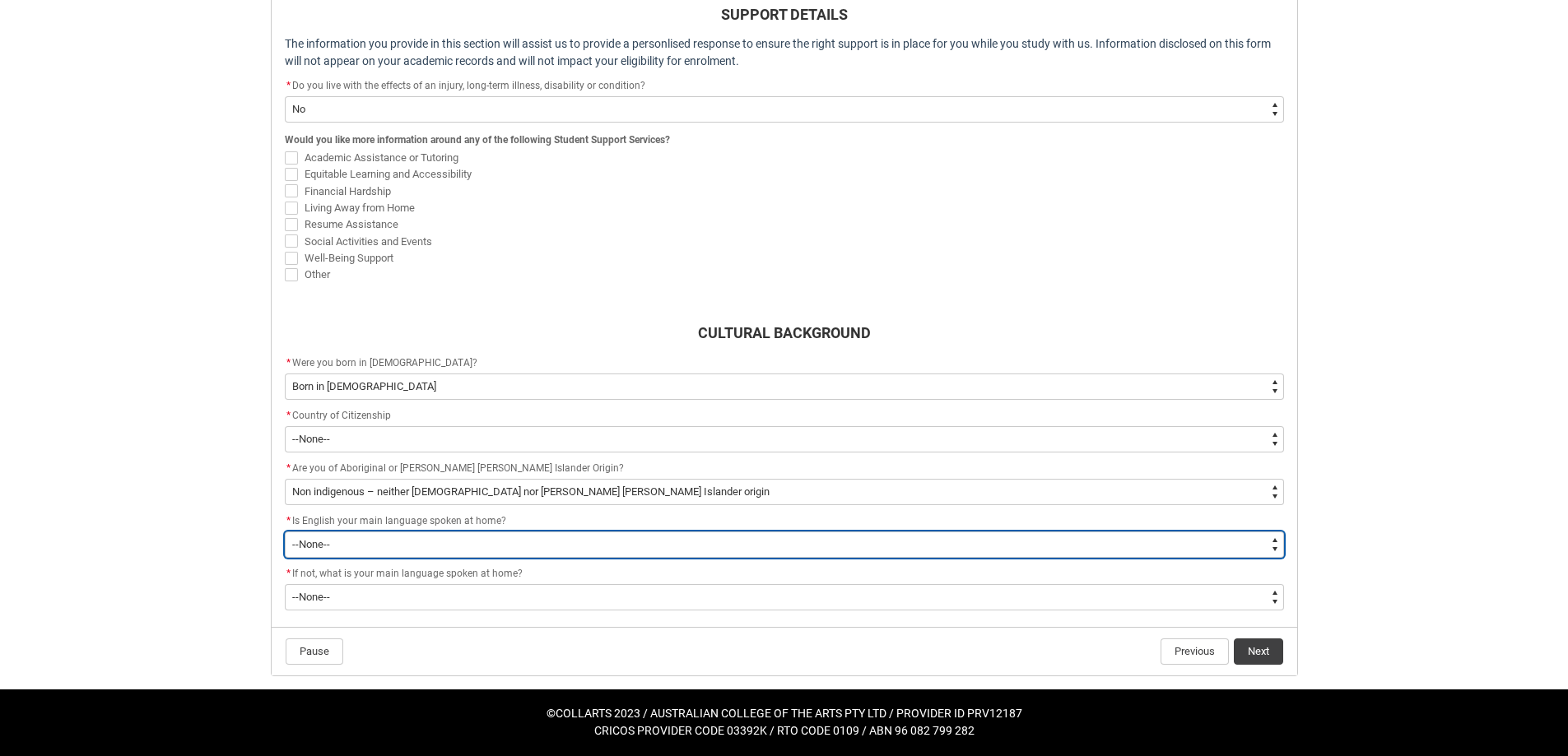
click at [307, 534] on select "--None-- Student/Applicant/Staff speaks only English at permanent home residenc…" at bounding box center [784, 545] width 999 height 26
type lightning-select "ContactLanguageSpokenAtHome.0001"
click at [284, 532] on select "--None-- Student/Applicant/Staff speaks only English at permanent home residenc…" at bounding box center [784, 545] width 999 height 26
select select "ContactLanguageSpokenAtHome.0001"
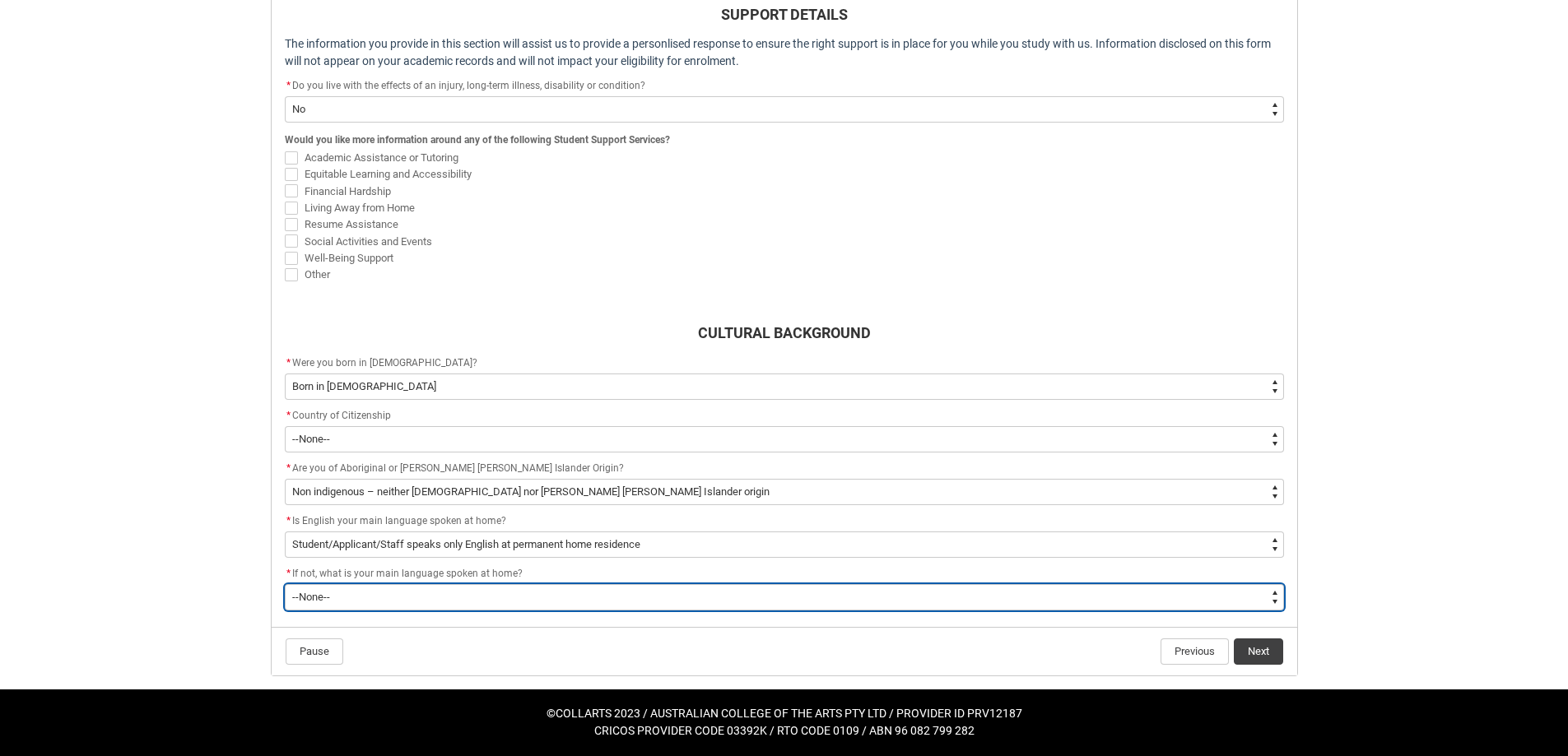
click at [346, 589] on select "--None-- 1101 Gaelic ([GEOGRAPHIC_DATA]) 1102 Irish 1103 Welsh 1199 Celtic, nec…" at bounding box center [784, 598] width 999 height 26
type lightning-select "L3PicklistChoice.1201"
click at [284, 585] on select "--None-- 1101 Gaelic ([GEOGRAPHIC_DATA]) 1102 Irish 1103 Welsh 1199 Celtic, nec…" at bounding box center [784, 598] width 999 height 26
select select "L3PicklistChoice.1201"
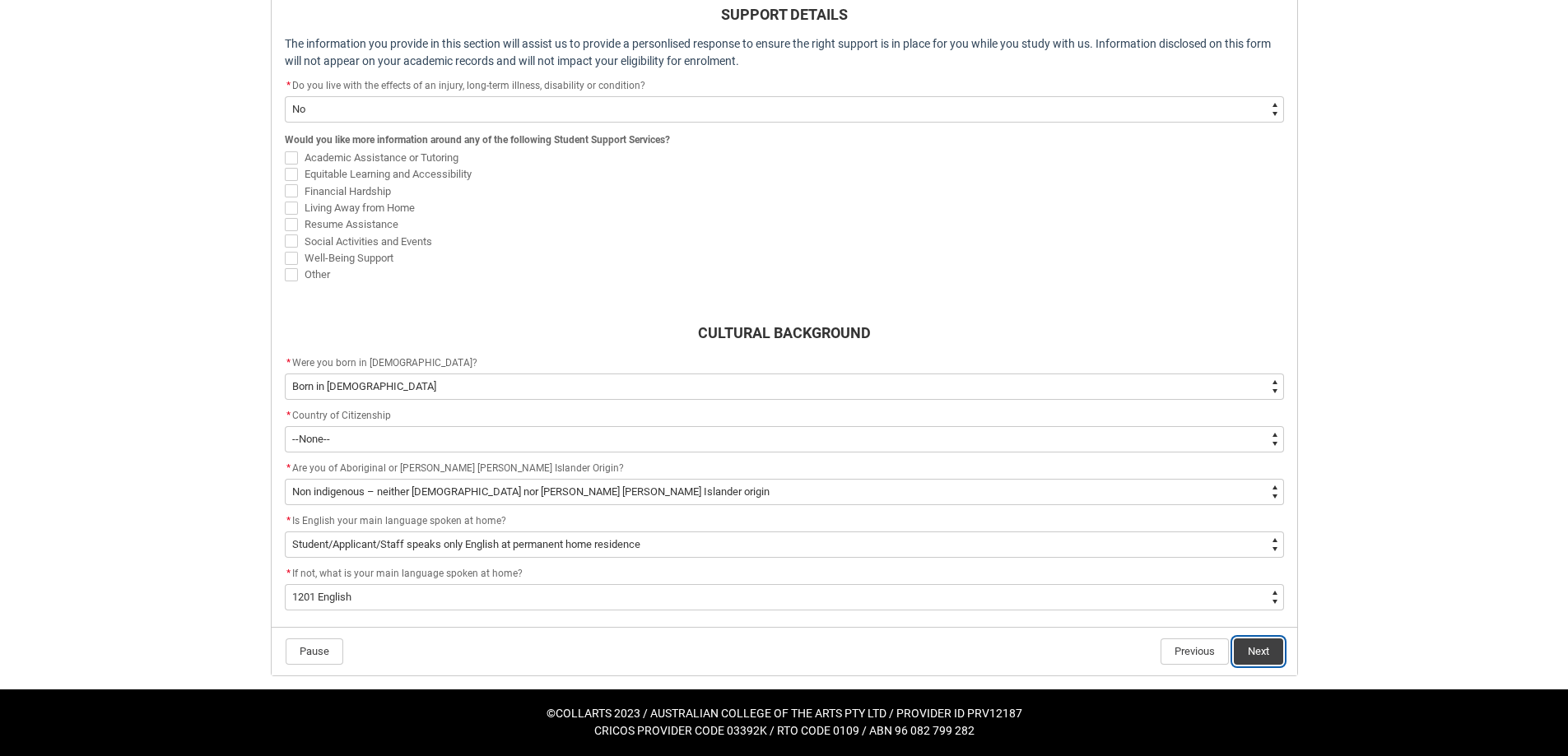
click at [1270, 652] on button "Next" at bounding box center [1259, 652] width 50 height 26
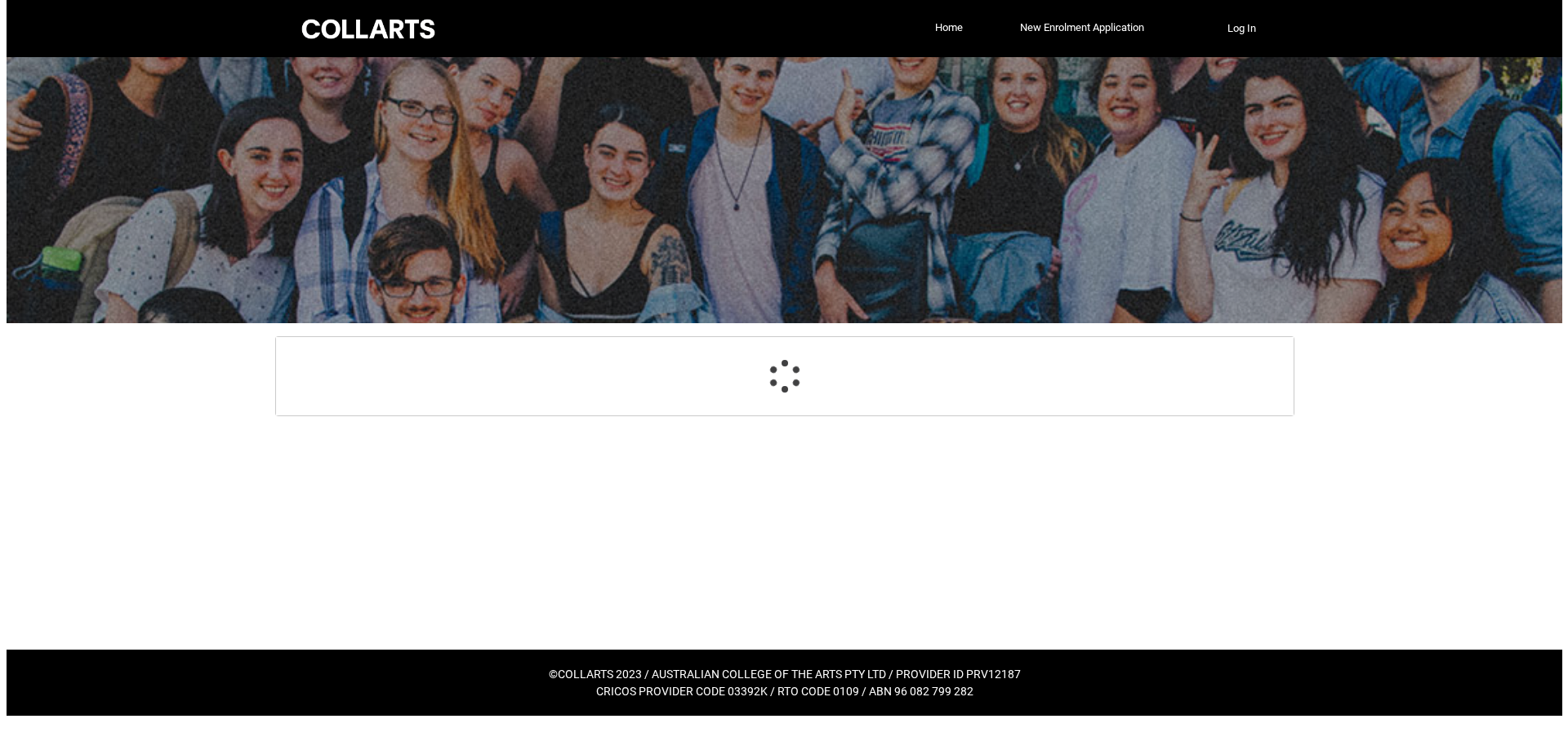
scroll to position [0, 0]
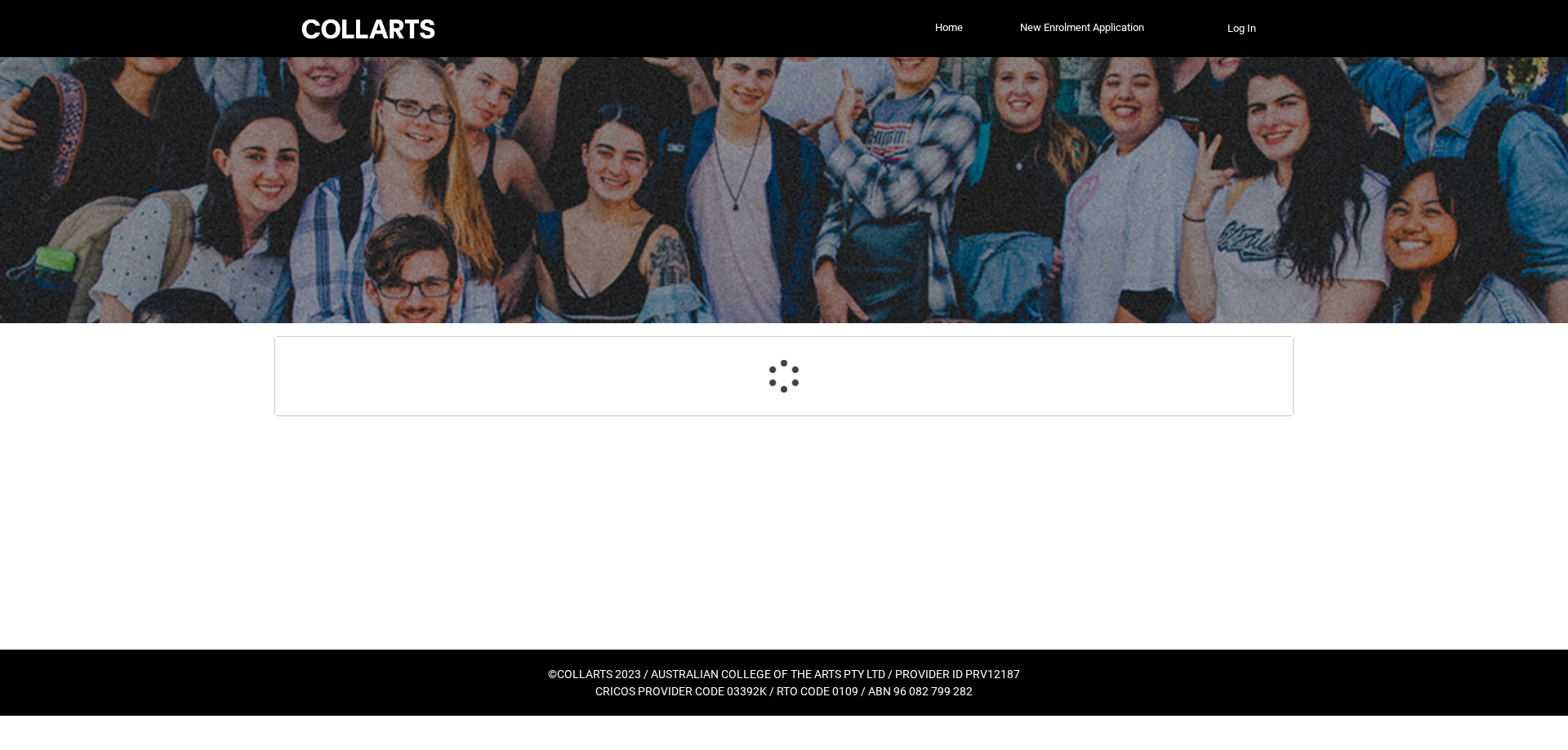
select select "HeardCollarts_Options.Advertising - Google"
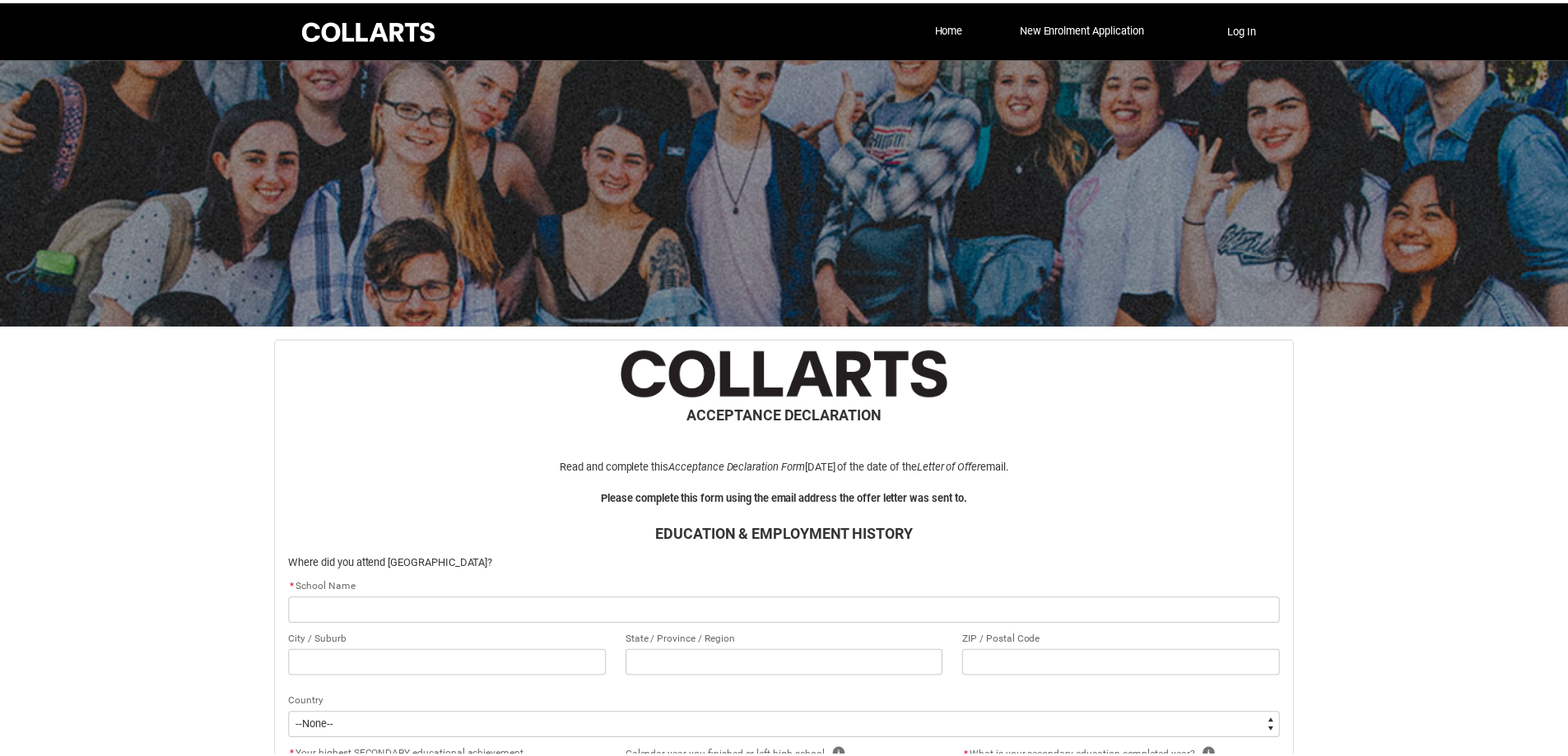
scroll to position [175, 0]
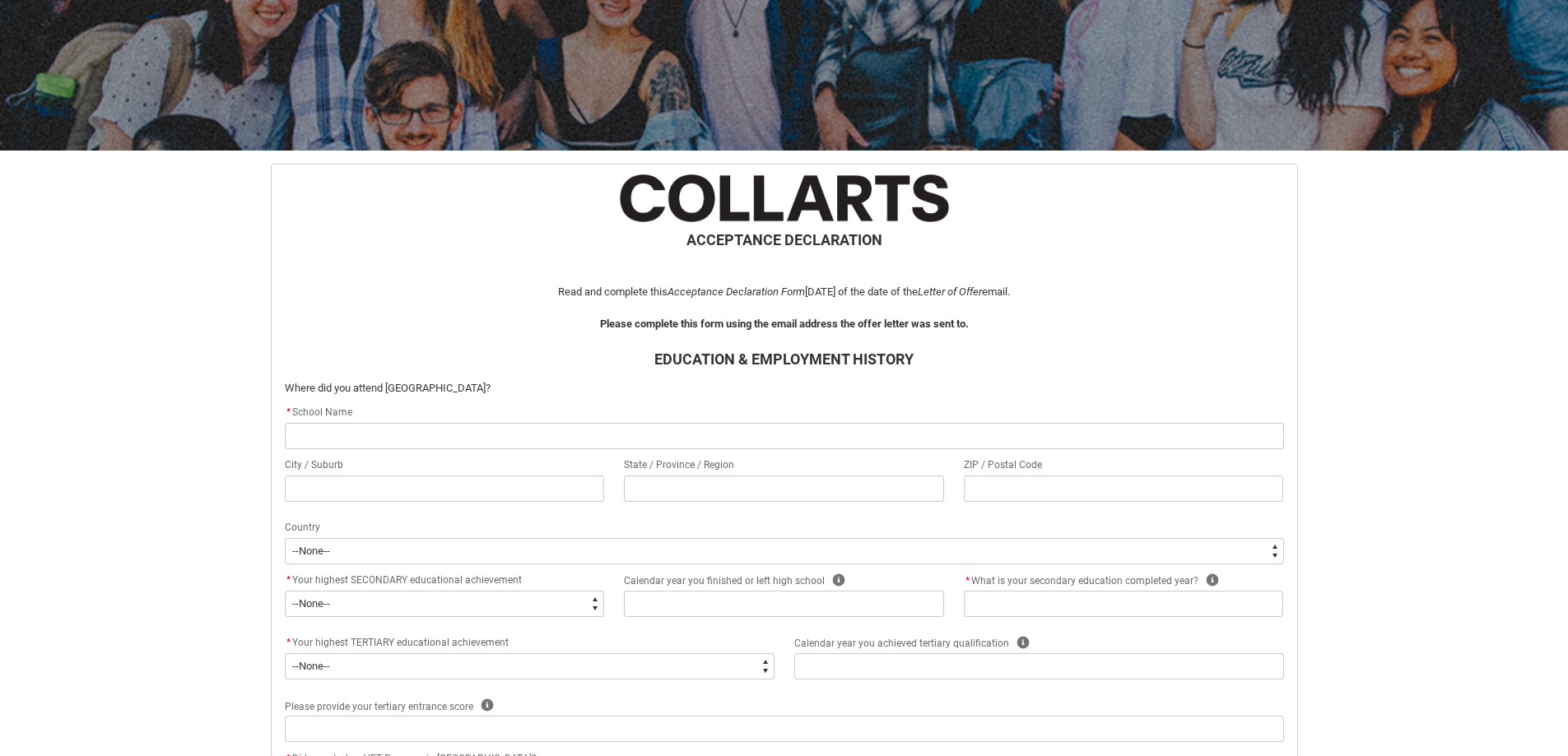
type lightning-primitive-input-simple "W"
type input "W"
type lightning-primitive-input-simple "WO"
type input "WO"
type lightning-primitive-input-simple "WOD"
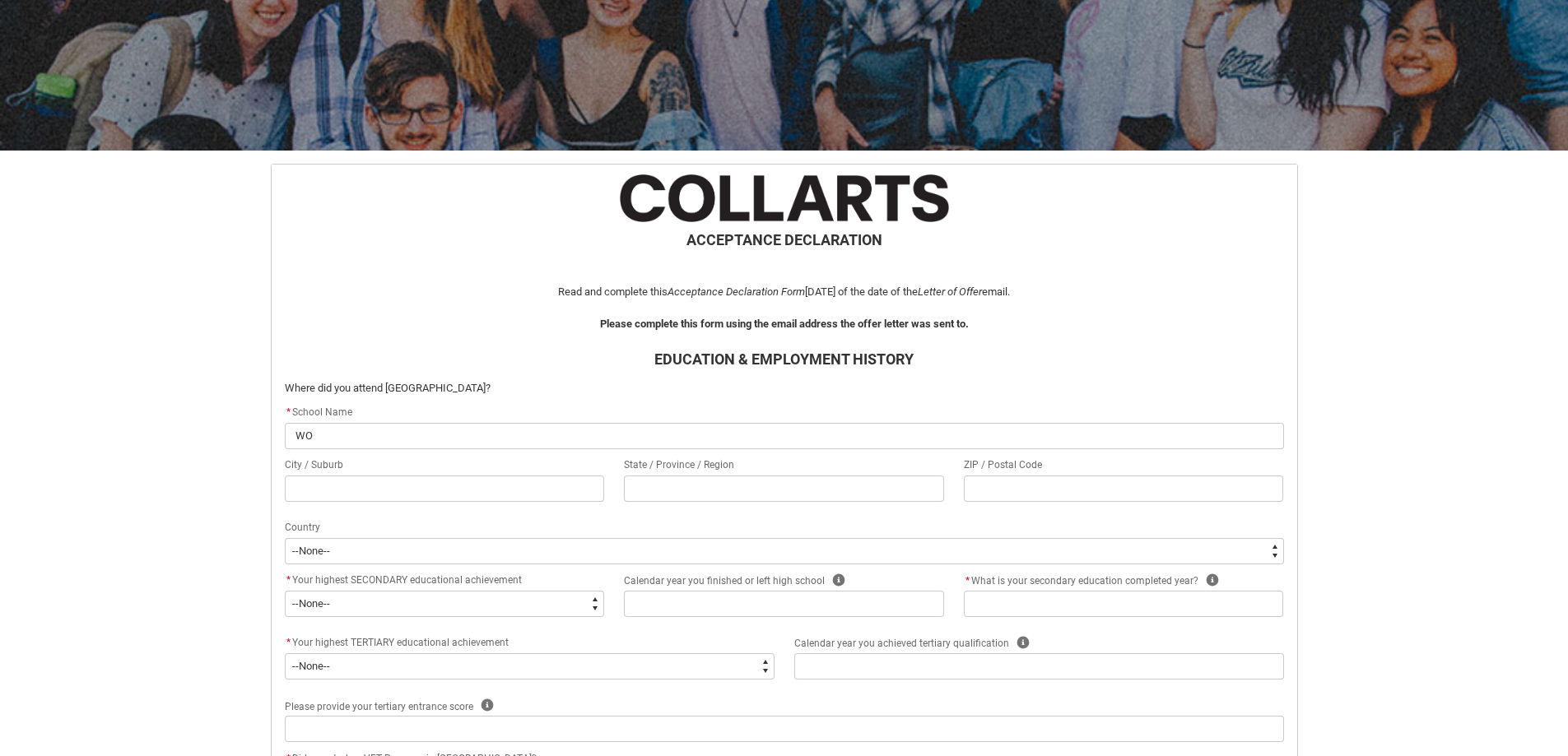
type input "WOD"
type lightning-primitive-input-simple "WODO"
type input "WODO"
type lightning-primitive-input-simple "WODON"
type input "WODON"
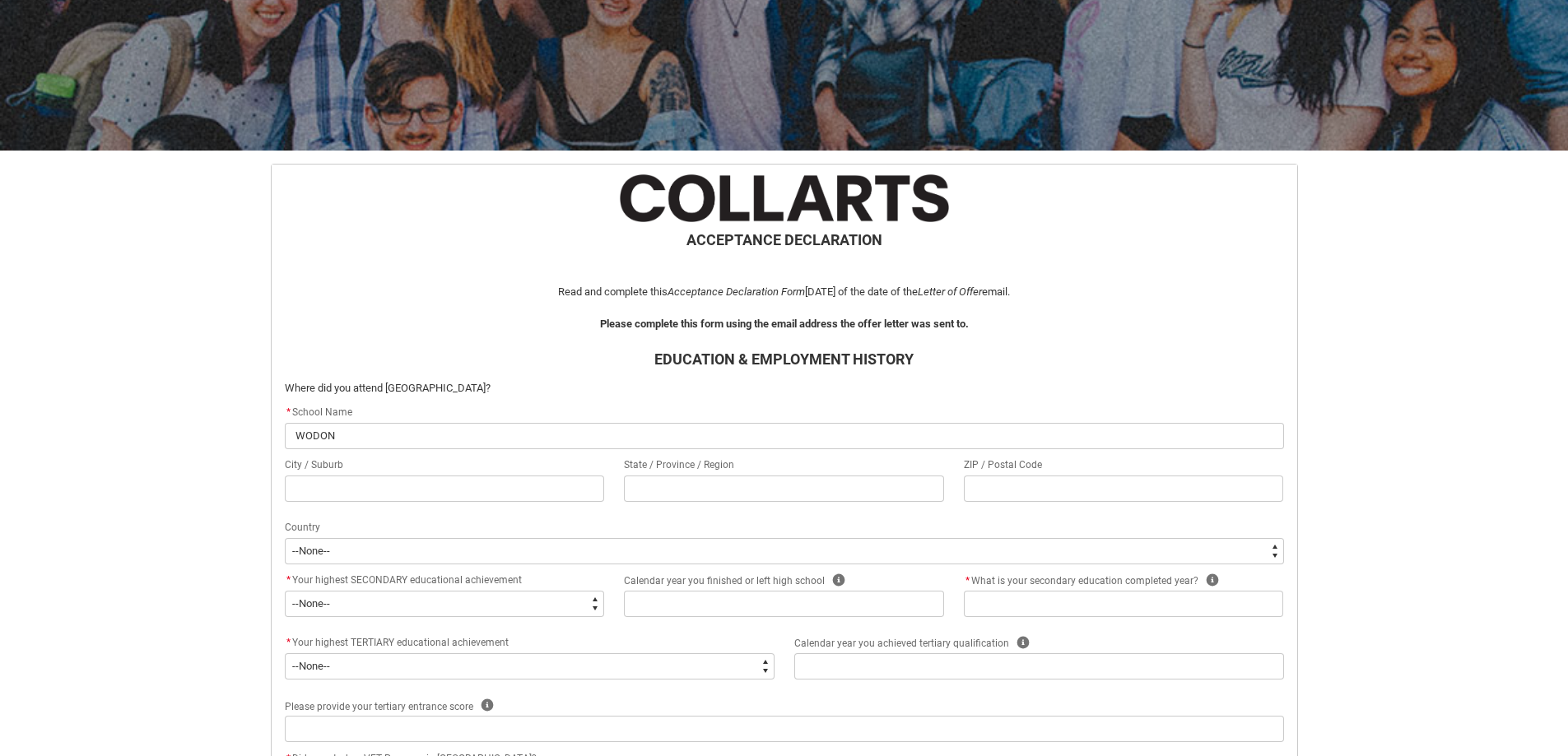
type lightning-primitive-input-simple "WODONG"
type input "WODONG"
type lightning-primitive-input-simple "WODONGA"
type input "WODONGA"
type lightning-primitive-input-simple "WODONG"
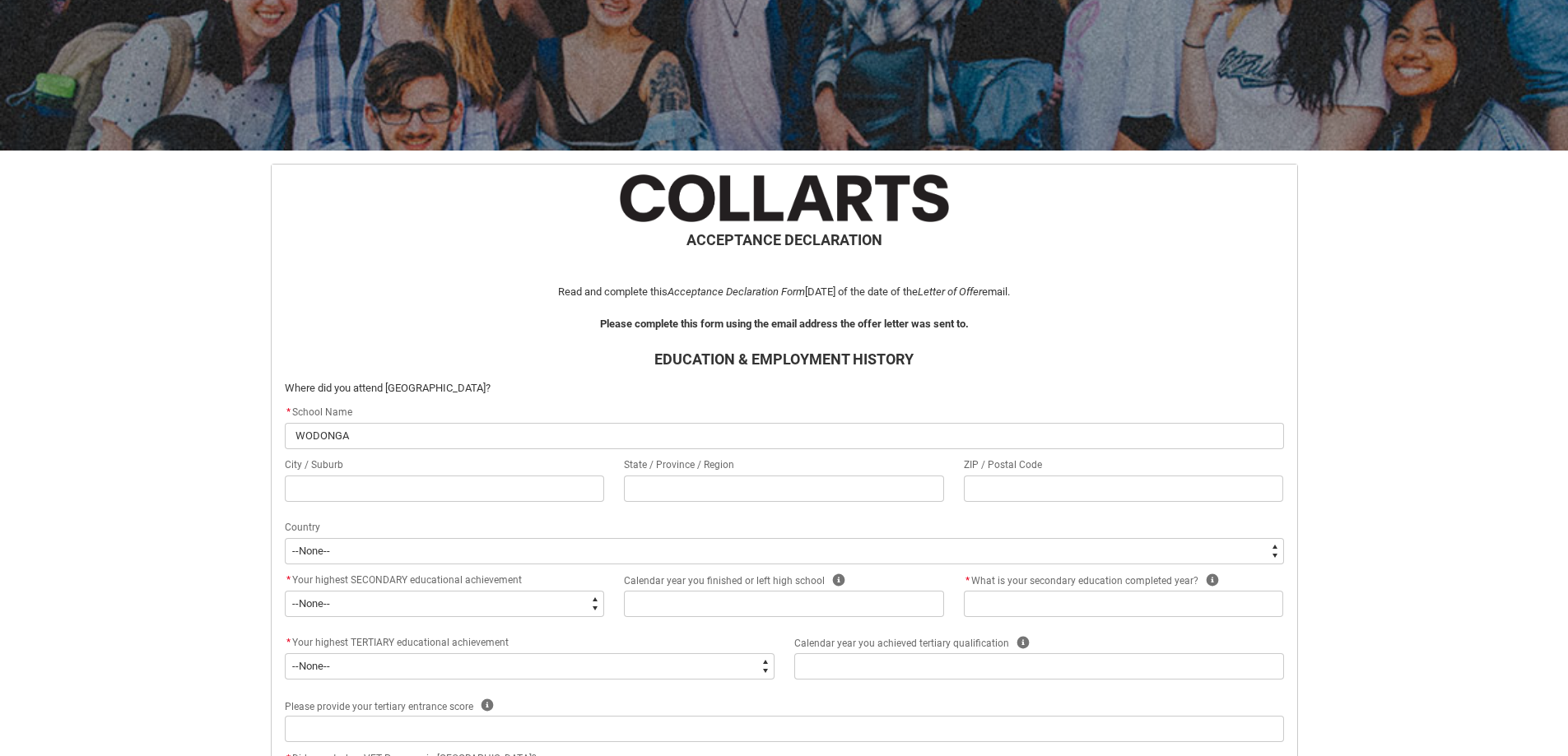
type input "WODONG"
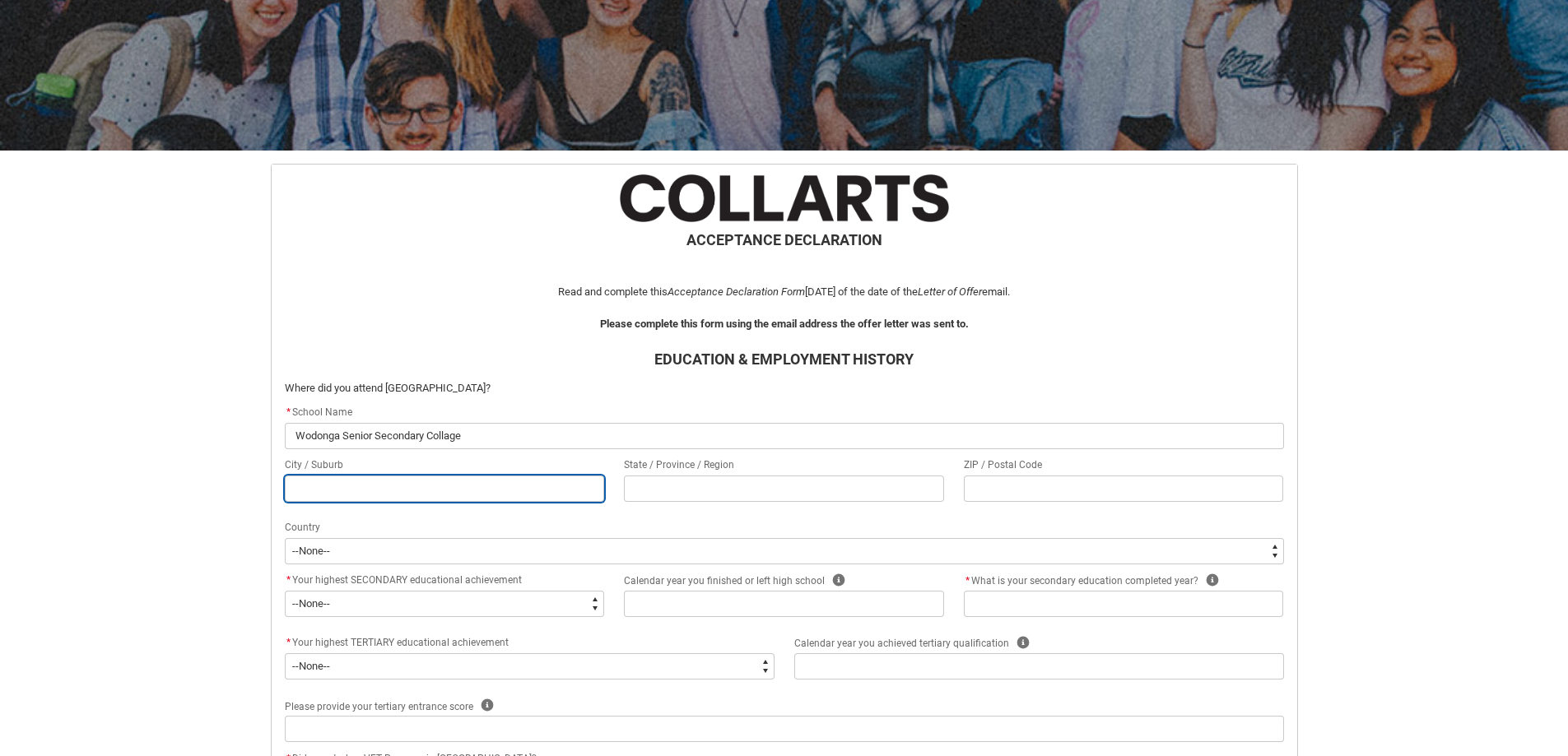
click at [372, 495] on input "REDU_Acceptance_Declaration flow" at bounding box center [444, 489] width 320 height 26
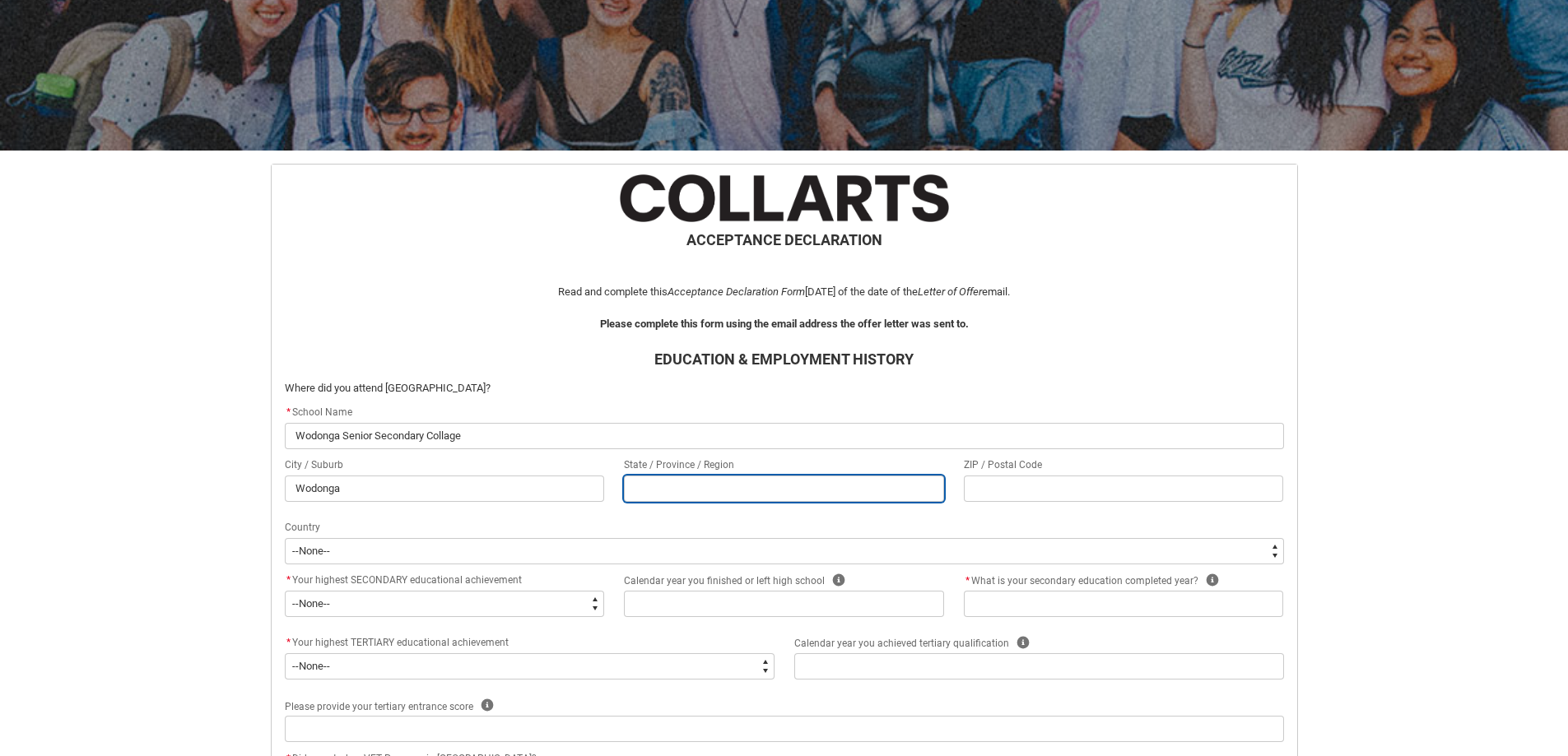
click at [729, 486] on input "REDU_Acceptance_Declaration flow" at bounding box center [783, 489] width 320 height 26
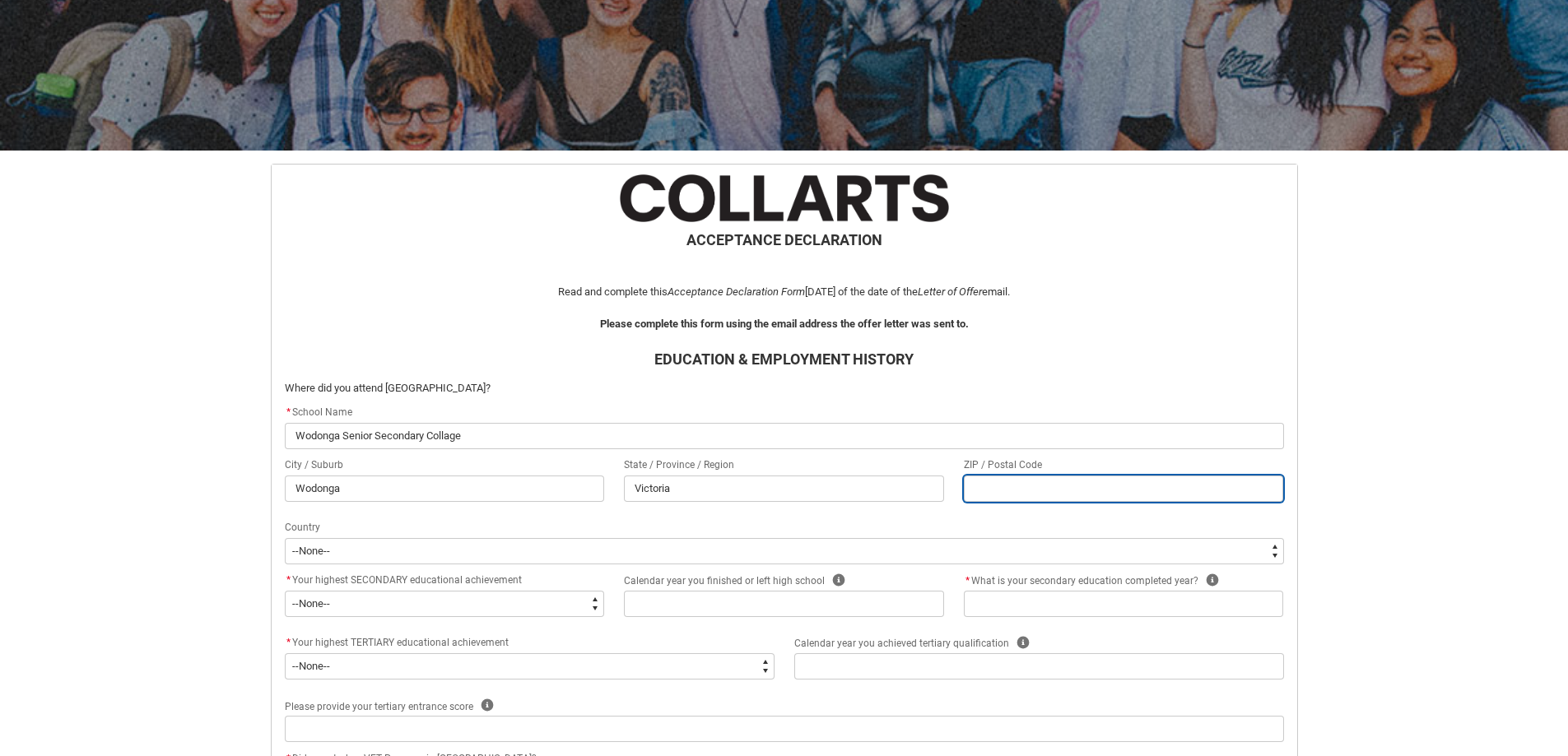
click at [1004, 490] on input "REDU_Acceptance_Declaration flow" at bounding box center [1123, 489] width 320 height 26
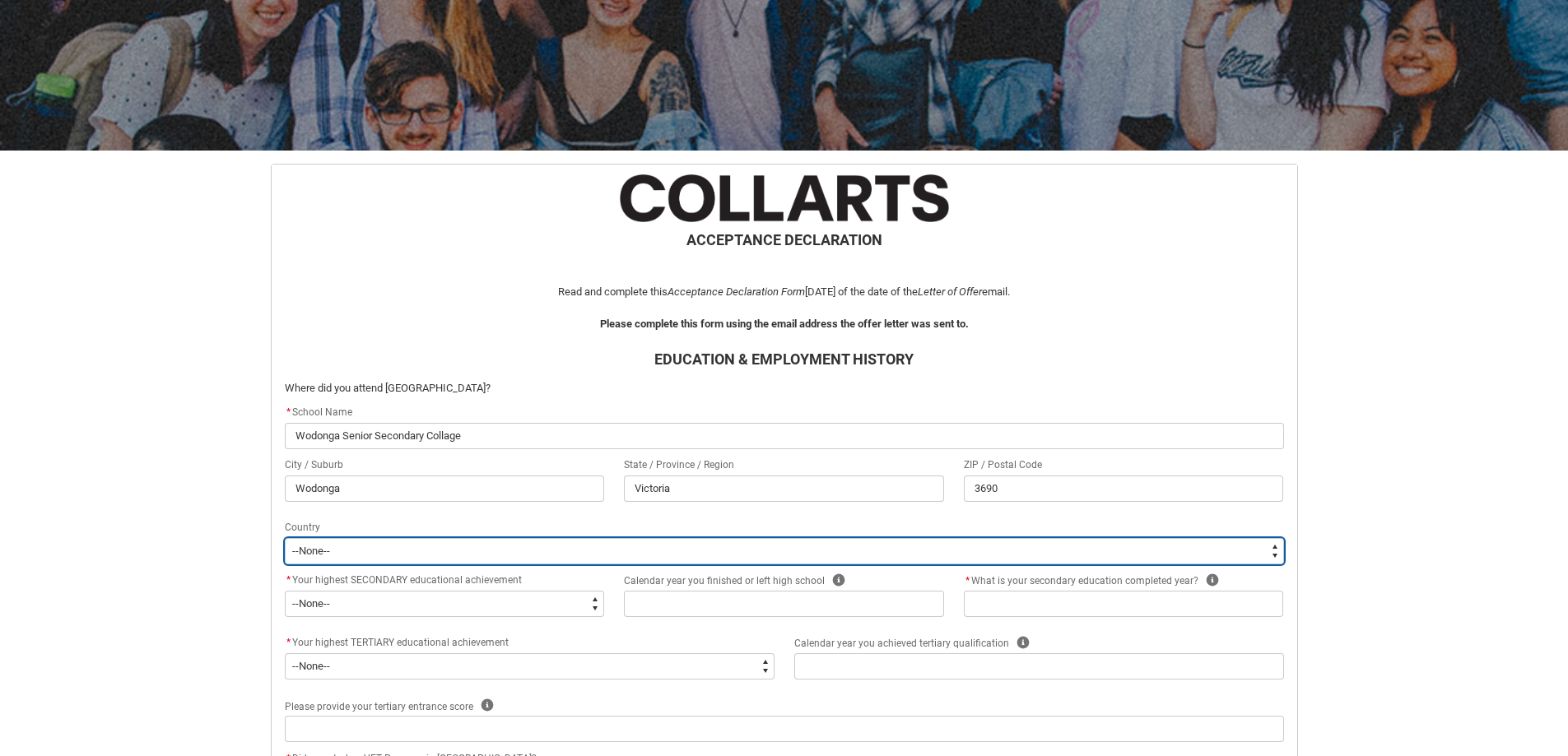
click at [337, 547] on select "--[GEOGRAPHIC_DATA]-- [GEOGRAPHIC_DATA] [GEOGRAPHIC_DATA] [GEOGRAPHIC_DATA] [GE…" at bounding box center [784, 552] width 999 height 26
click at [284, 538] on select "--[GEOGRAPHIC_DATA]-- [GEOGRAPHIC_DATA] [GEOGRAPHIC_DATA] [GEOGRAPHIC_DATA] [GE…" at bounding box center [784, 552] width 999 height 26
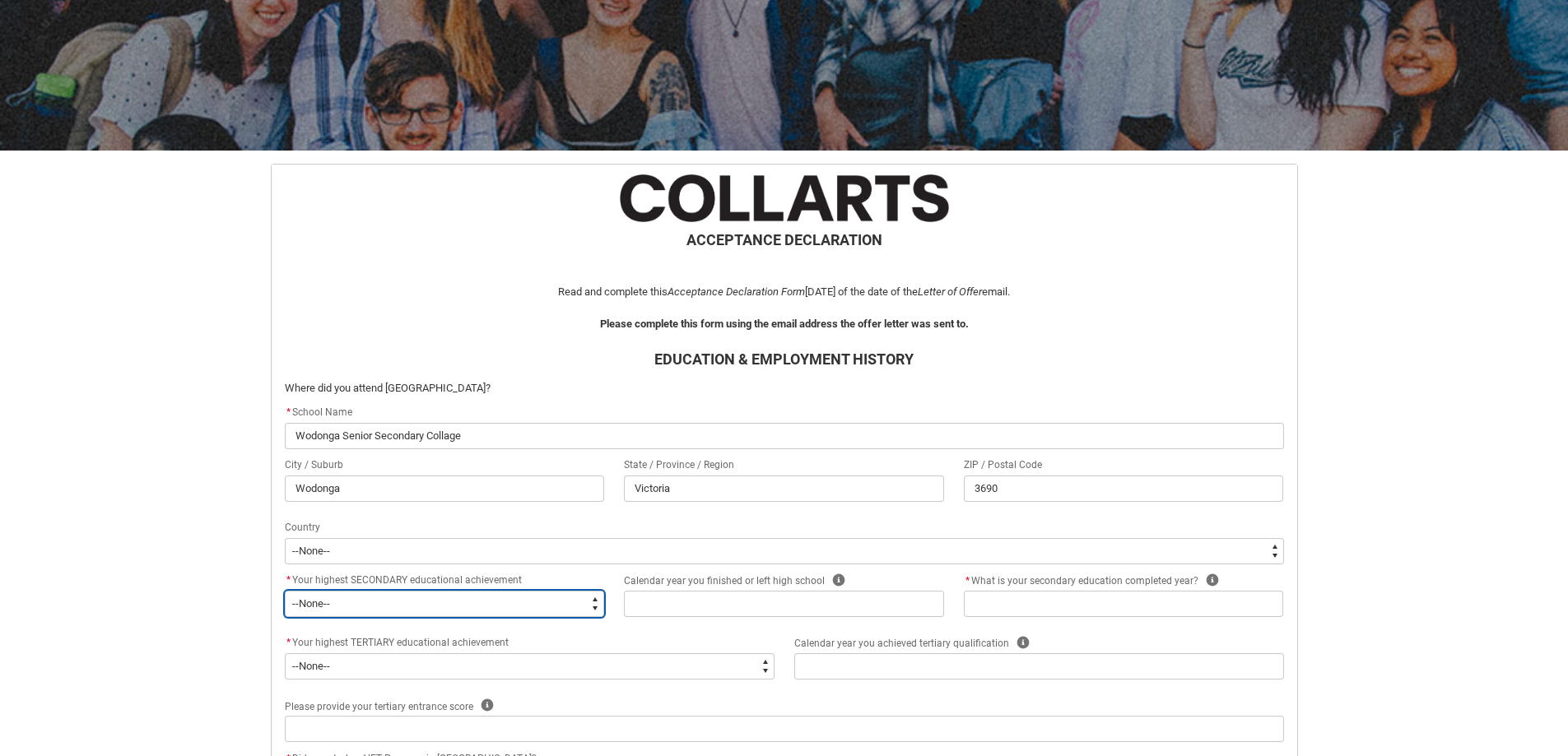
click at [366, 600] on select "--None-- Did not go to school Year 8 or below Year 9 or equivalent Completed Ye…" at bounding box center [444, 604] width 320 height 26
click at [284, 591] on select "--None-- Did not go to school Year 8 or below Year 9 or equivalent Completed Ye…" at bounding box center [444, 604] width 320 height 26
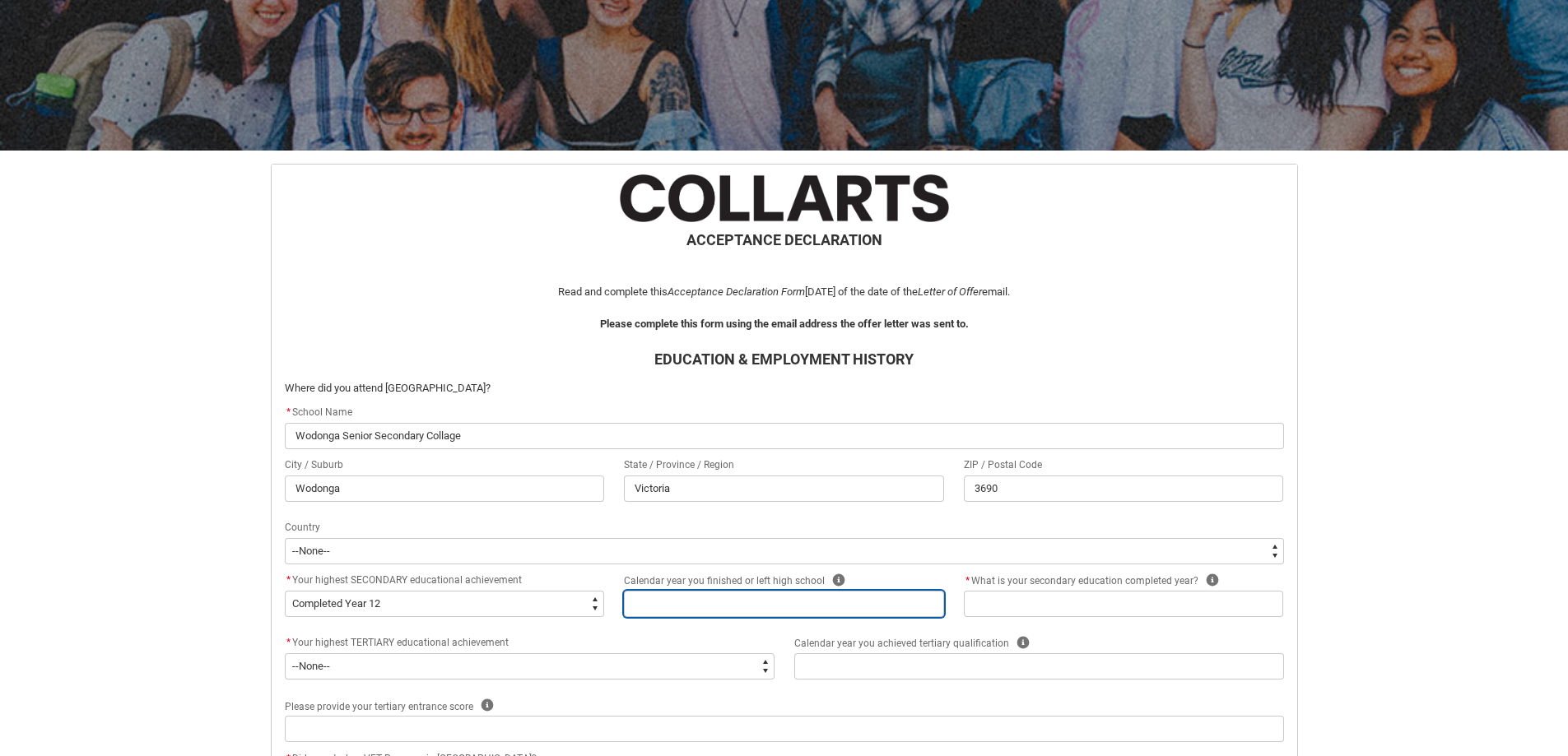
click at [748, 607] on input "REDU_Acceptance_Declaration flow" at bounding box center [783, 604] width 320 height 26
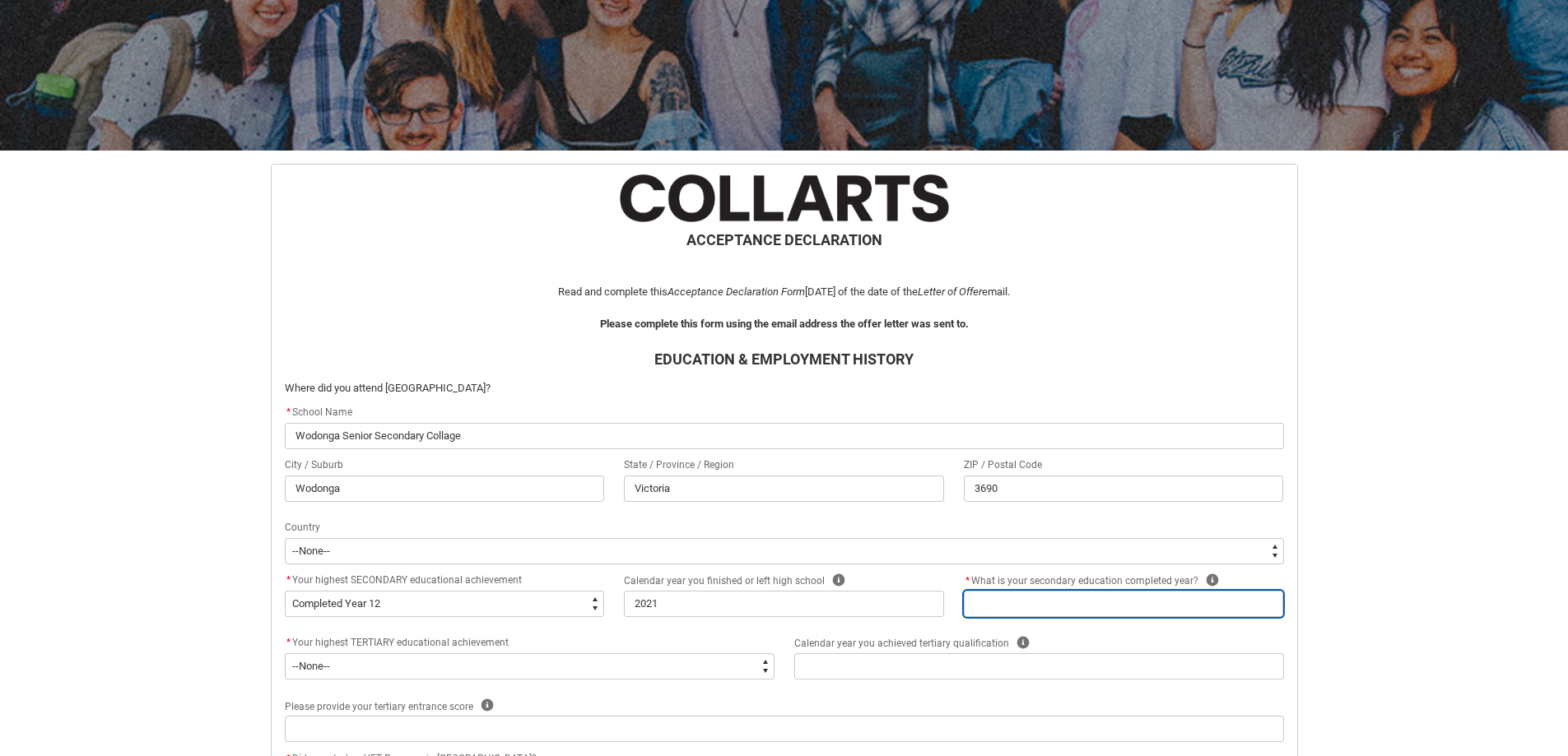
click at [1086, 602] on input "REDU_Acceptance_Declaration flow" at bounding box center [1123, 604] width 320 height 26
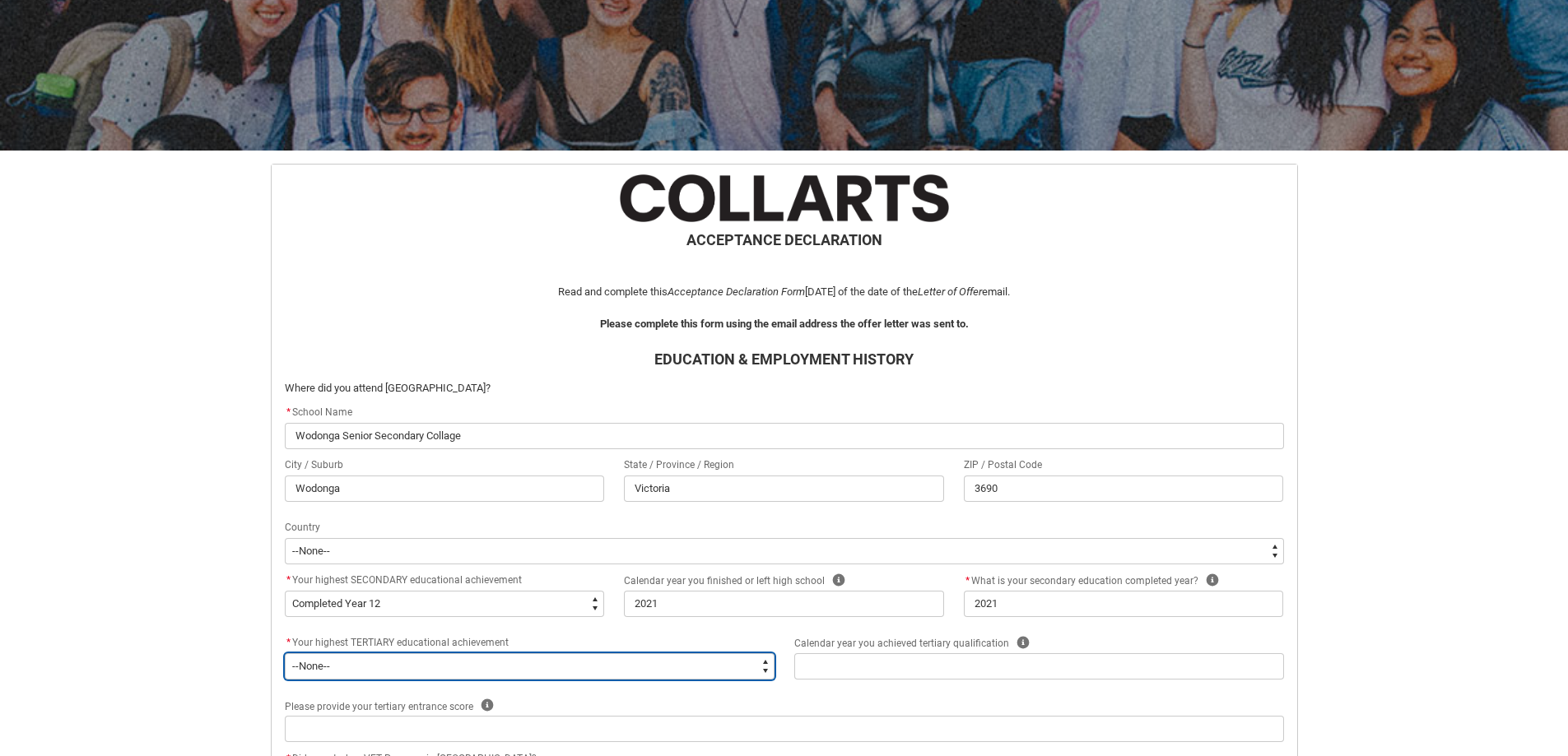
click at [370, 663] on select "--None-- A Complete Final Year of Secondary Education at School A Complete VET …" at bounding box center [529, 667] width 490 height 26
click at [284, 653] on select "--None-- A Complete Final Year of Secondary Education at School A Complete VET …" at bounding box center [529, 667] width 490 height 26
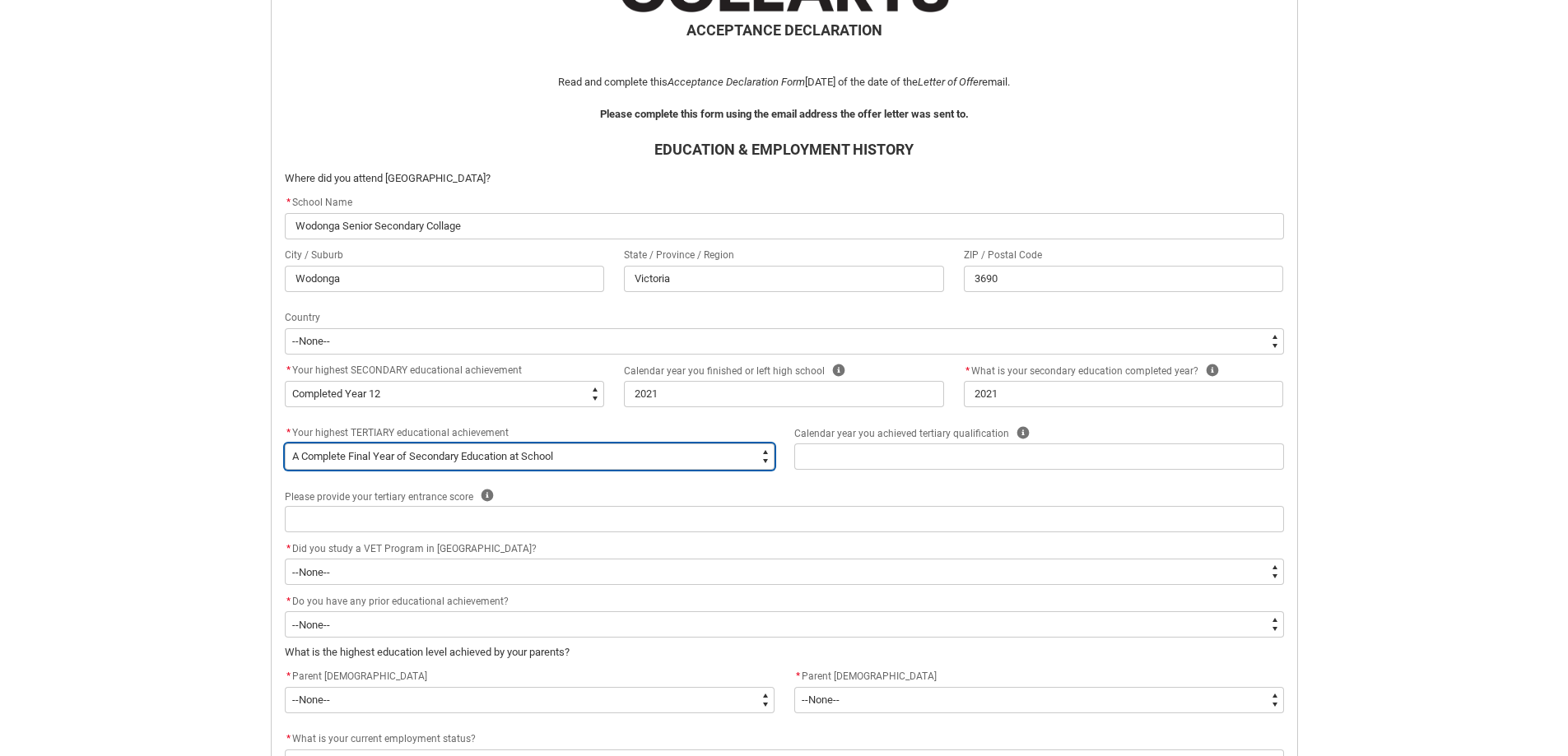
scroll to position [422, 0]
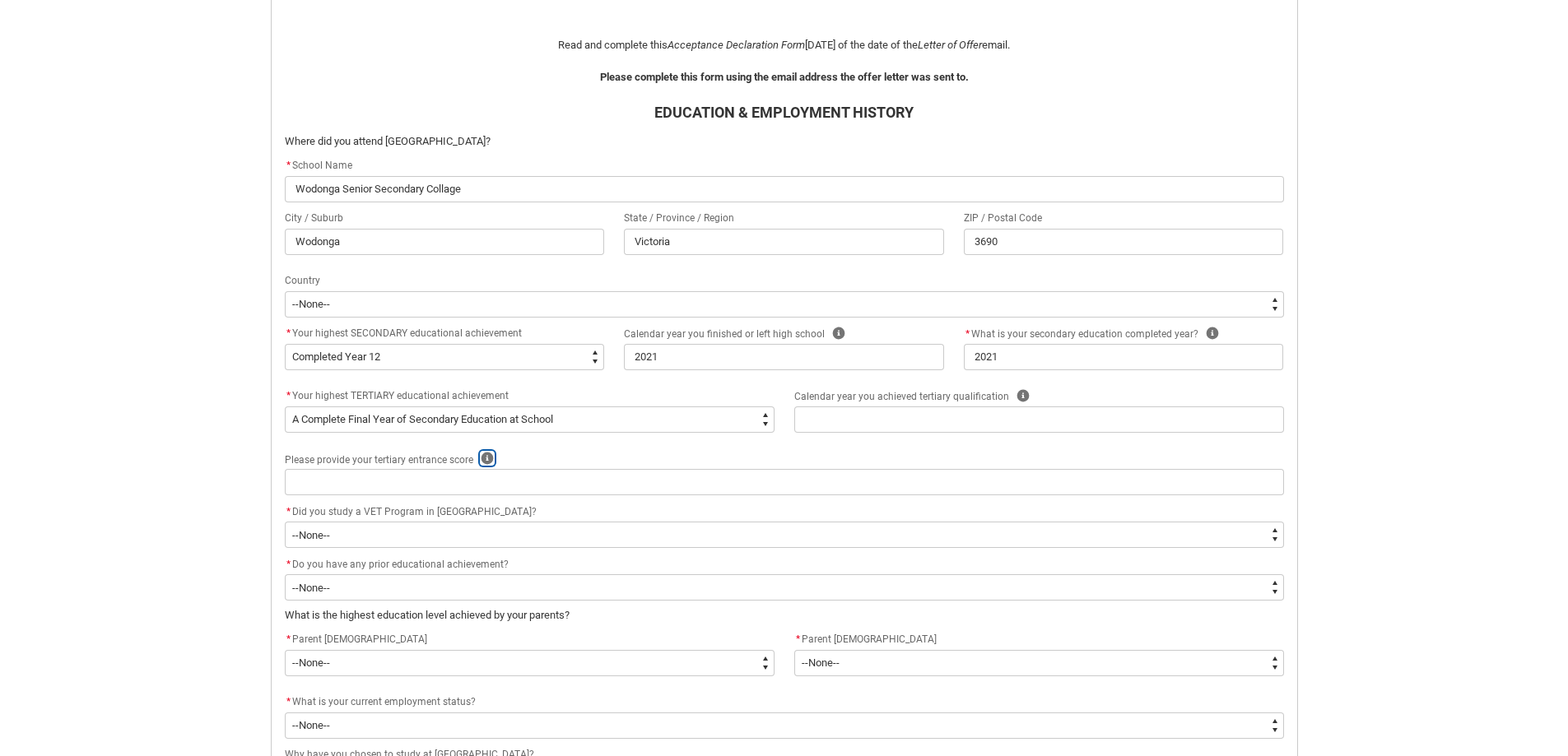
click at [481, 453] on icon "REDU_Acceptance_Declaration flow" at bounding box center [487, 458] width 13 height 13
click at [587, 457] on div "Please provide your tertiary entrance score Help" at bounding box center [784, 459] width 999 height 20
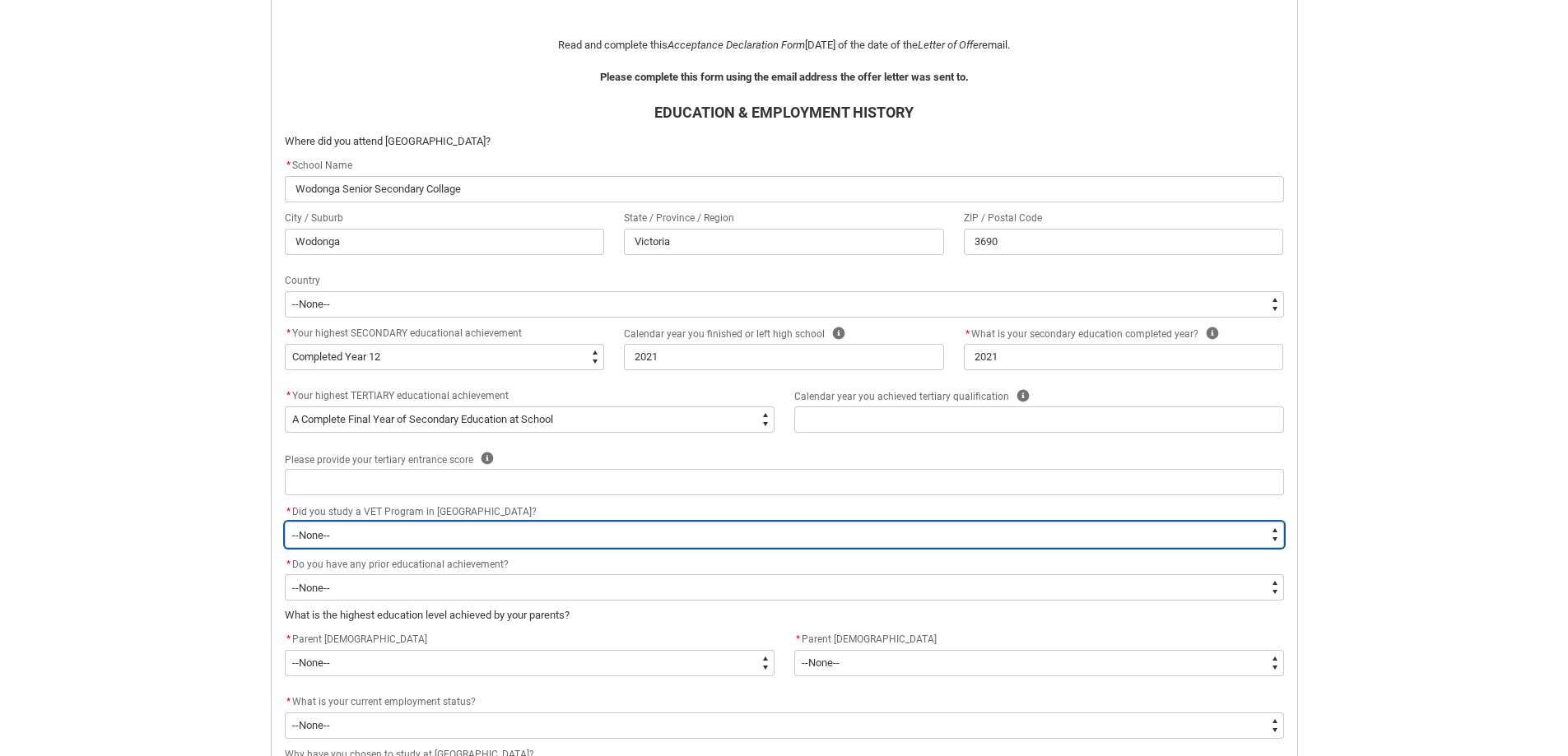
click at [428, 538] on select "--None-- Yes No" at bounding box center [784, 535] width 999 height 26
click at [284, 522] on select "--None-- Yes No" at bounding box center [784, 535] width 999 height 26
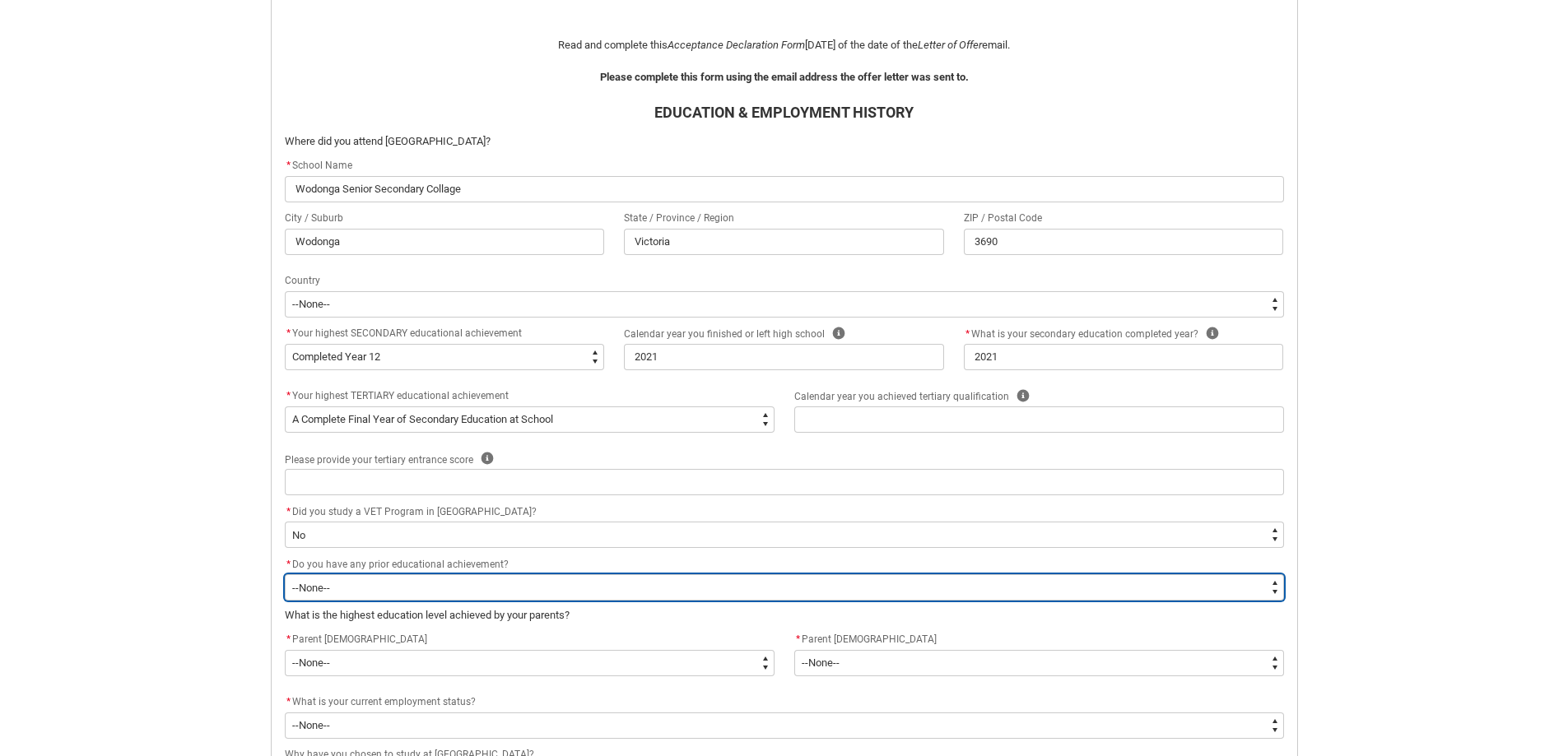
click at [337, 586] on select "--None-- Yes No" at bounding box center [784, 588] width 999 height 26
click at [284, 575] on select "--None-- Yes No" at bounding box center [784, 588] width 999 height 26
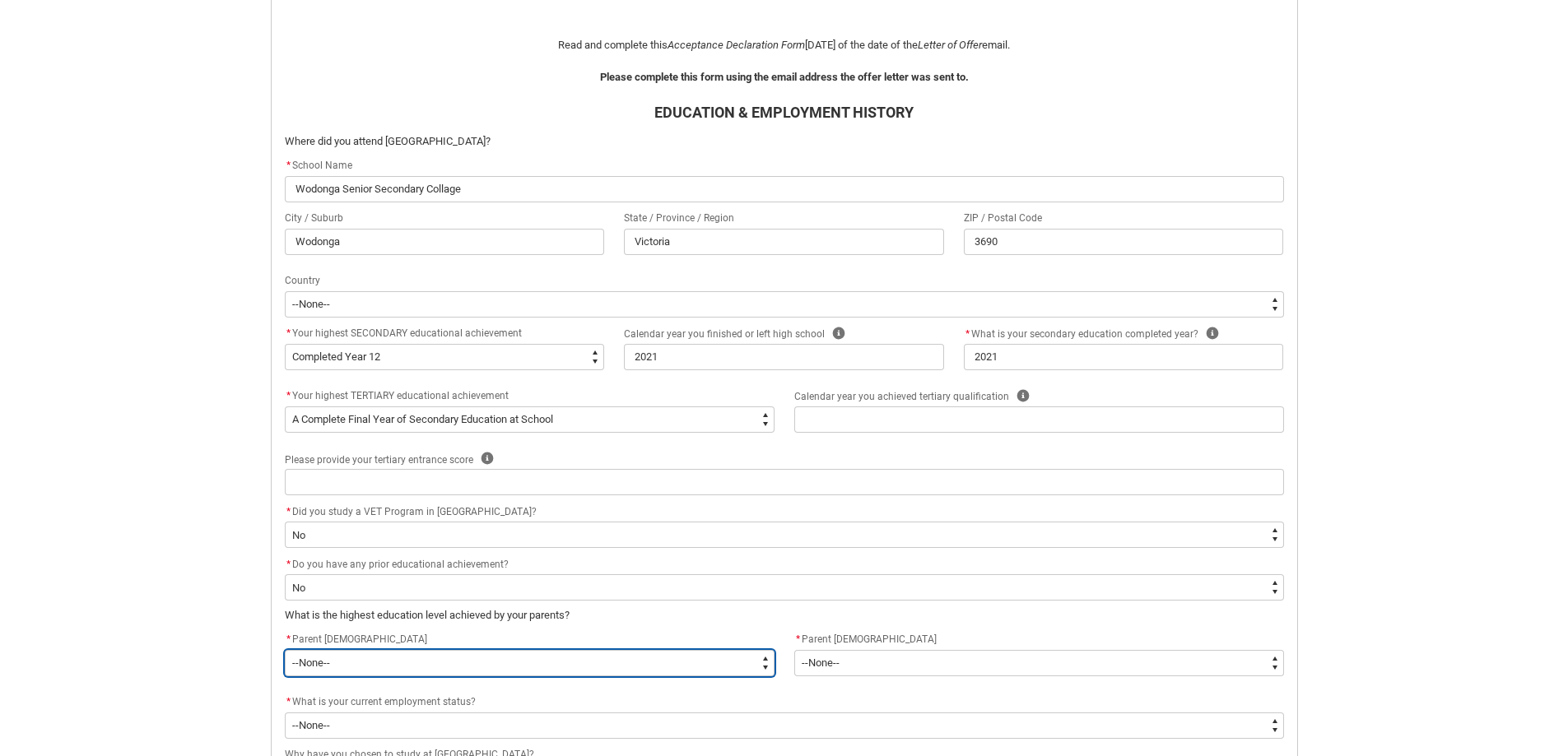
click at [397, 659] on select "--None-- Postgraduate qualification (e.g. Postgraduate Diploma, Master's, PhD) …" at bounding box center [529, 663] width 490 height 26
click at [284, 650] on select "--None-- Postgraduate qualification (e.g. Postgraduate Diploma, Master's, PhD) …" at bounding box center [529, 663] width 490 height 26
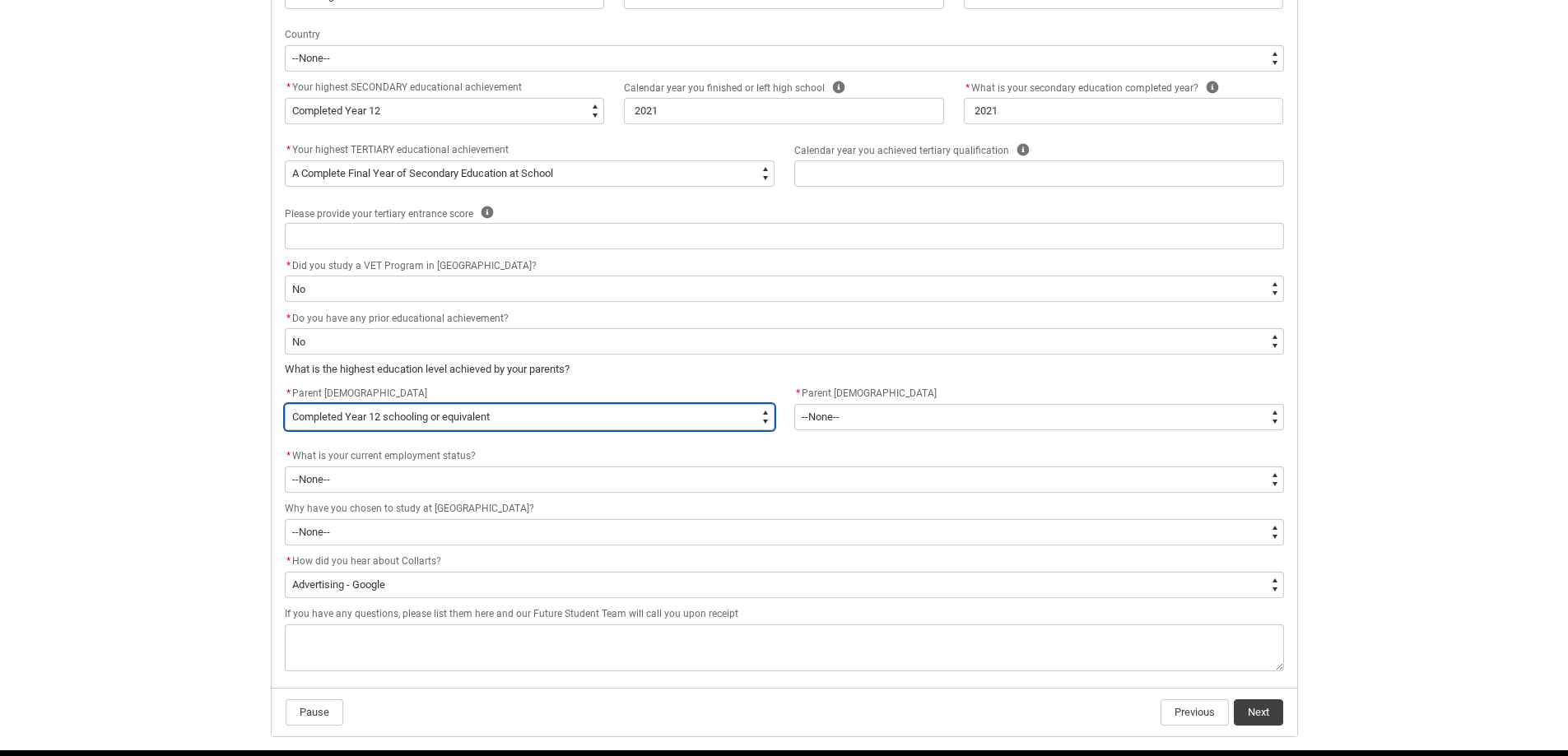
scroll to position [669, 0]
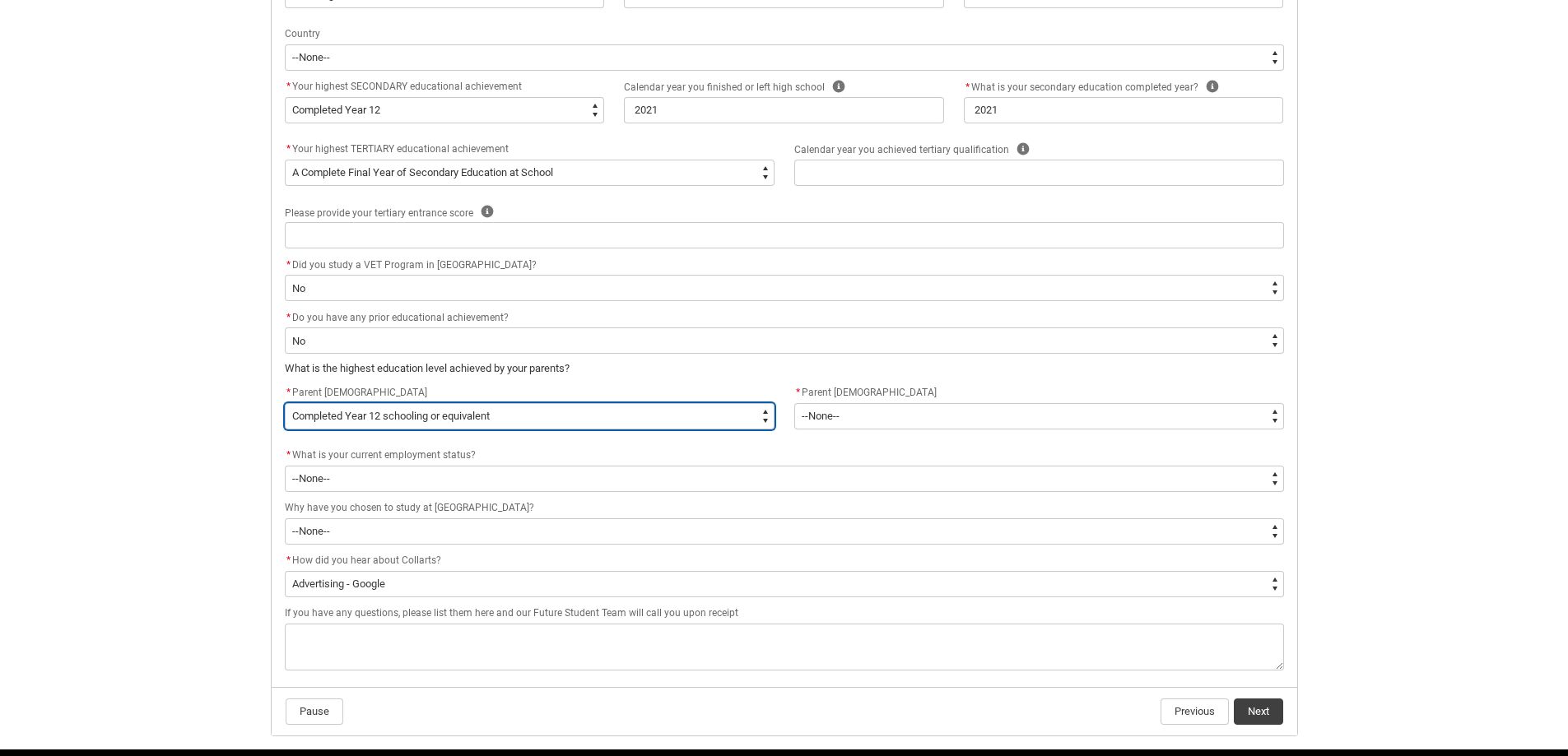
click at [418, 420] on select "--None-- Postgraduate qualification (e.g. Postgraduate Diploma, Master's, PhD) …" at bounding box center [529, 417] width 490 height 26
click at [284, 404] on select "--None-- Postgraduate qualification (e.g. Postgraduate Diploma, Master's, PhD) …" at bounding box center [529, 417] width 490 height 26
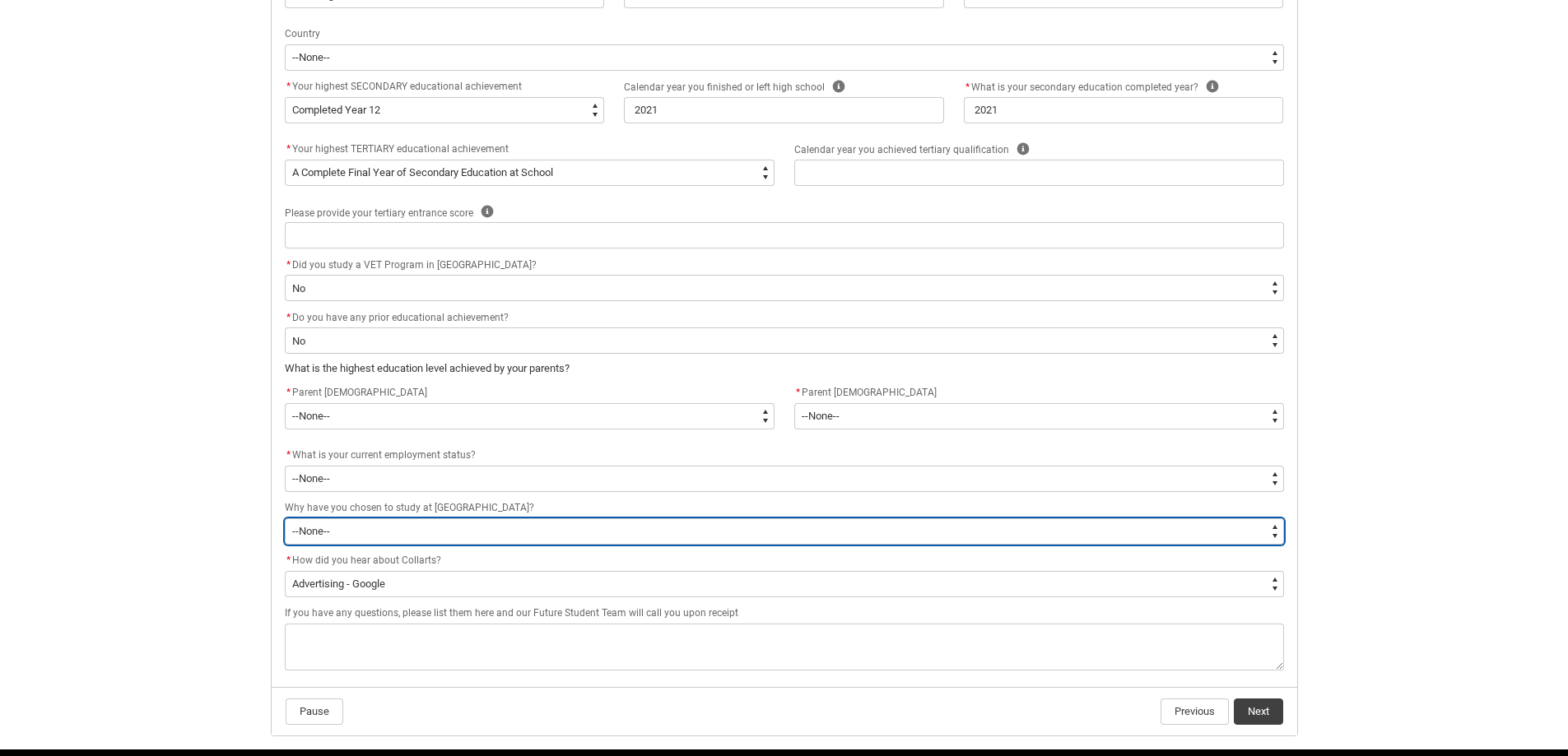
click at [457, 537] on select "--None-- To get a job To develop my existing business To start my own business …" at bounding box center [784, 532] width 999 height 26
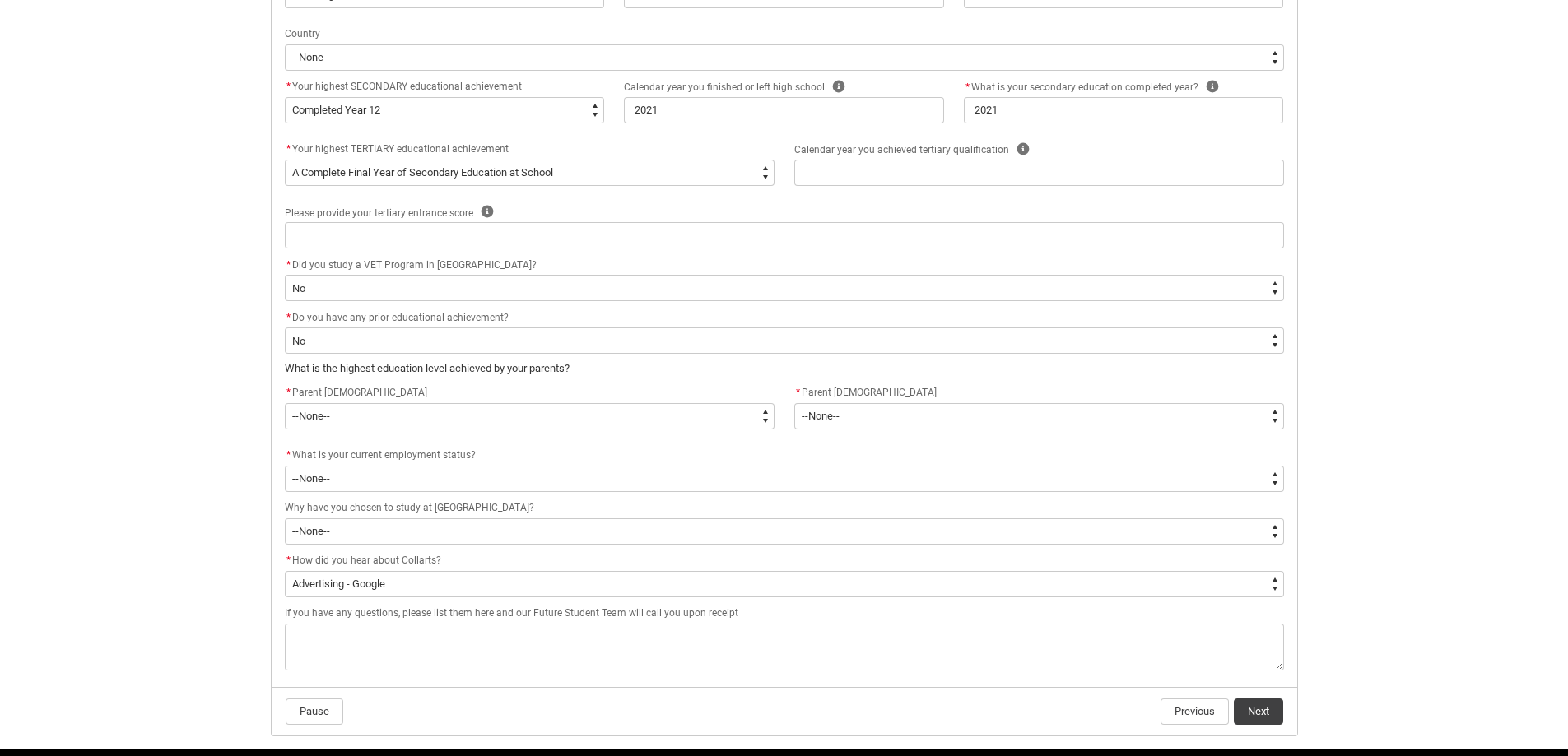
click at [157, 415] on div "Skip to Main Content Collarts Education Community Home New Enrolment Applicatio…" at bounding box center [784, 74] width 1568 height 1486
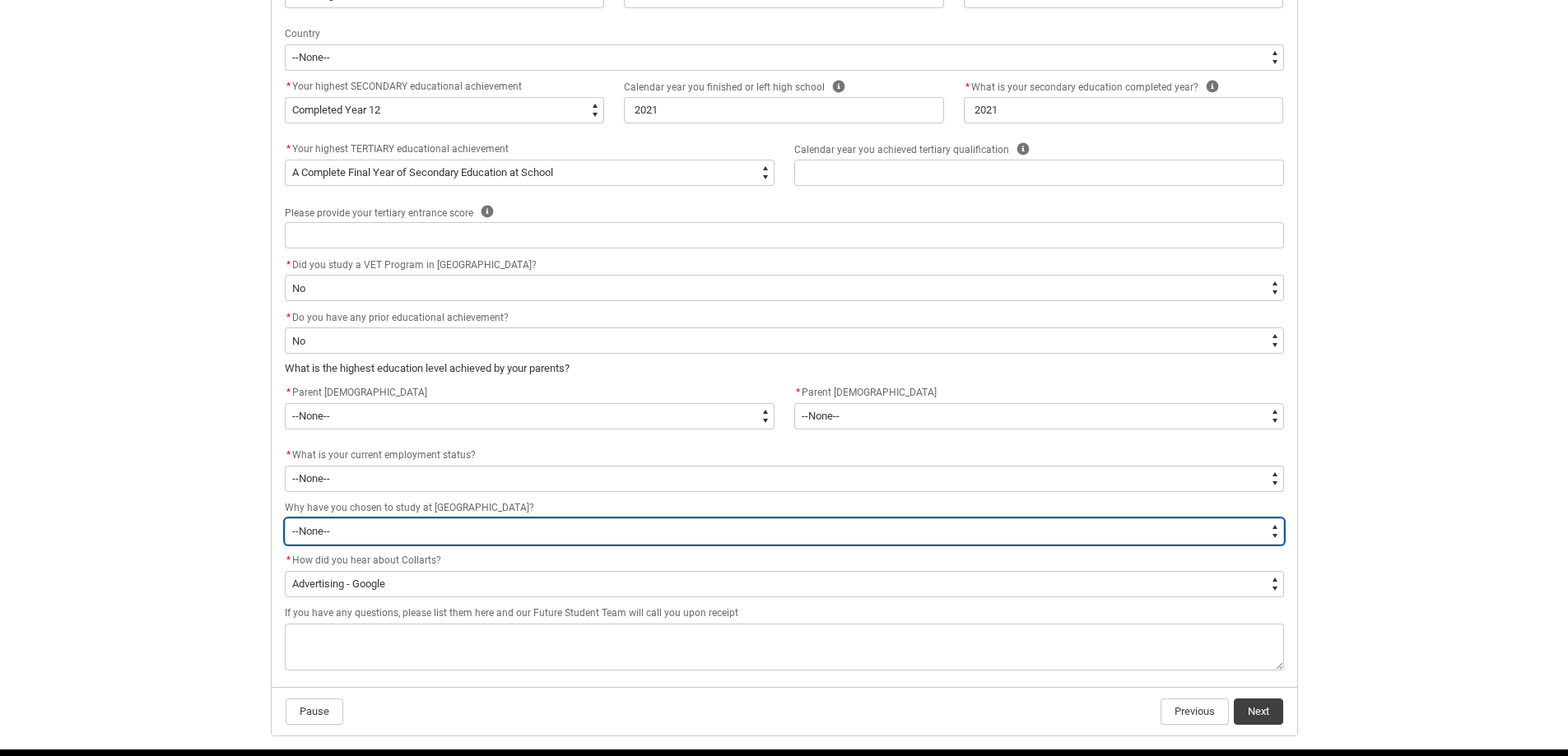
click at [379, 526] on select "--None-- To get a job To develop my existing business To start my own business …" at bounding box center [784, 532] width 999 height 26
click at [284, 519] on select "--None-- To get a job To develop my existing business To start my own business …" at bounding box center [784, 532] width 999 height 26
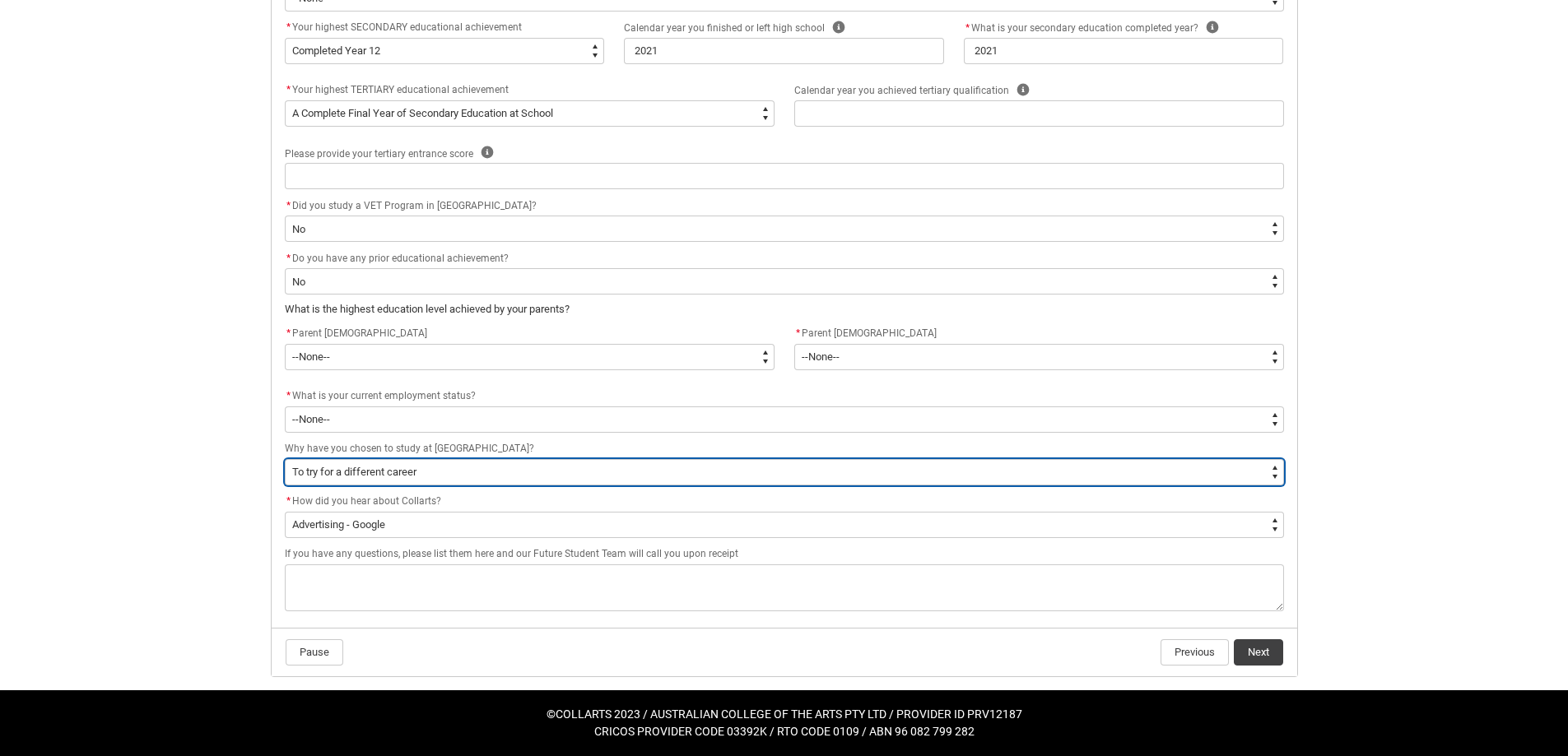
scroll to position [730, 0]
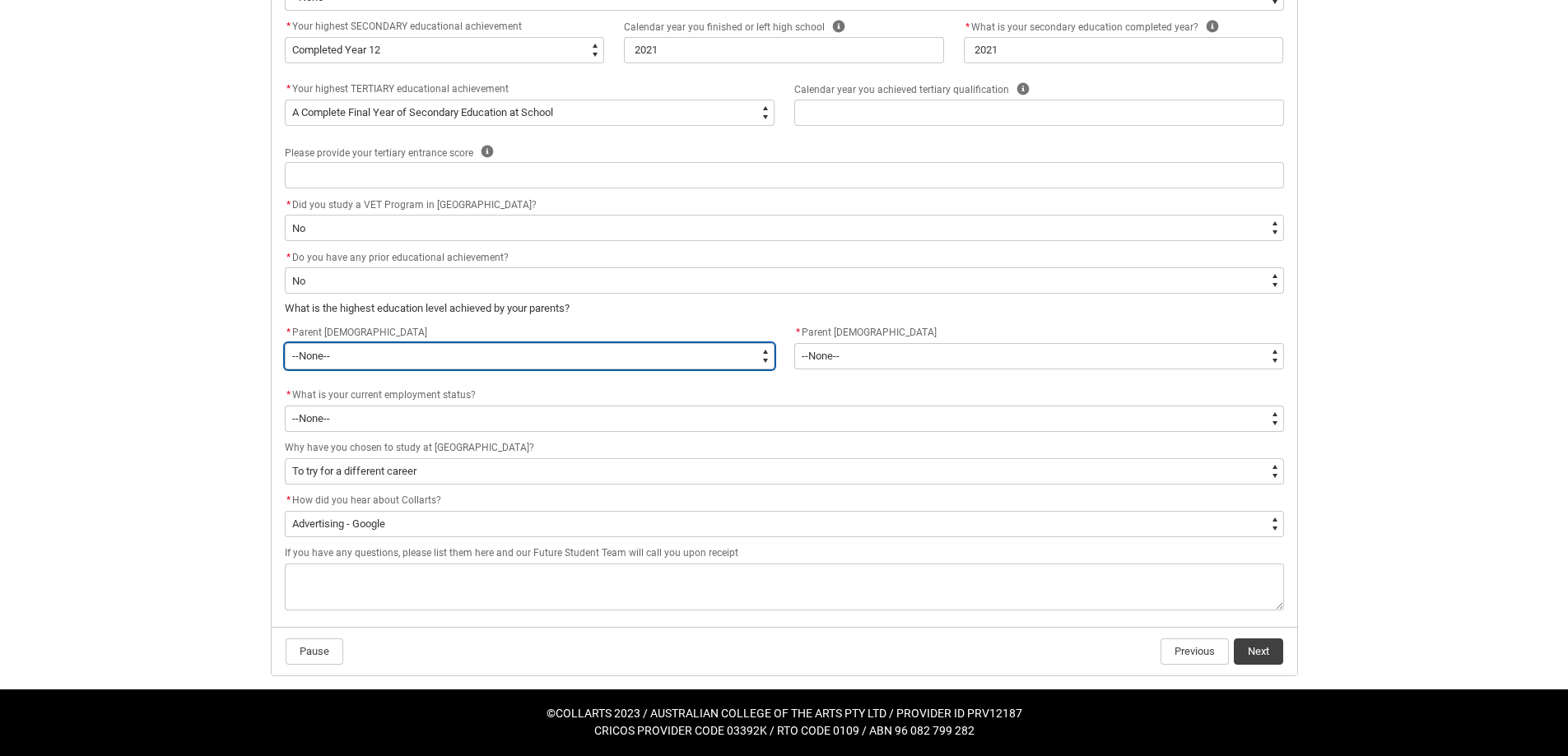
click at [411, 355] on select "--None-- Postgraduate qualification (e.g. Postgraduate Diploma, Master's, PhD) …" at bounding box center [529, 356] width 490 height 26
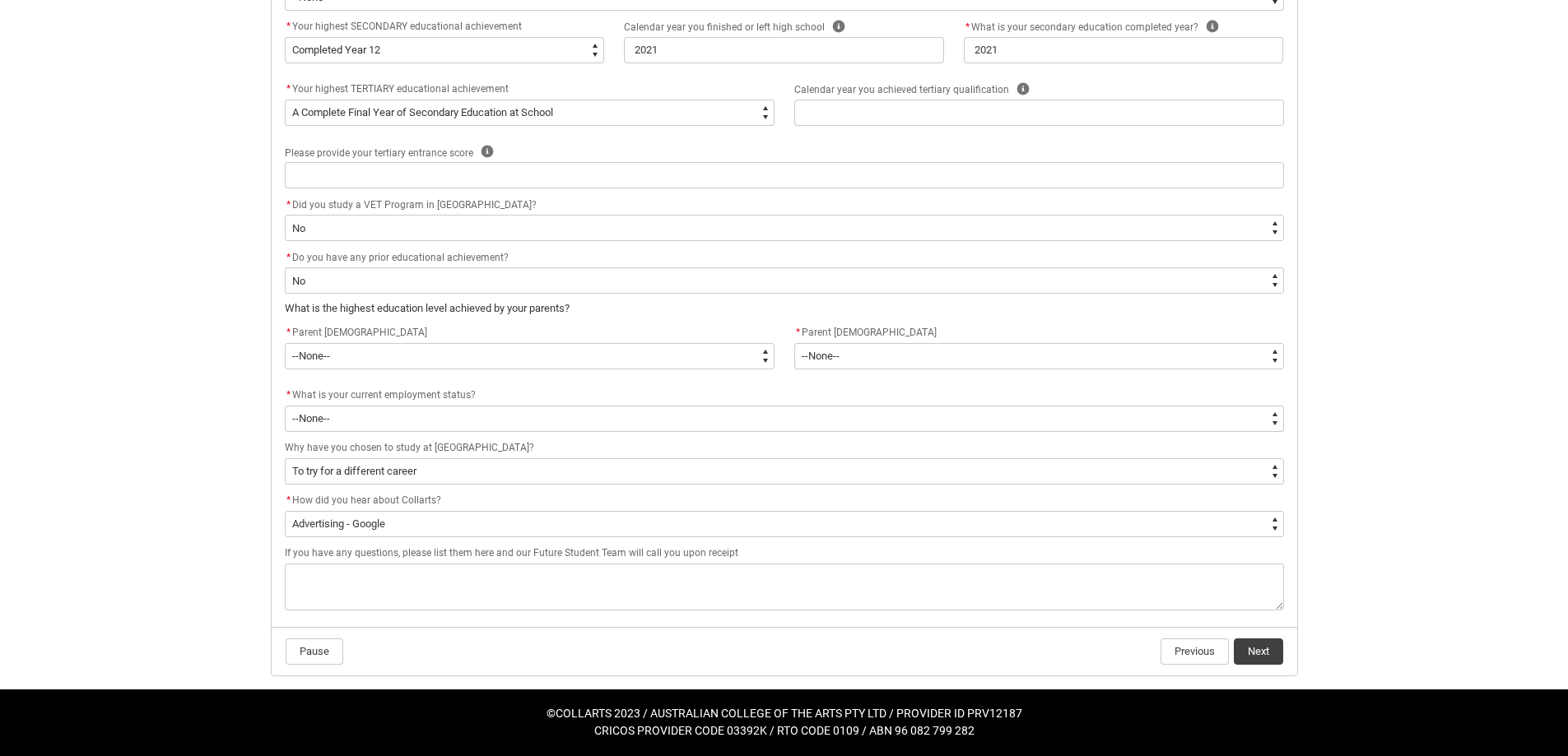
click at [121, 342] on div "Skip to Main Content Collarts Education Community Home New Enrolment Applicatio…" at bounding box center [784, 13] width 1568 height 1486
click at [1251, 655] on button "Next" at bounding box center [1259, 652] width 50 height 26
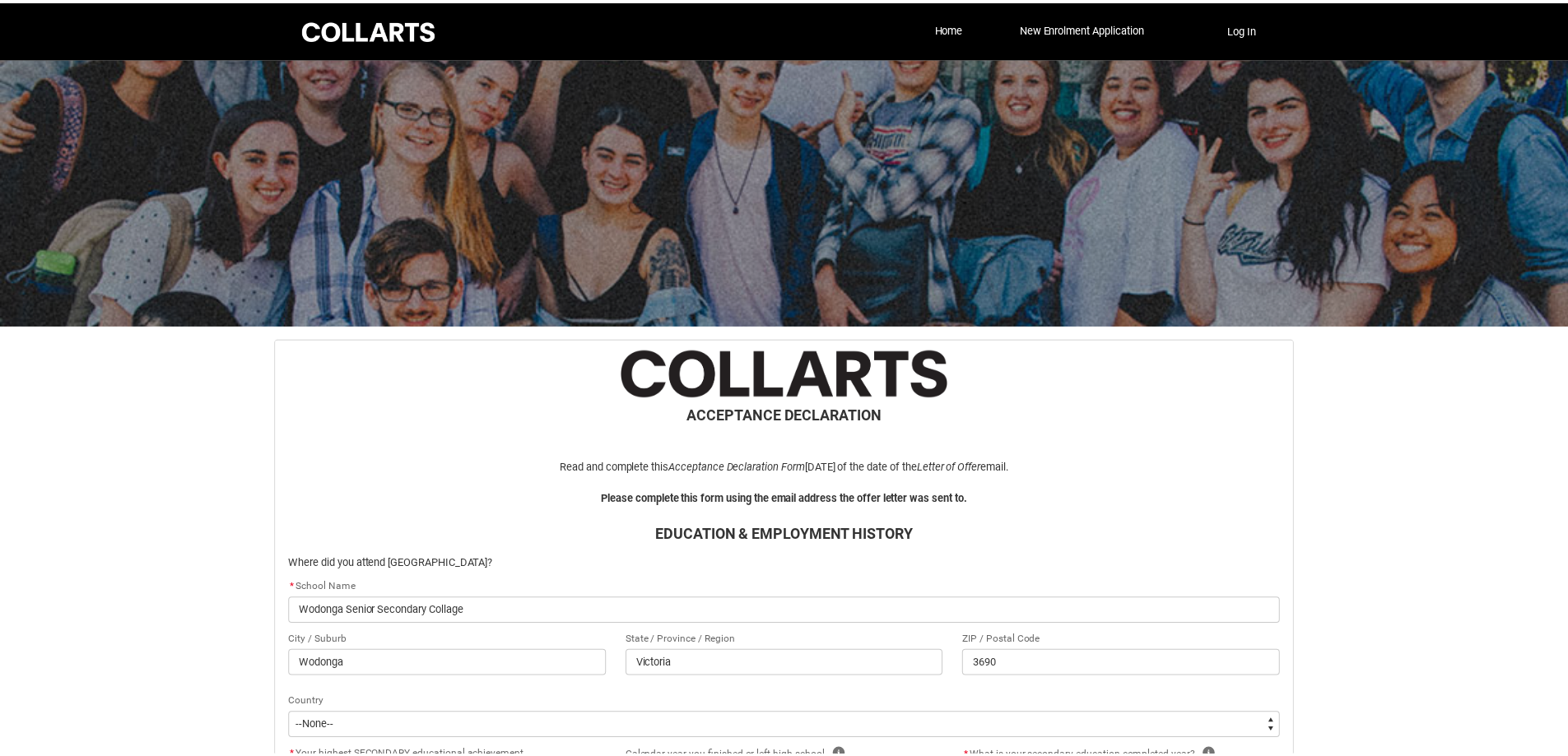
scroll to position [707, 0]
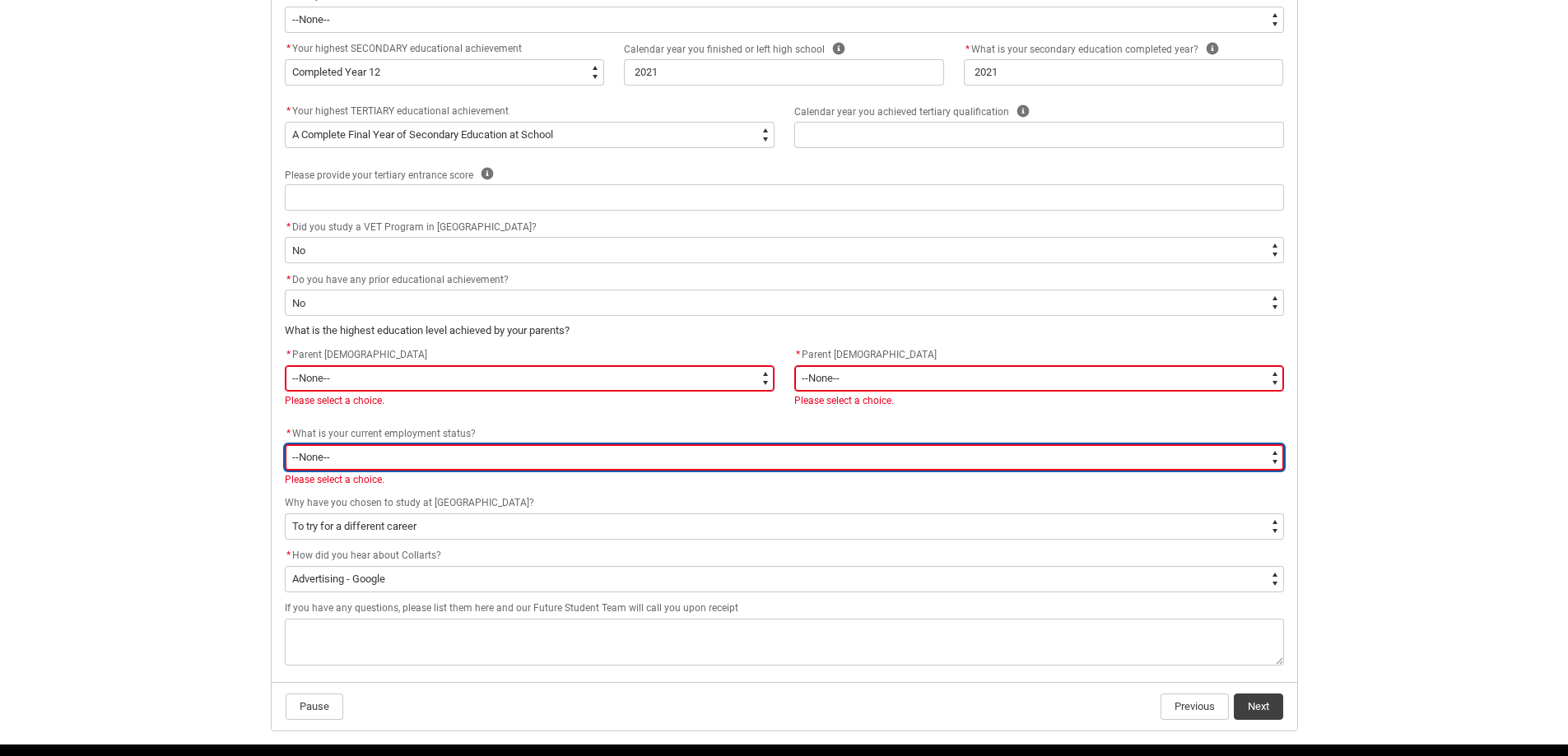
drag, startPoint x: 486, startPoint y: 460, endPoint x: 474, endPoint y: 467, distance: 13.9
click at [485, 461] on select "--None-- [DEMOGRAPHIC_DATA] [DEMOGRAPHIC_DATA] [DEMOGRAPHIC_DATA] - not employi…" at bounding box center [784, 457] width 999 height 26
click at [284, 444] on select "--None-- [DEMOGRAPHIC_DATA] [DEMOGRAPHIC_DATA] [DEMOGRAPHIC_DATA] - not employi…" at bounding box center [784, 457] width 999 height 26
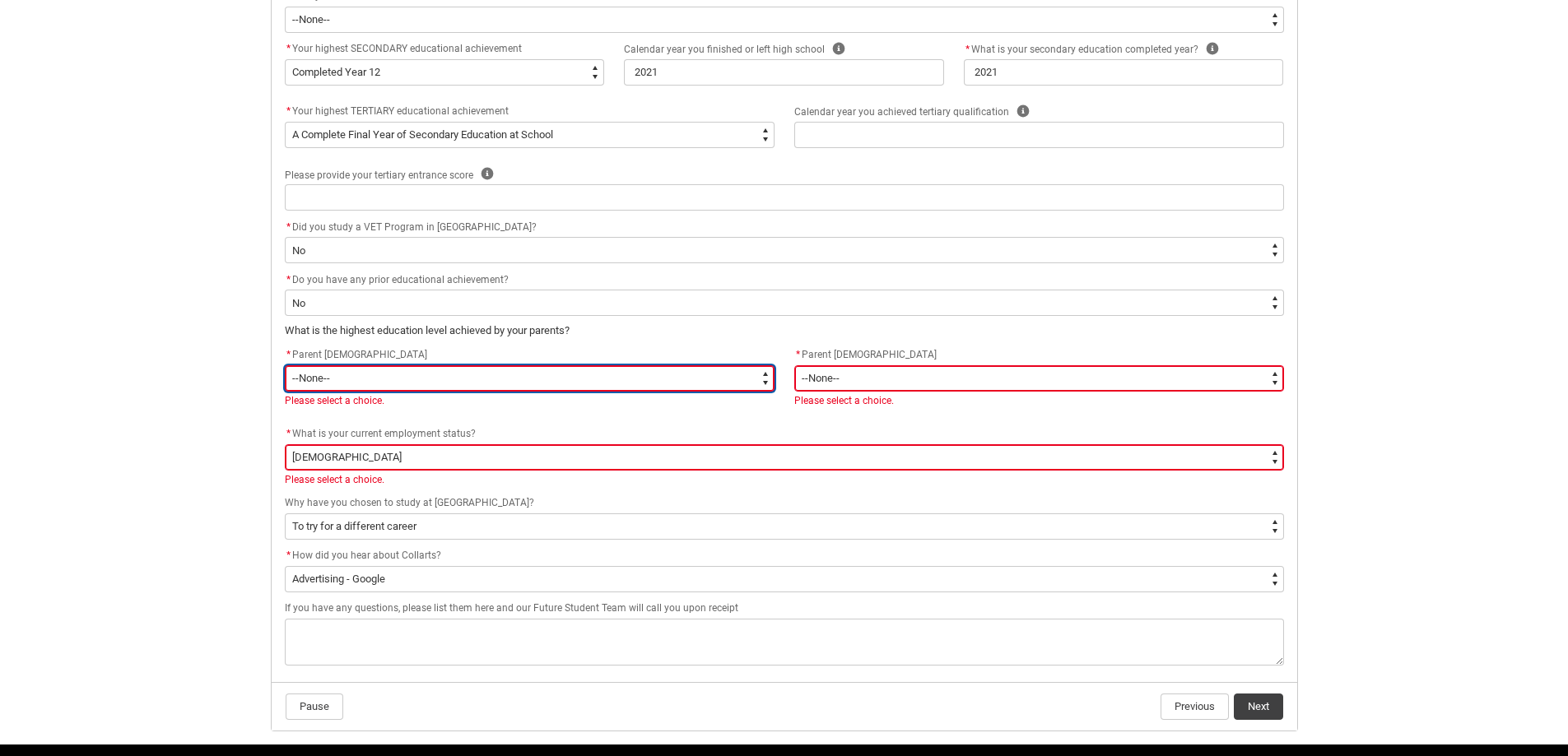
click at [343, 380] on select "--None-- Postgraduate qualification (e.g. Postgraduate Diploma, Master's, PhD) …" at bounding box center [529, 379] width 490 height 26
click at [284, 366] on select "--None-- Postgraduate qualification (e.g. Postgraduate Diploma, Master's, PhD) …" at bounding box center [529, 379] width 490 height 26
click at [724, 377] on select "--None-- Postgraduate qualification (e.g. Postgraduate Diploma, Master's, PhD) …" at bounding box center [529, 379] width 490 height 26
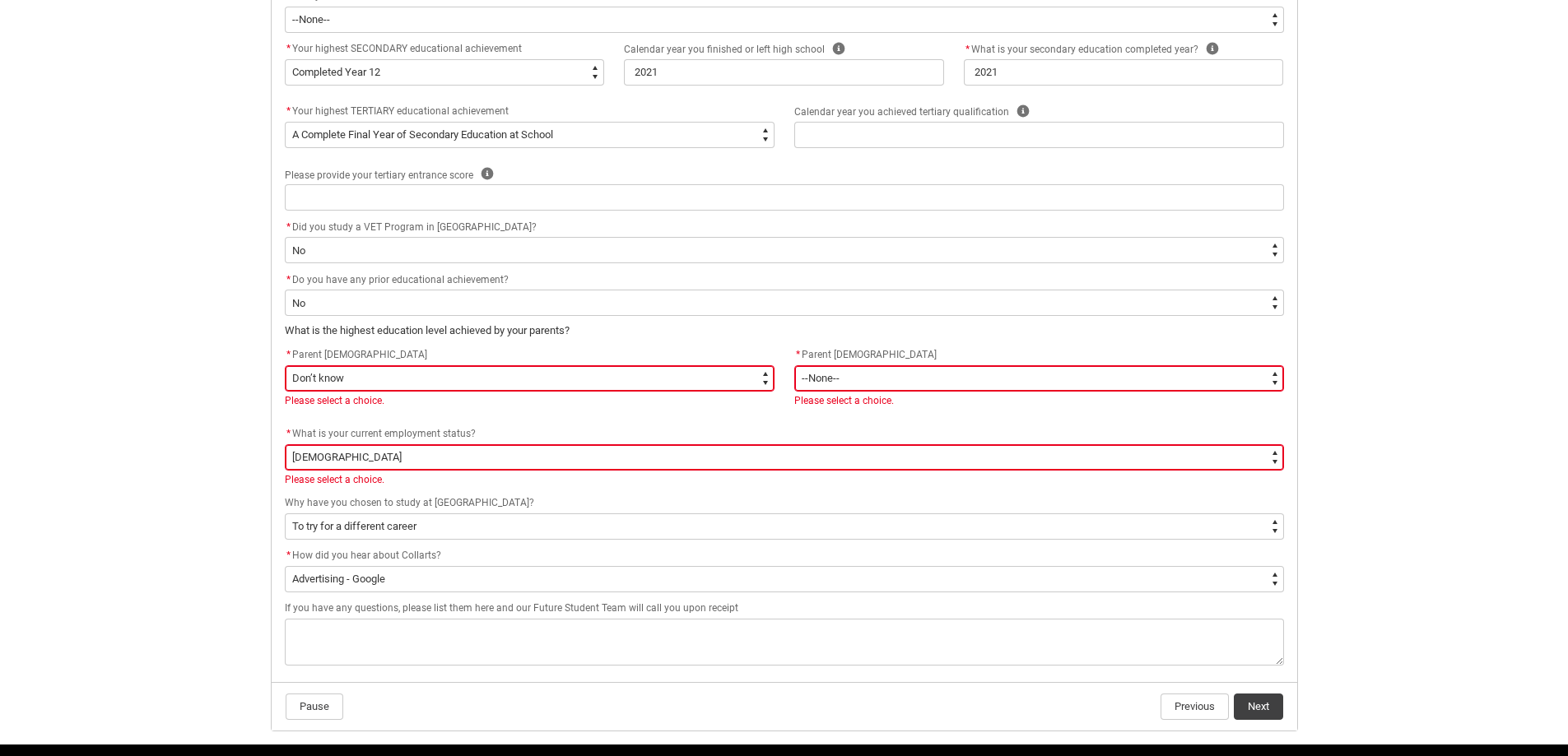
click at [172, 447] on div "Skip to Main Content Collarts Education Community Home New Enrolment Applicatio…" at bounding box center [784, 52] width 1568 height 1519
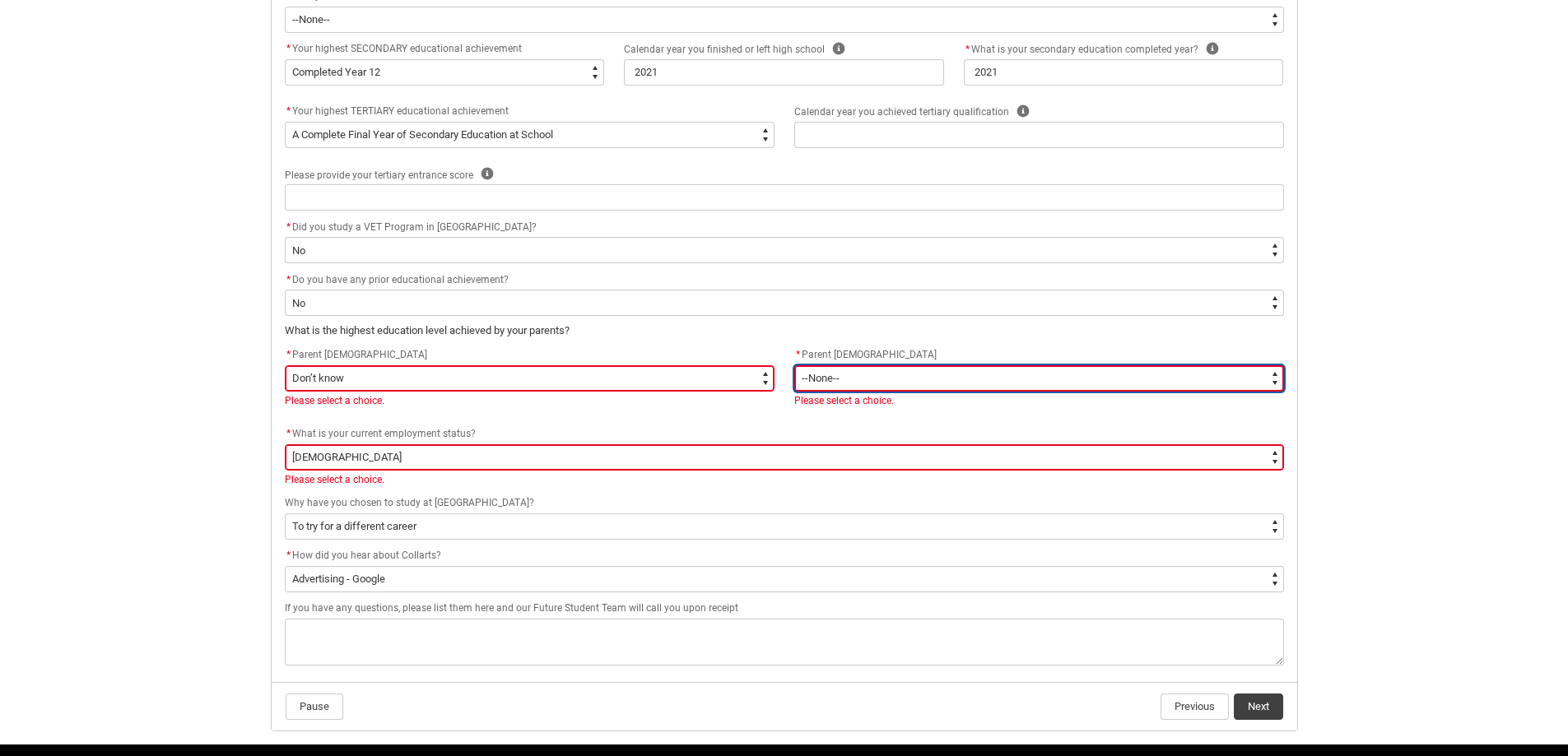
click at [908, 371] on select "--None-- Postgraduate qualification (e.g. Postgraduate Diploma, Master's, PhD) …" at bounding box center [1039, 379] width 490 height 26
click at [794, 366] on select "--None-- Postgraduate qualification (e.g. Postgraduate Diploma, Master's, PhD) …" at bounding box center [1039, 379] width 490 height 26
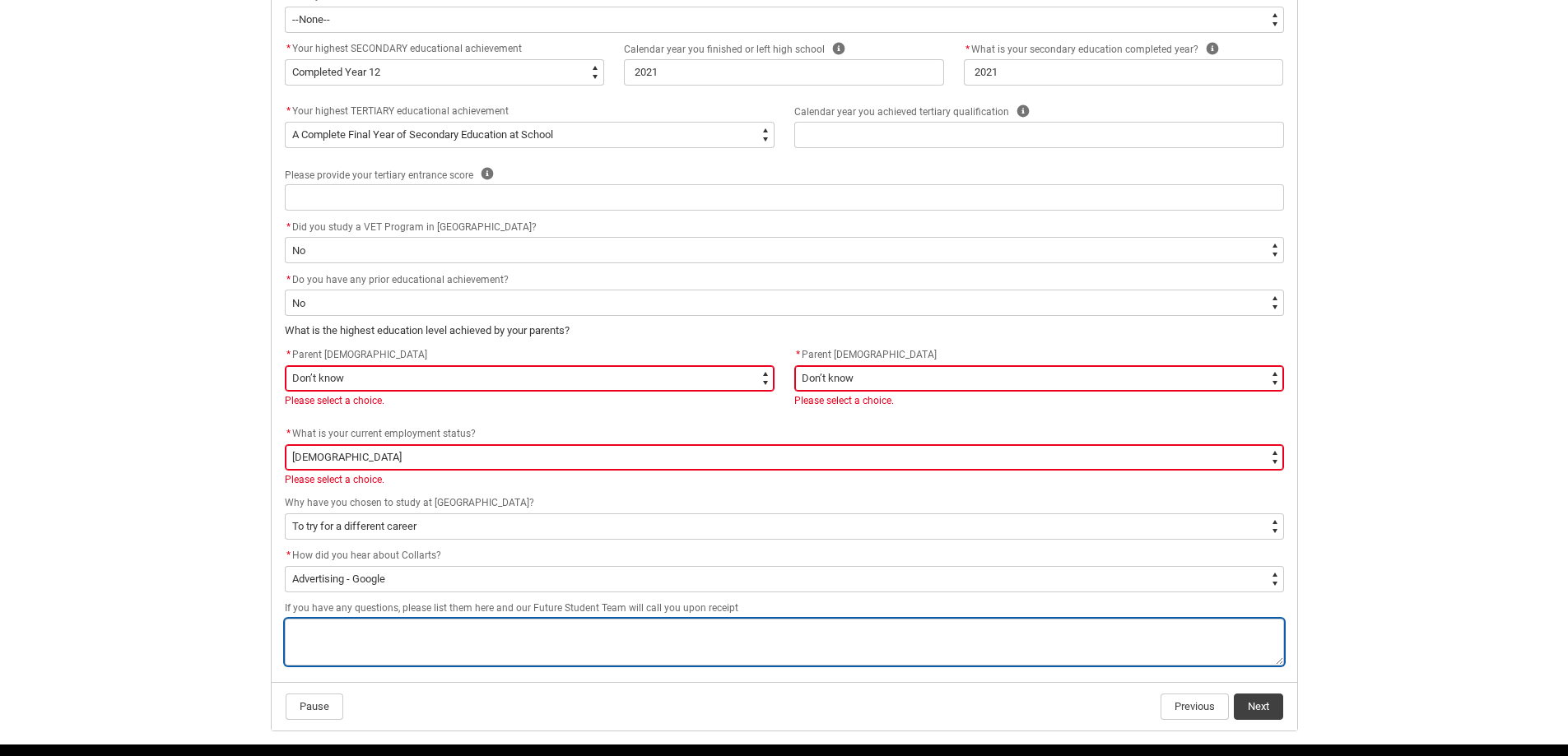
drag, startPoint x: 1188, startPoint y: 628, endPoint x: 1245, endPoint y: 672, distance: 72.0
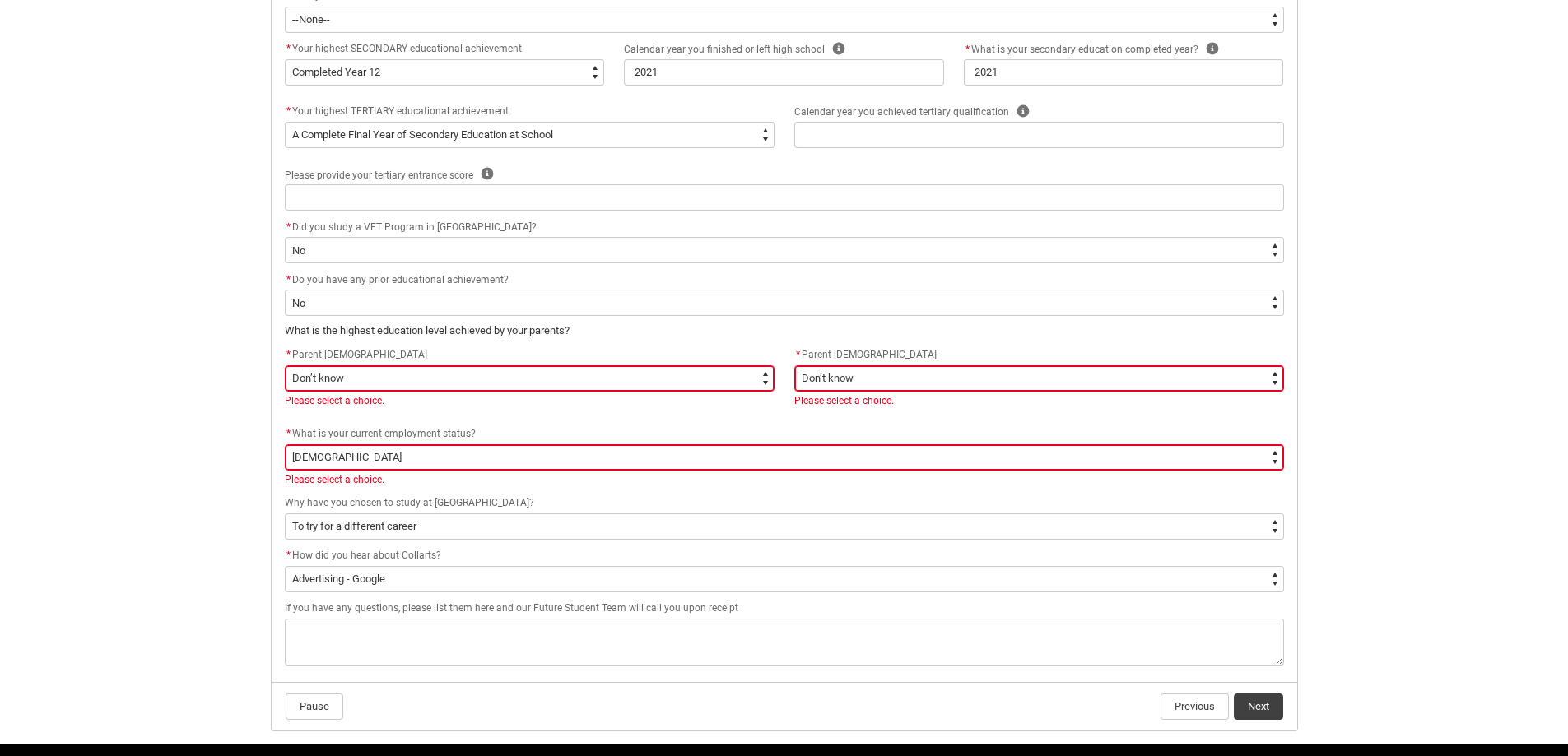
drag, startPoint x: 1245, startPoint y: 672, endPoint x: 1370, endPoint y: 698, distance: 127.7
click at [1370, 698] on div "Skip to Main Content Collarts Education Community Home New Enrolment Applicatio…" at bounding box center [784, 52] width 1568 height 1519
click at [1271, 706] on button "Next" at bounding box center [1259, 707] width 50 height 26
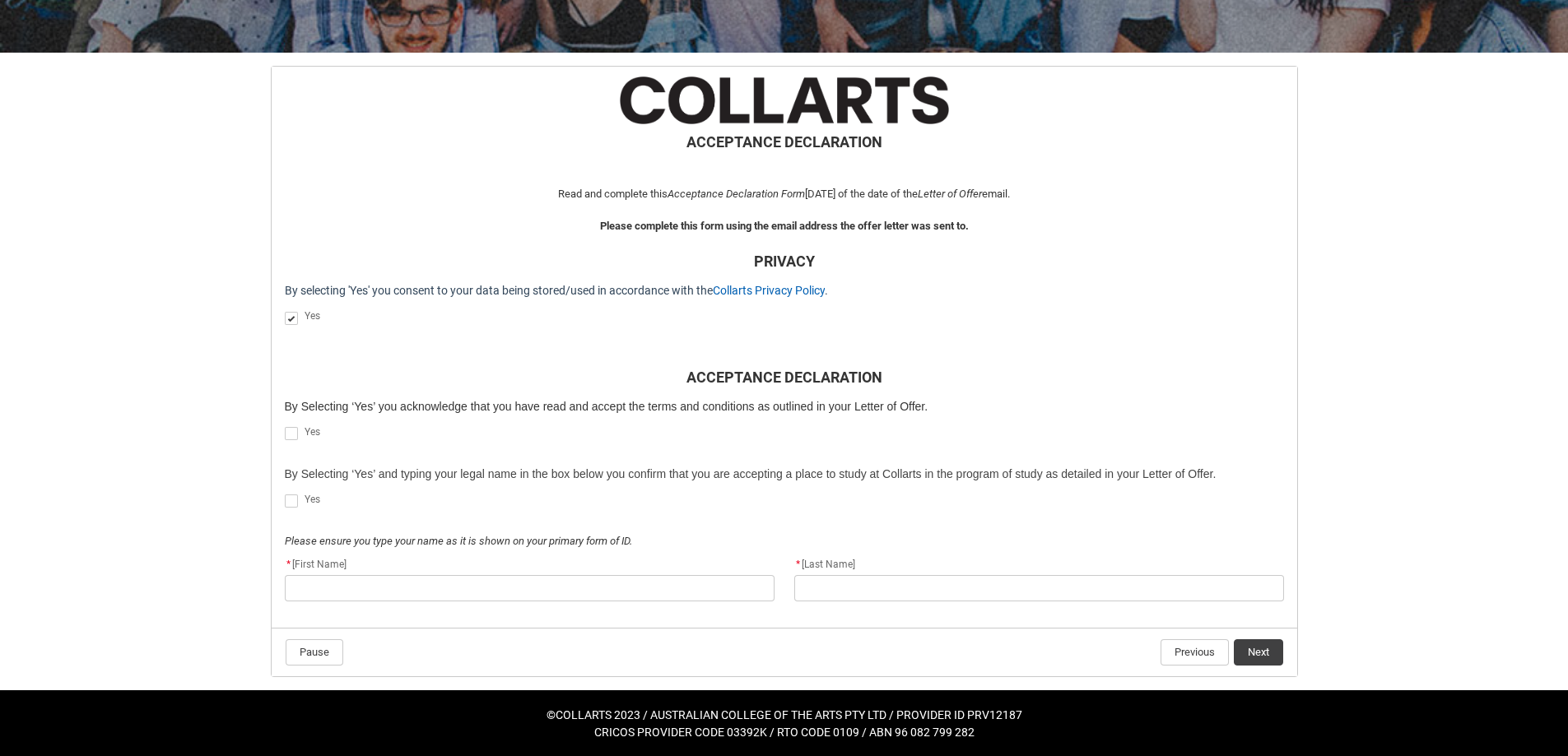
scroll to position [274, 0]
click at [296, 440] on span "REDU_Acceptance_Declaration flow" at bounding box center [294, 433] width 20 height 17
click at [299, 495] on label "REDU_Acceptance_Declaration flow" at bounding box center [294, 500] width 20 height 12
click at [284, 492] on input "REDU_Acceptance_Declaration flow" at bounding box center [284, 491] width 1 height 1
click at [297, 423] on lightning-input "REDU_Acceptance_Declaration flow" at bounding box center [294, 432] width 20 height 22
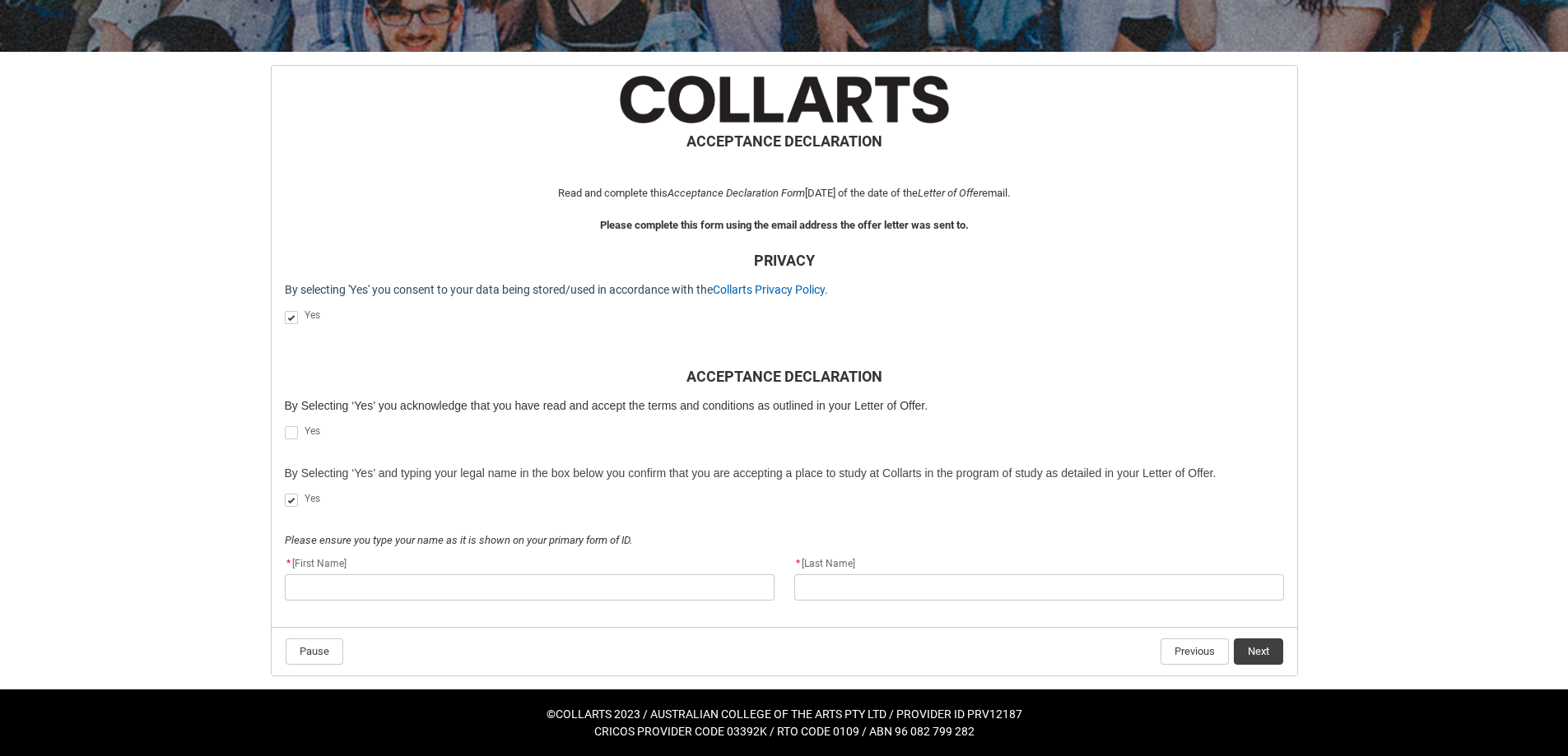
click at [299, 427] on label "REDU_Acceptance_Declaration flow" at bounding box center [294, 432] width 20 height 12
click at [284, 424] on input "REDU_Acceptance_Declaration flow" at bounding box center [284, 423] width 1 height 1
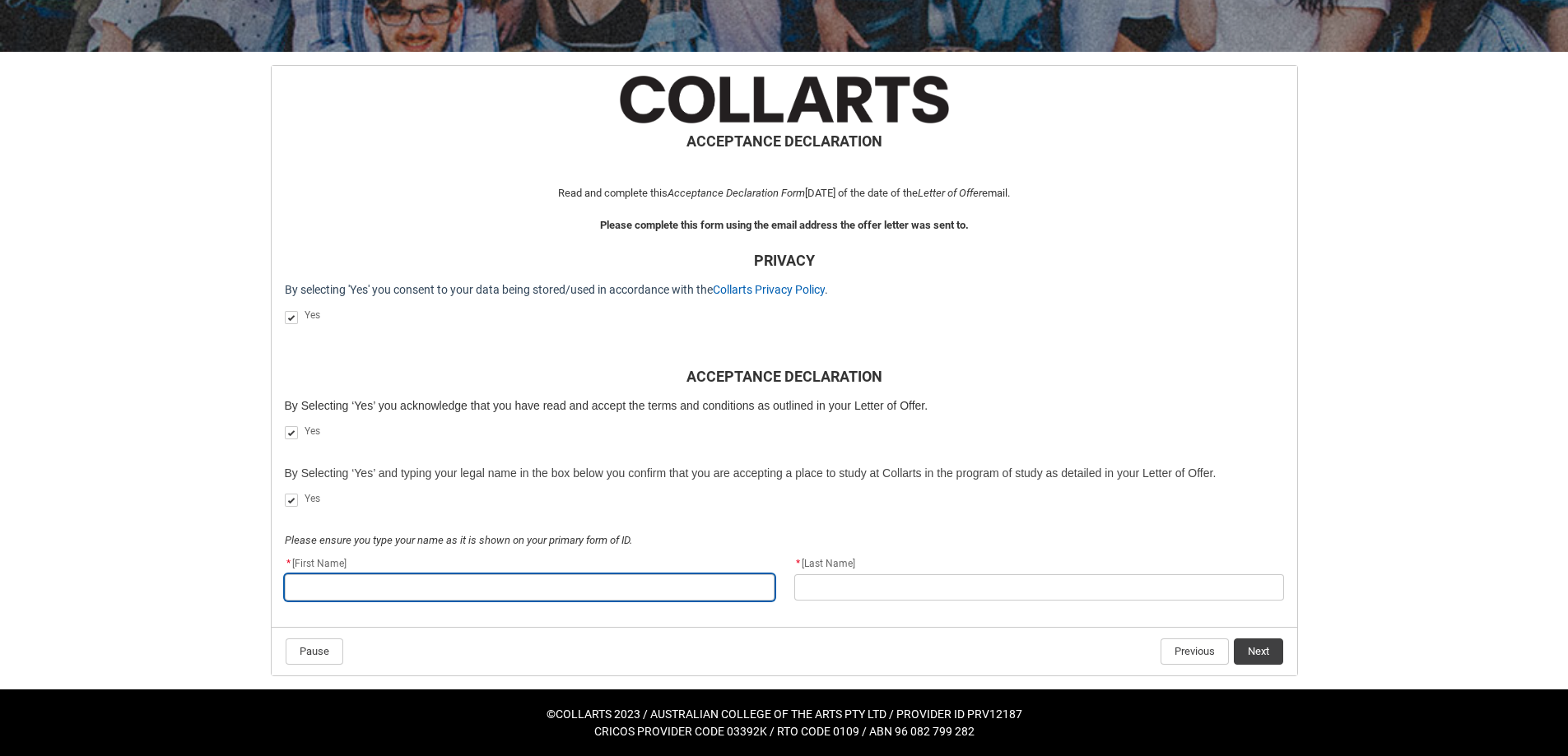
click at [545, 585] on input "REDU_Acceptance_Declaration flow" at bounding box center [529, 588] width 490 height 26
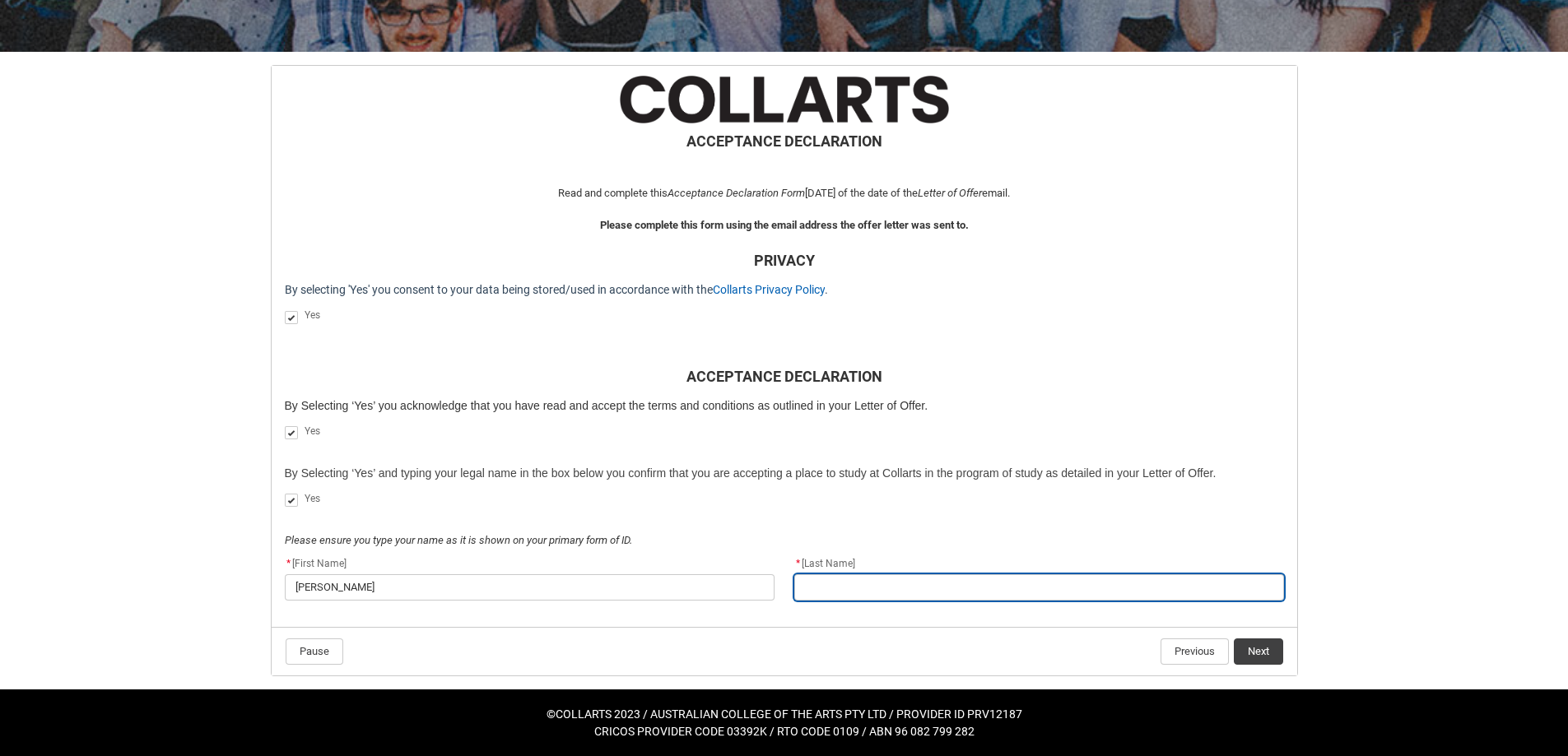
click at [864, 586] on input "REDU_Acceptance_Declaration flow" at bounding box center [1039, 588] width 490 height 26
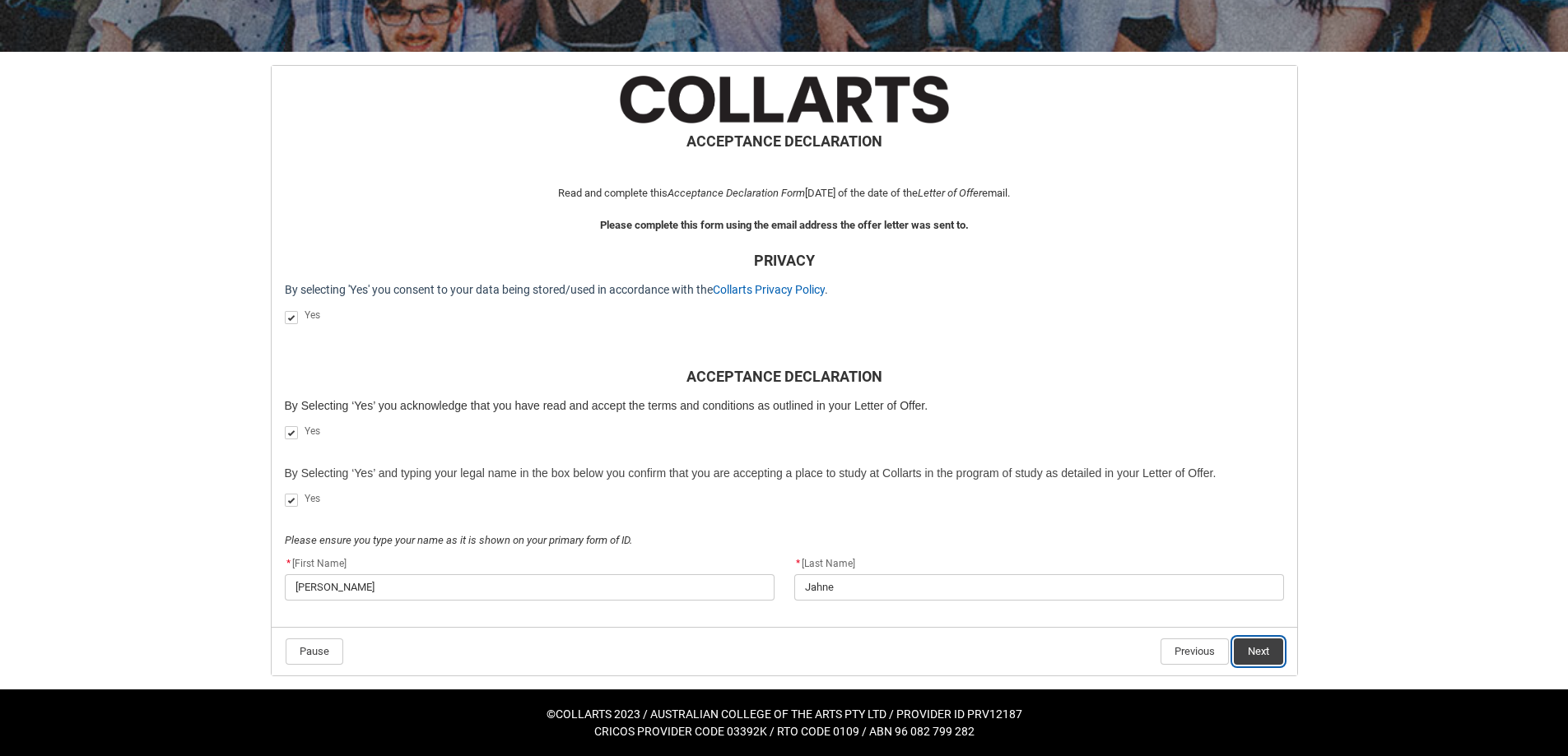
click at [1271, 650] on button "Next" at bounding box center [1259, 652] width 50 height 26
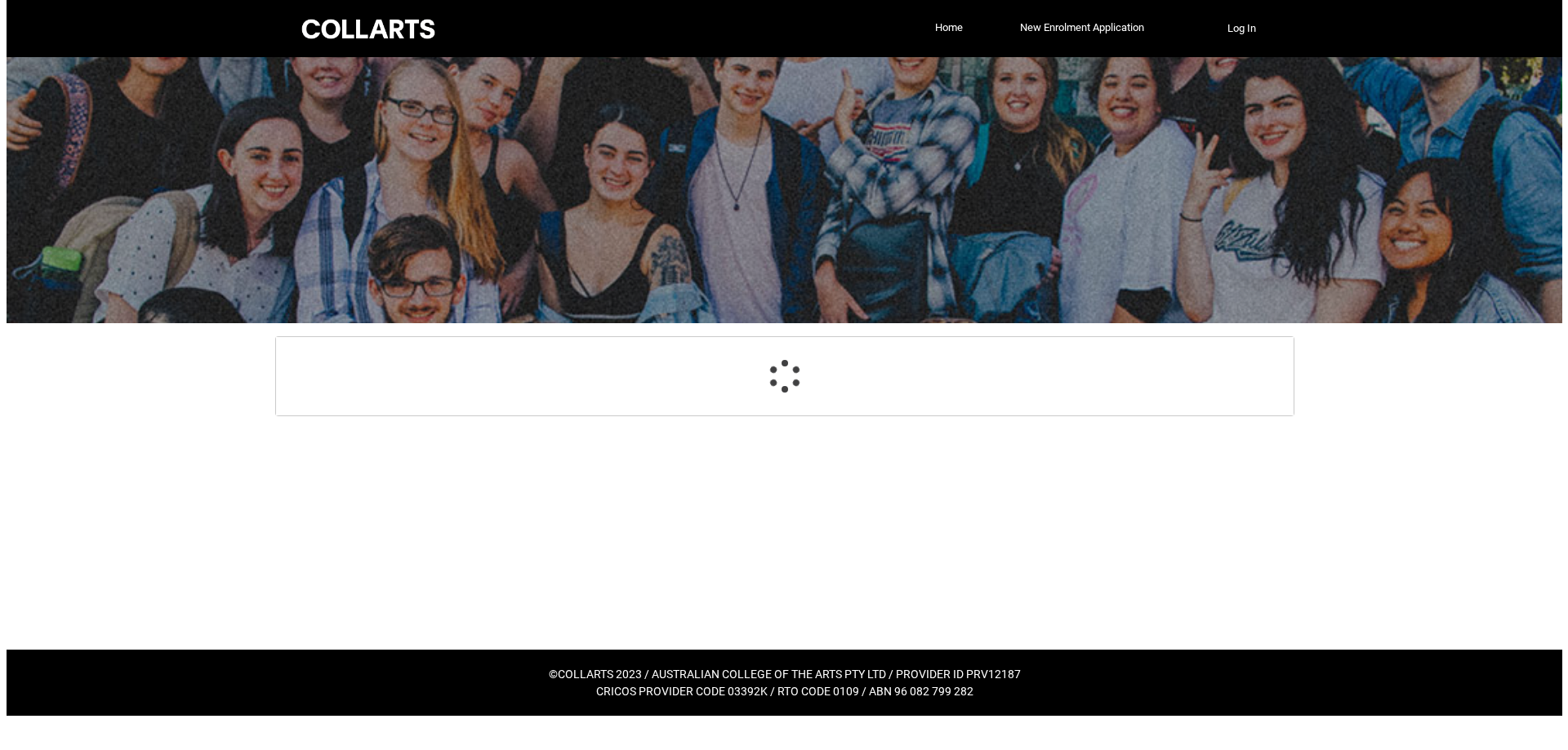
scroll to position [0, 0]
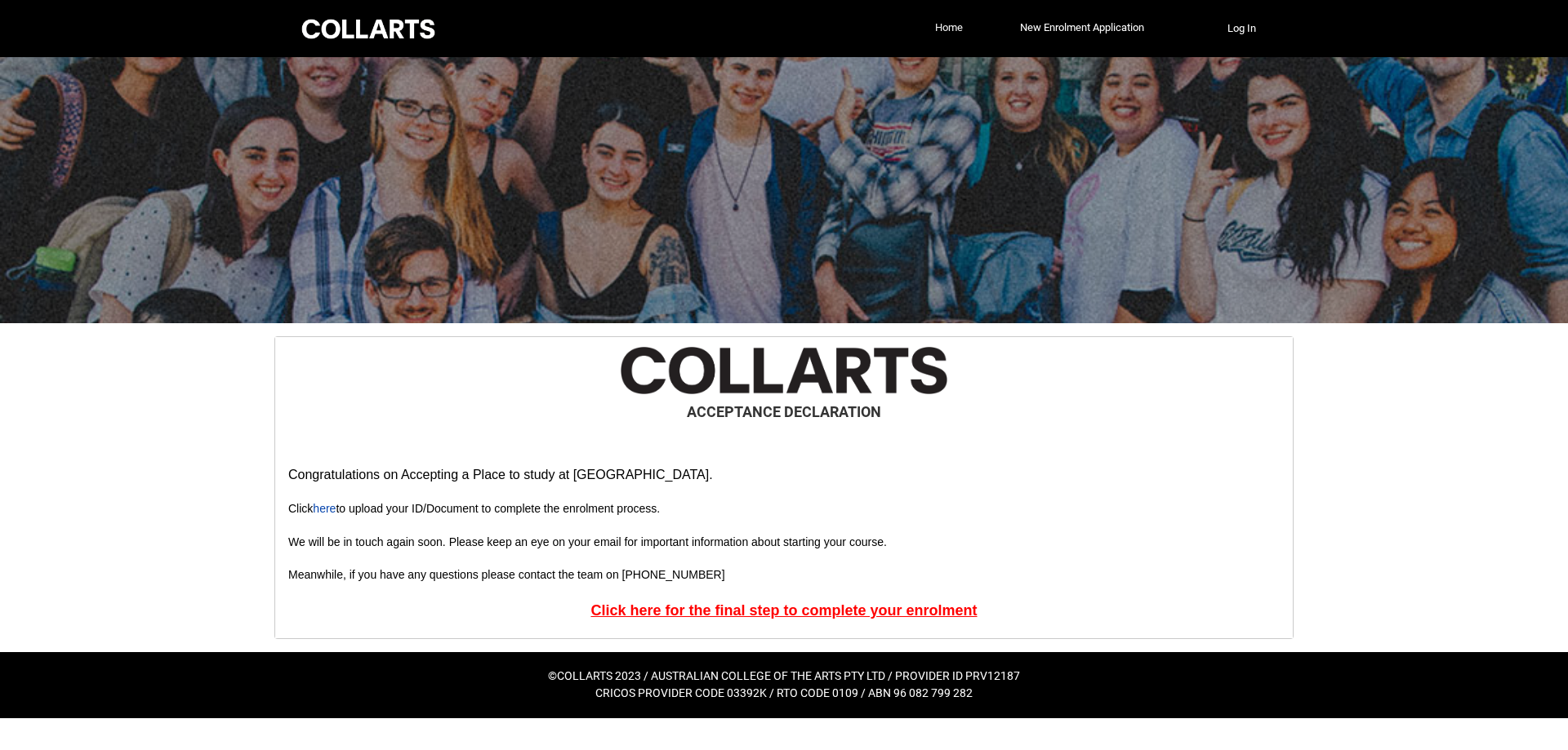
click at [944, 25] on link "Home" at bounding box center [949, 28] width 36 height 25
